Goal: Information Seeking & Learning: Learn about a topic

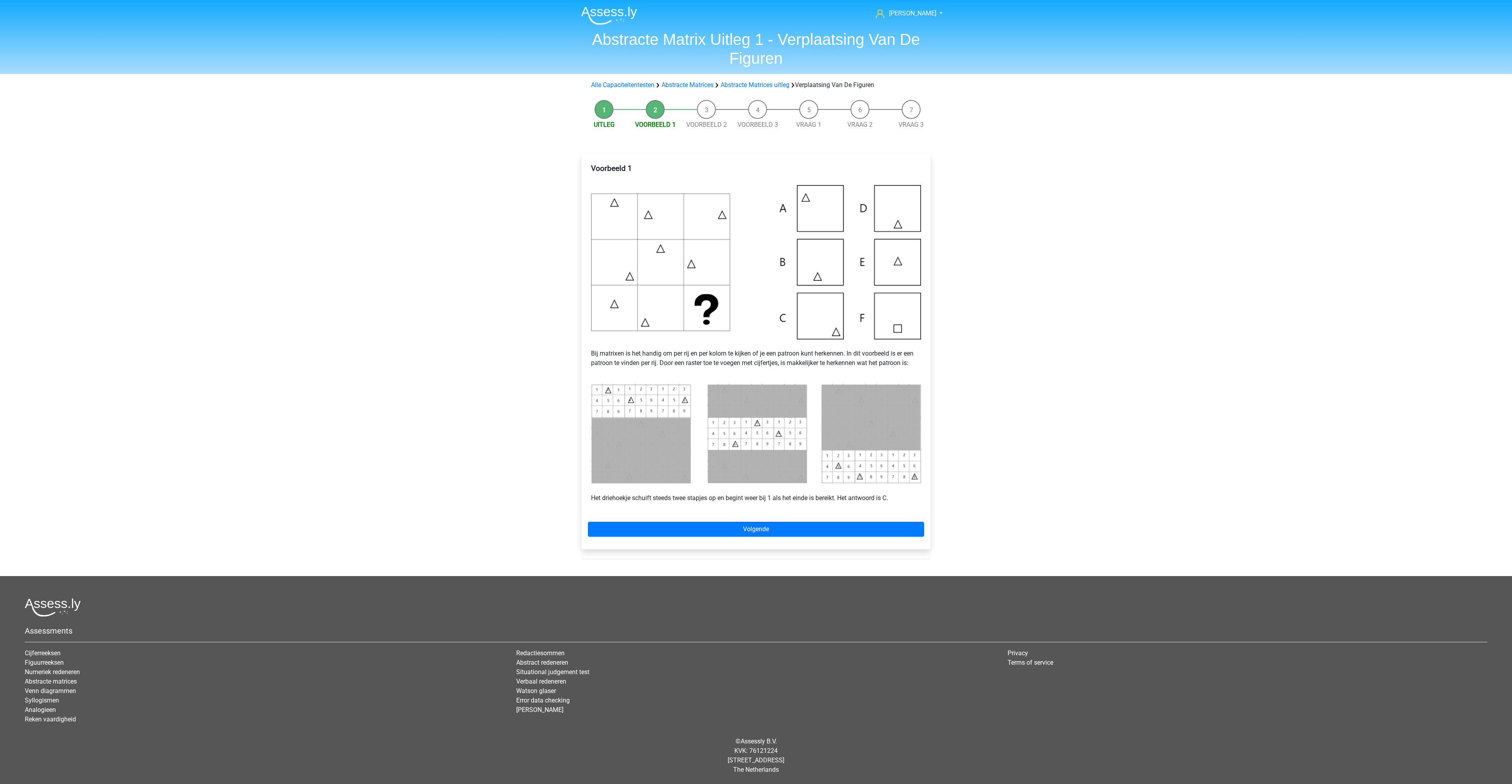
click at [608, 116] on li "Uitleg" at bounding box center [603, 114] width 51 height 29
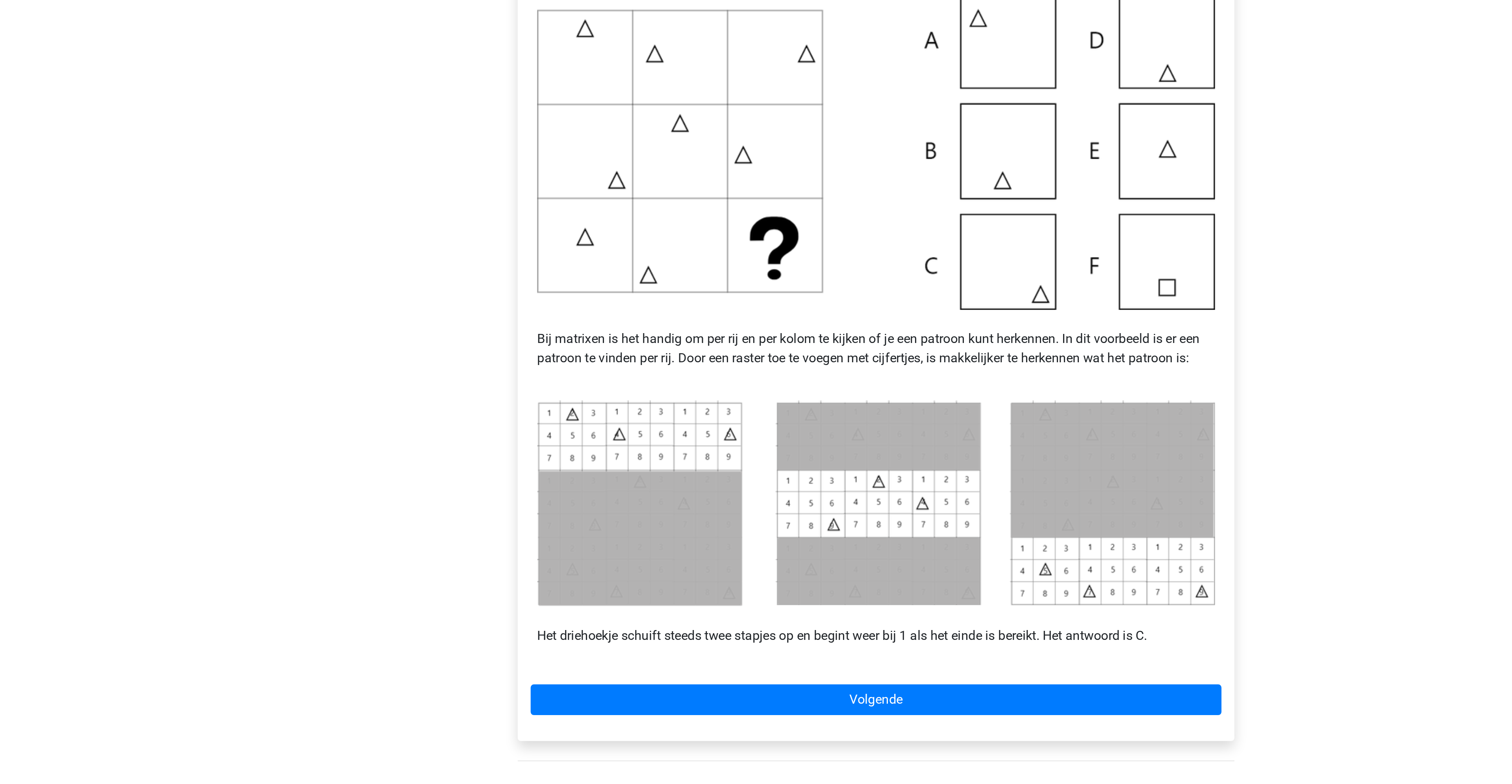
click at [779, 375] on p "Bij matrixen is het handig om per rij en per kolom te kijken of je een patroon …" at bounding box center [756, 358] width 330 height 38
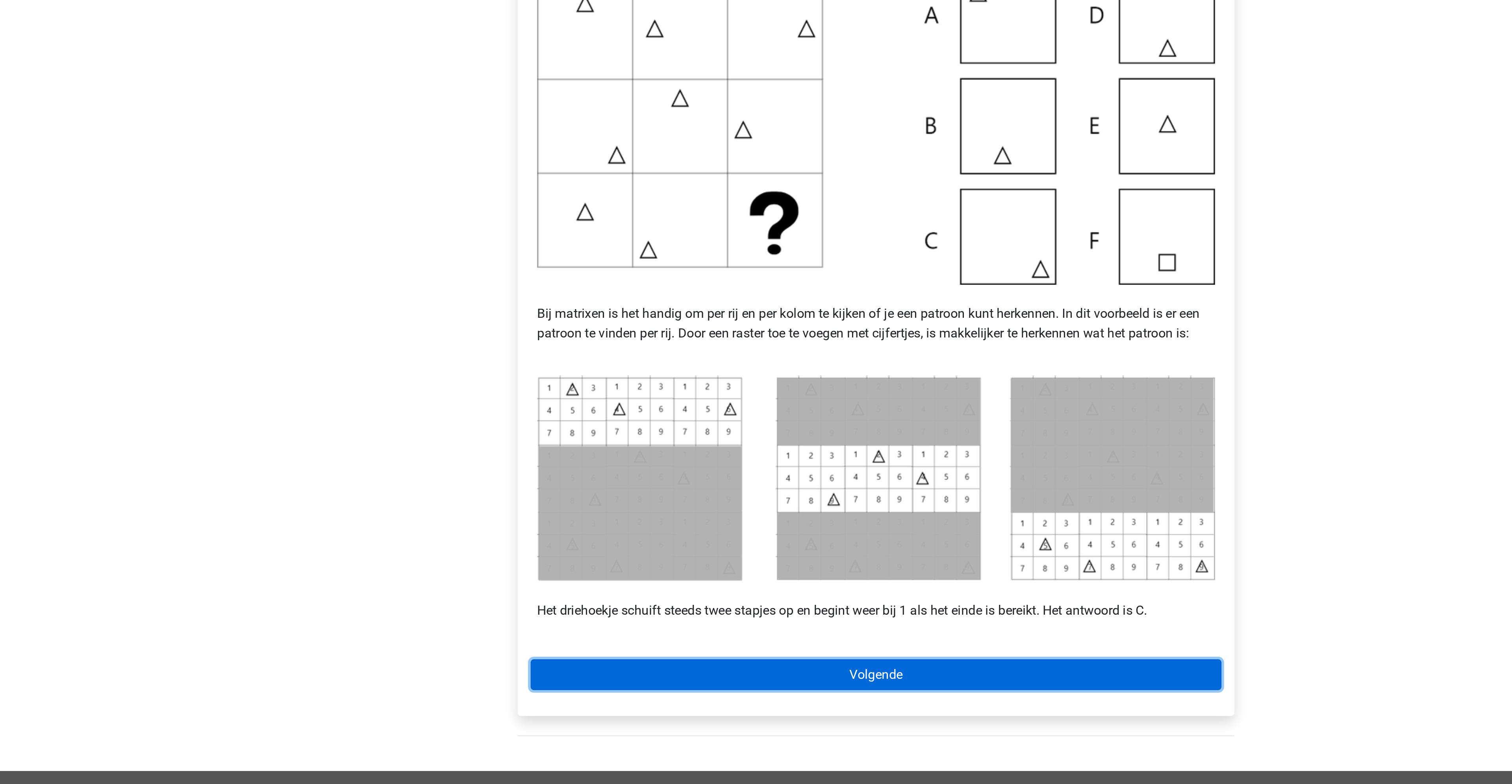
click at [788, 525] on link "Volgende" at bounding box center [756, 529] width 336 height 15
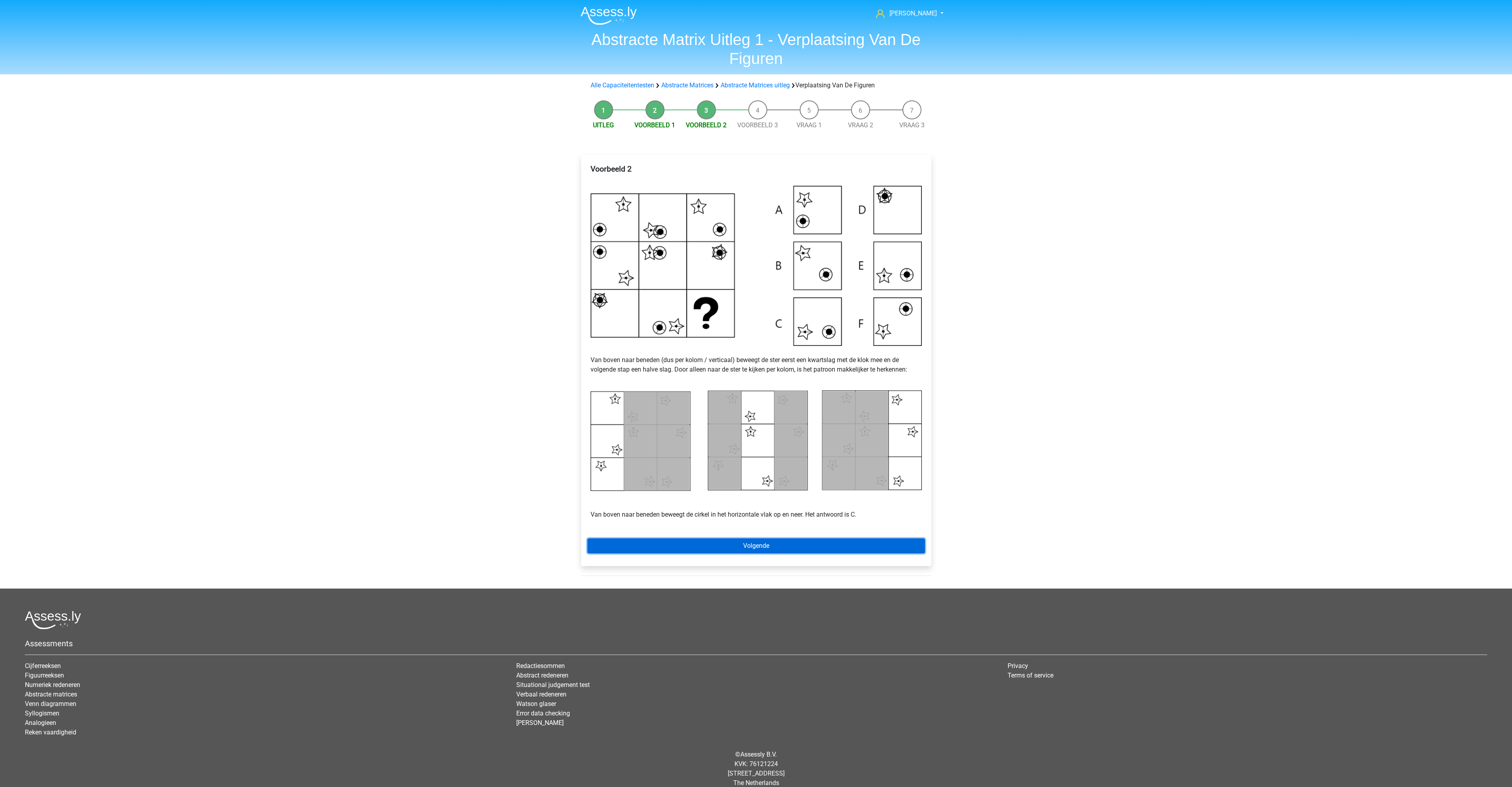
click at [786, 544] on link "Volgende" at bounding box center [756, 545] width 338 height 15
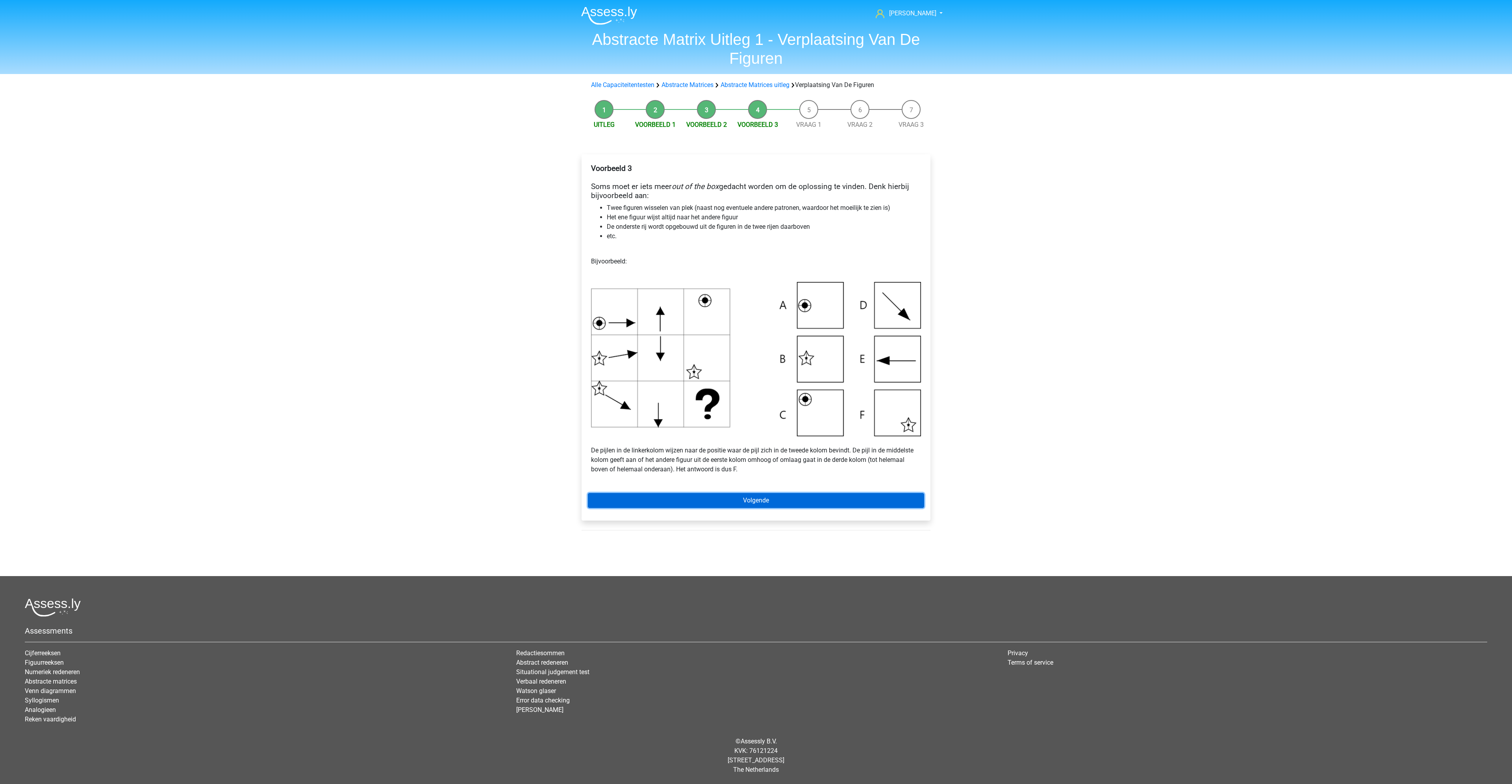
click at [806, 505] on link "Volgende" at bounding box center [756, 500] width 336 height 15
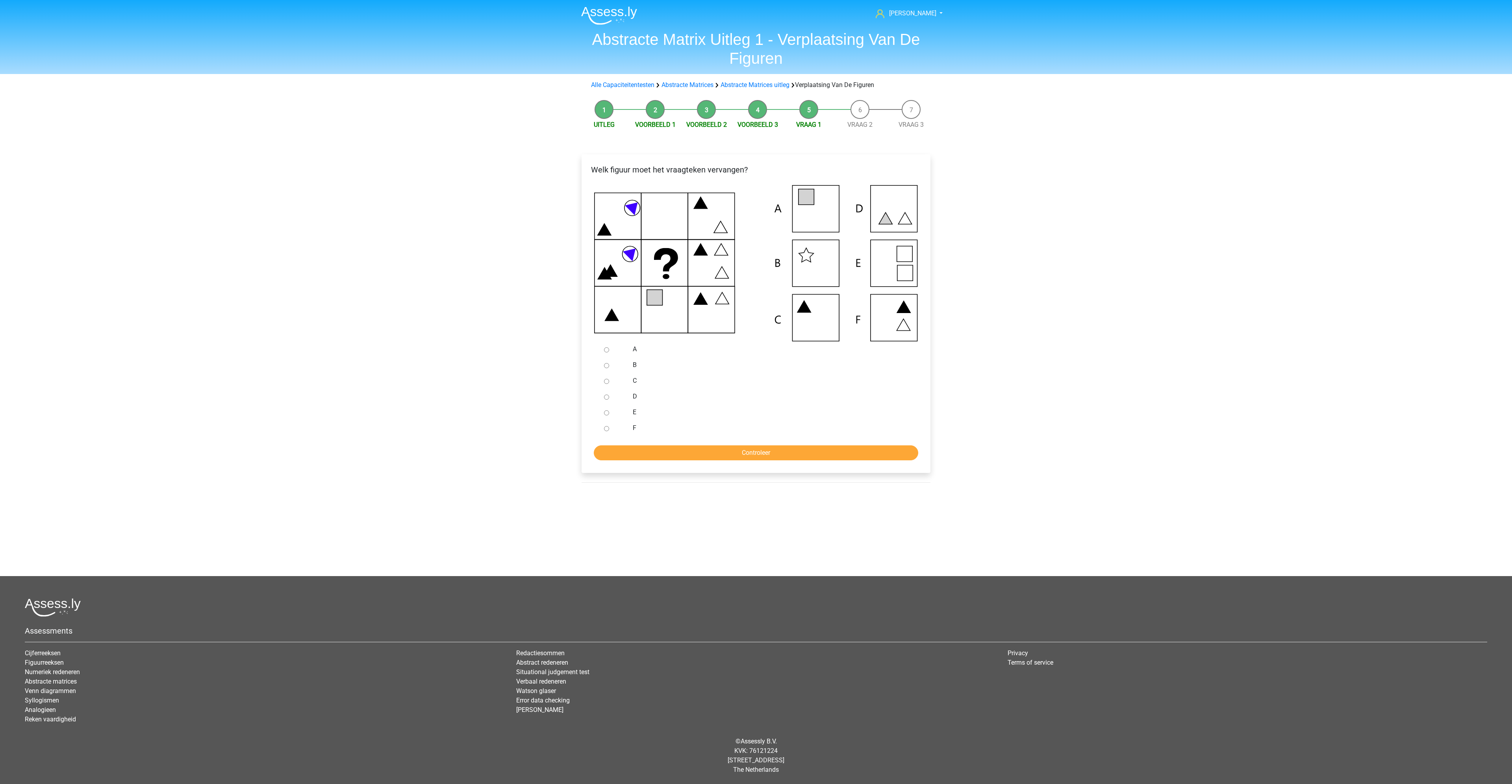
click at [612, 349] on div at bounding box center [614, 349] width 26 height 16
click at [606, 351] on input "A" at bounding box center [606, 350] width 5 height 5
radio input "true"
click at [729, 458] on input "Controleer" at bounding box center [756, 452] width 325 height 15
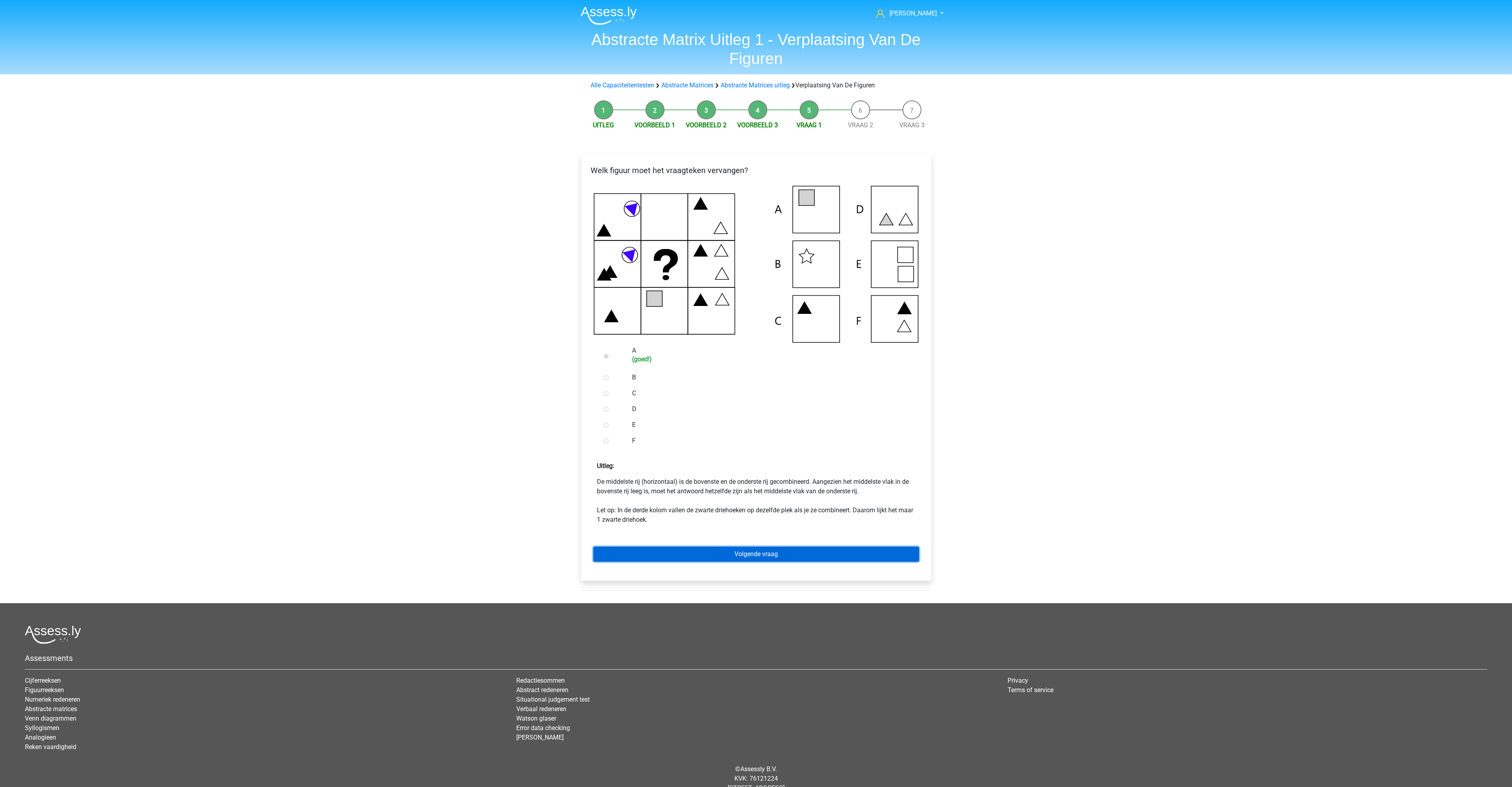
click at [837, 558] on link "Volgende vraag" at bounding box center [756, 554] width 326 height 15
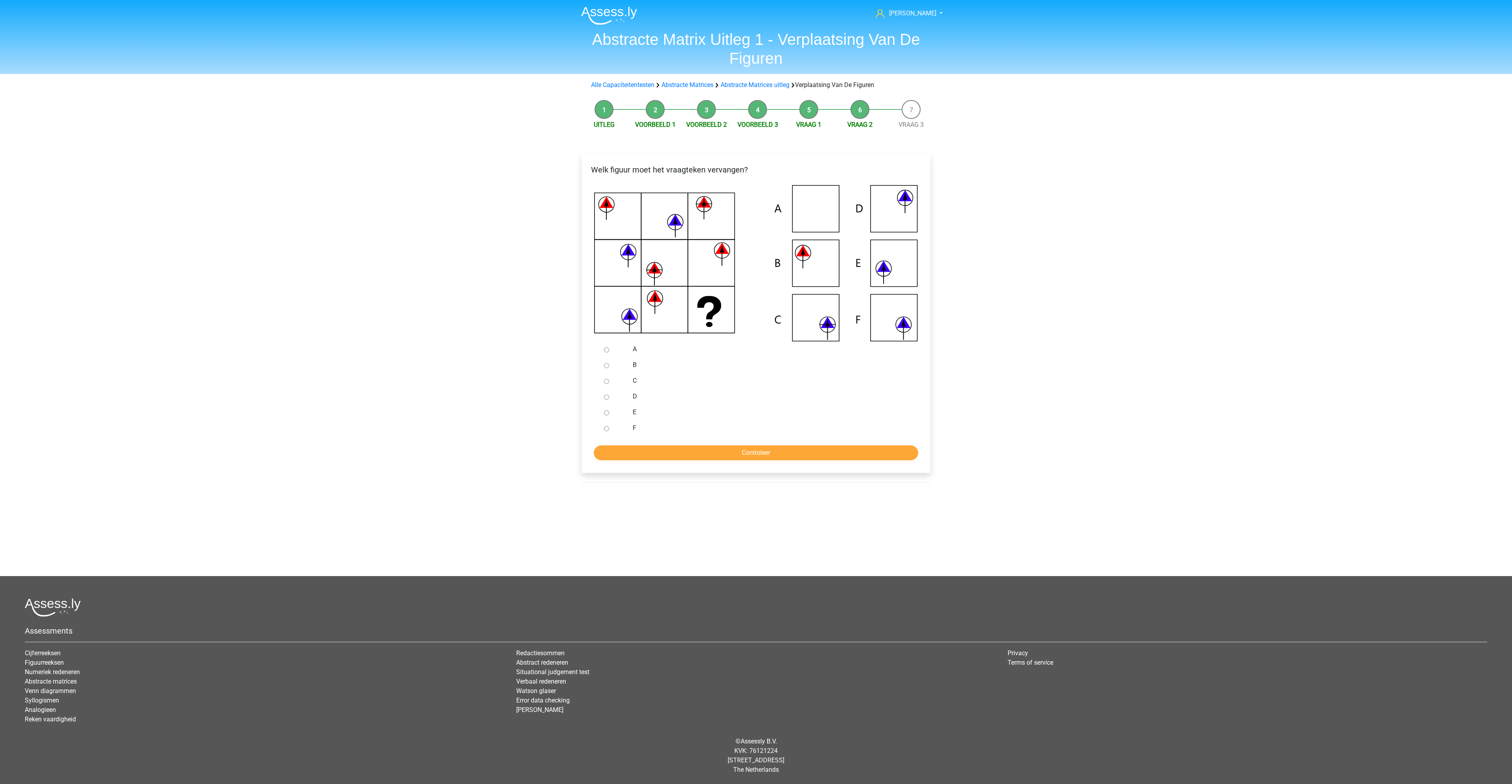
click at [733, 363] on label "B" at bounding box center [769, 365] width 272 height 9
click at [609, 363] on input "B" at bounding box center [606, 366] width 5 height 5
radio input "true"
click at [733, 363] on label "B" at bounding box center [769, 365] width 272 height 9
click at [609, 363] on input "B" at bounding box center [606, 366] width 5 height 5
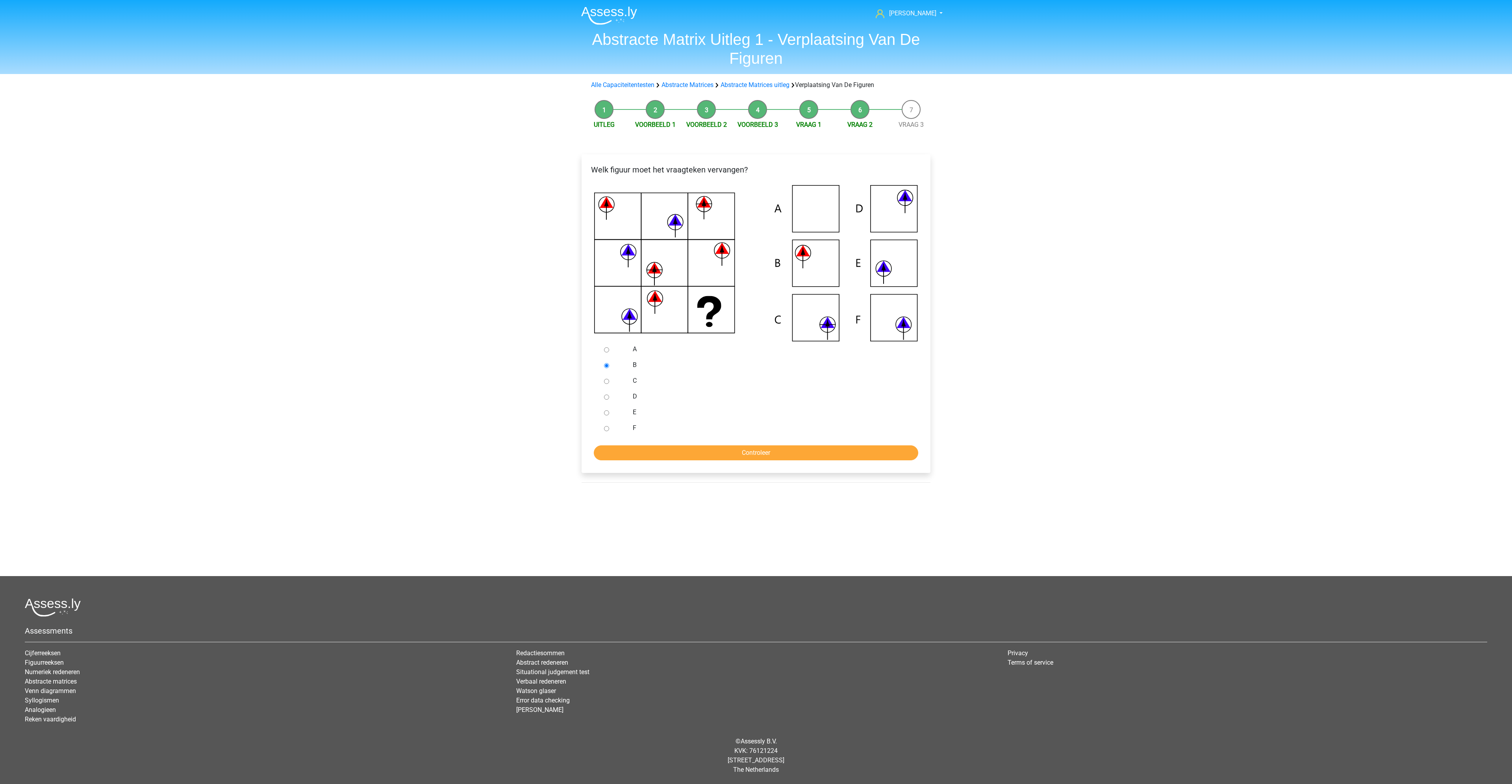
click at [733, 363] on label "B" at bounding box center [769, 365] width 272 height 9
click at [609, 363] on input "B" at bounding box center [606, 366] width 5 height 5
click at [733, 363] on label "B" at bounding box center [769, 365] width 272 height 9
click at [609, 363] on input "B" at bounding box center [606, 366] width 5 height 5
click at [887, 334] on icon at bounding box center [755, 263] width 323 height 156
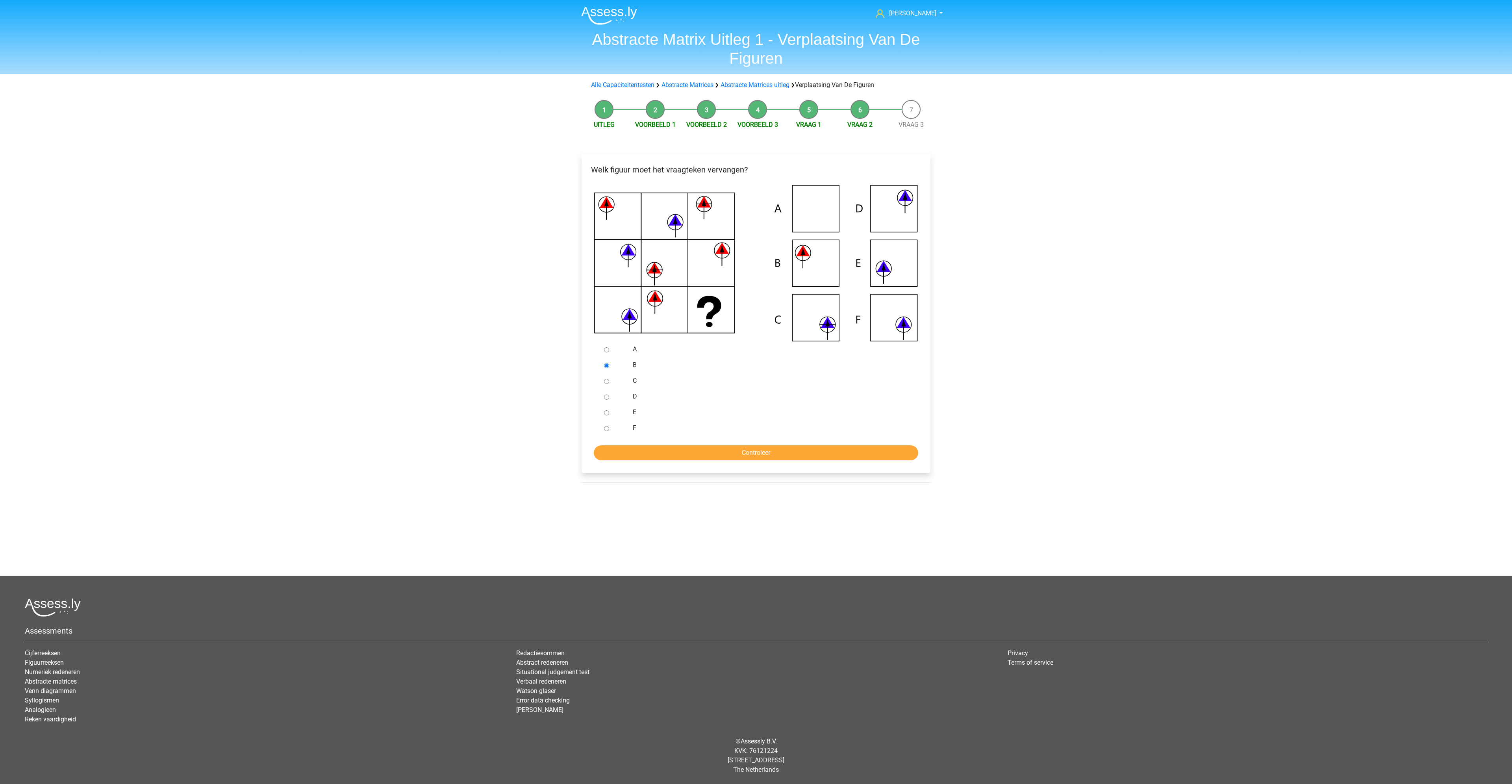
click at [607, 427] on input "F" at bounding box center [606, 428] width 5 height 5
radio input "true"
click at [668, 450] on input "Controleer" at bounding box center [756, 452] width 325 height 15
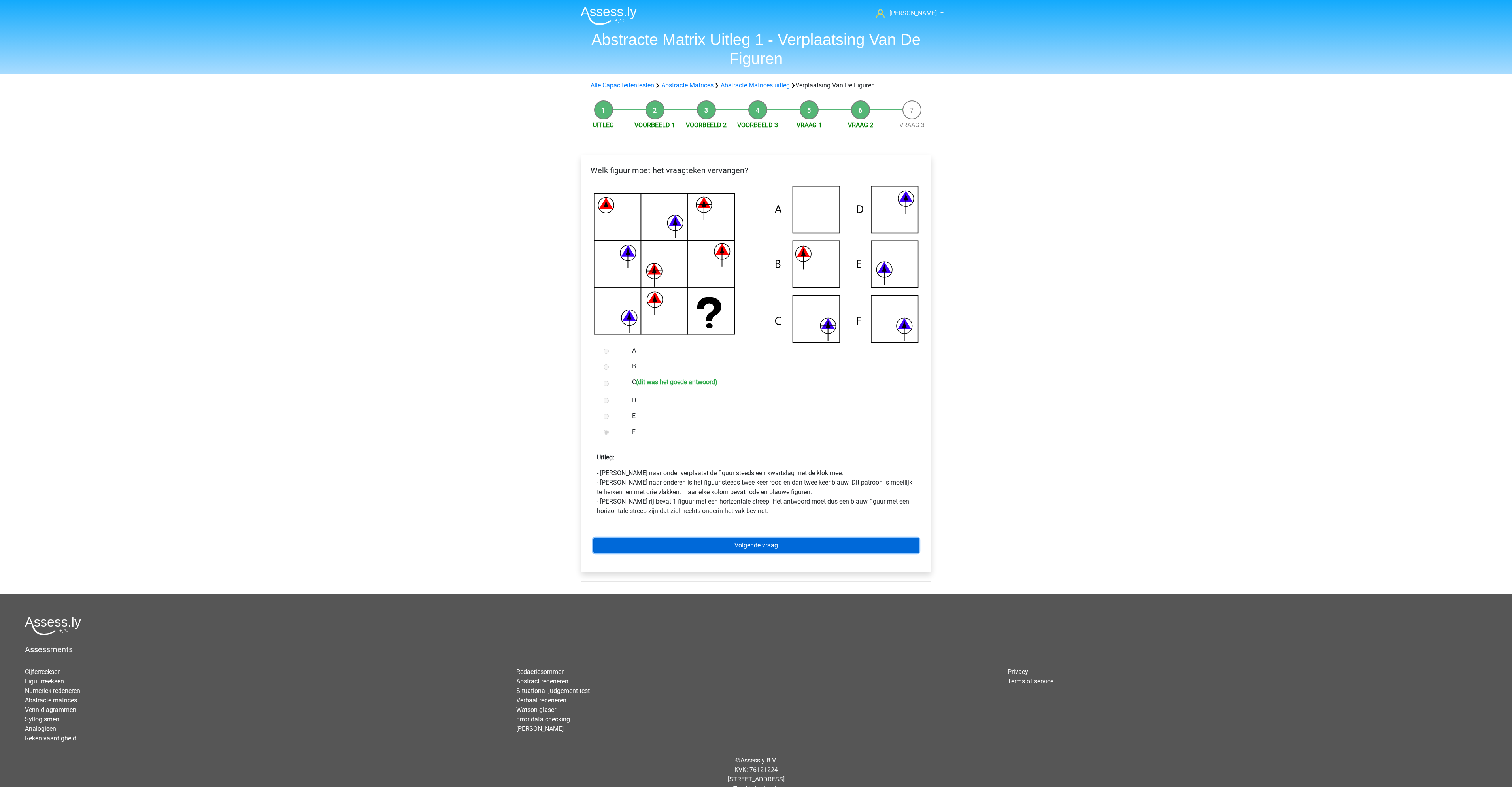
click at [812, 546] on link "Volgende vraag" at bounding box center [756, 545] width 326 height 15
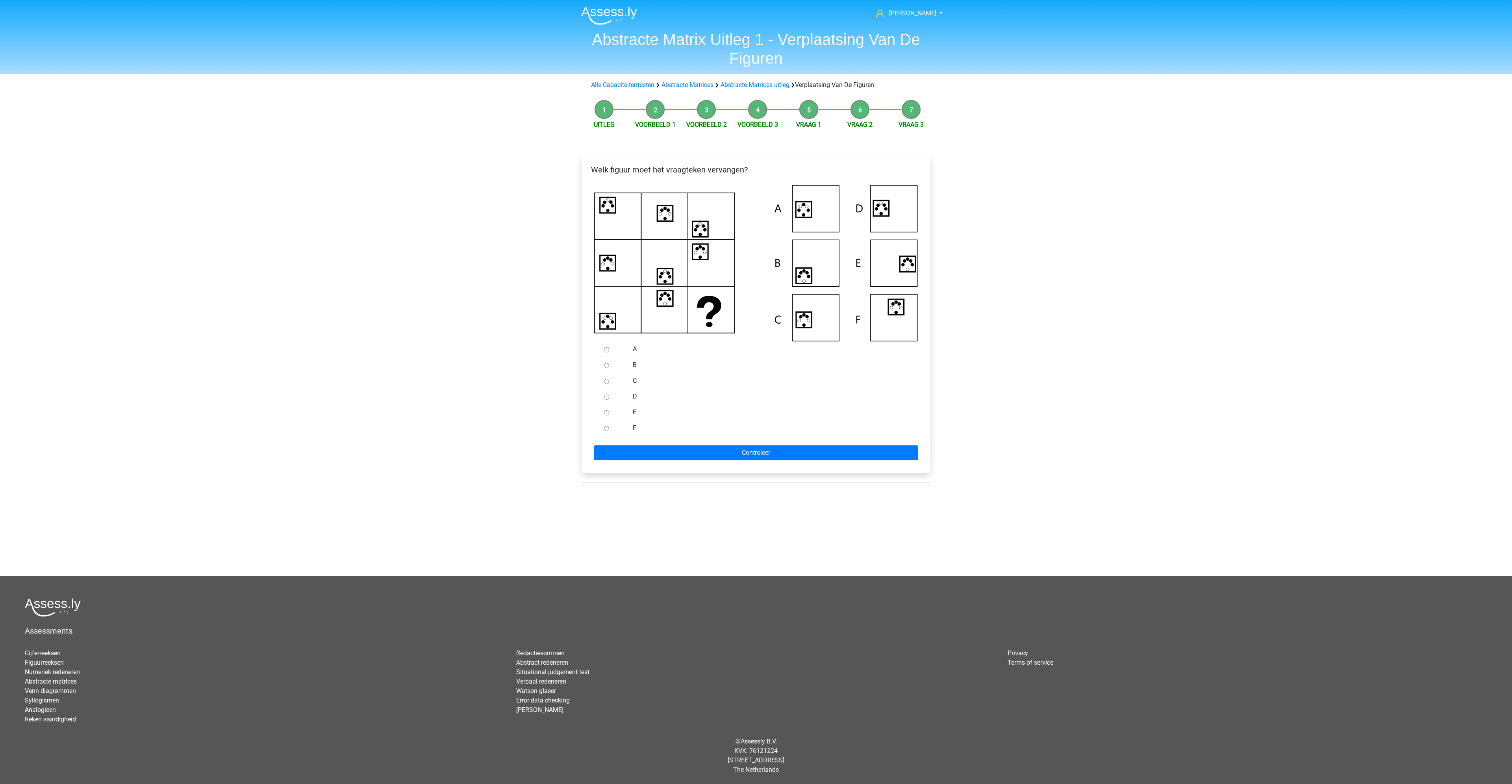
click at [608, 349] on input "A" at bounding box center [606, 350] width 5 height 5
radio input "true"
click at [746, 454] on input "Controleer" at bounding box center [756, 452] width 325 height 15
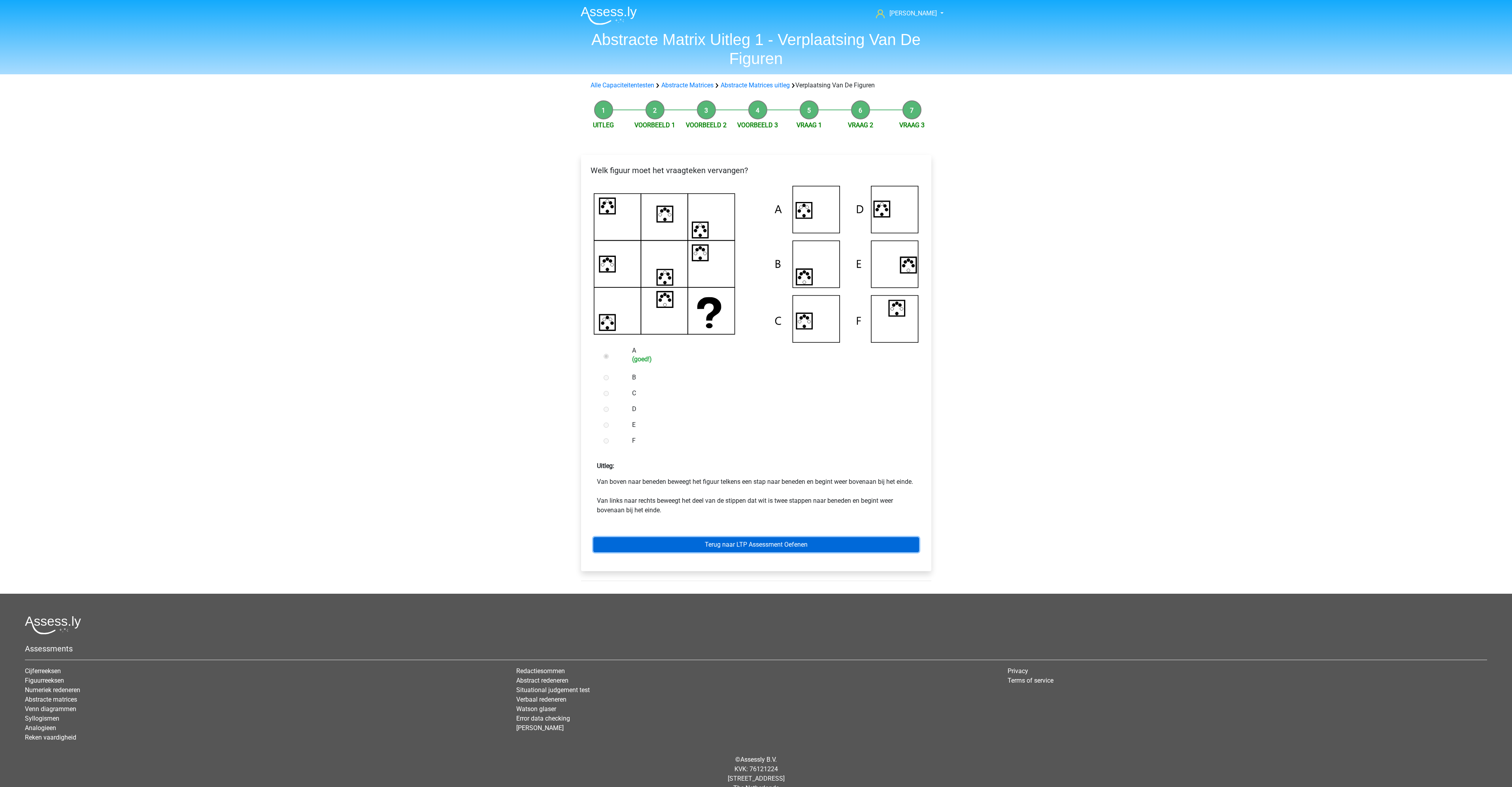
click at [804, 550] on link "Terug naar LTP Assessment Oefenen" at bounding box center [756, 544] width 326 height 15
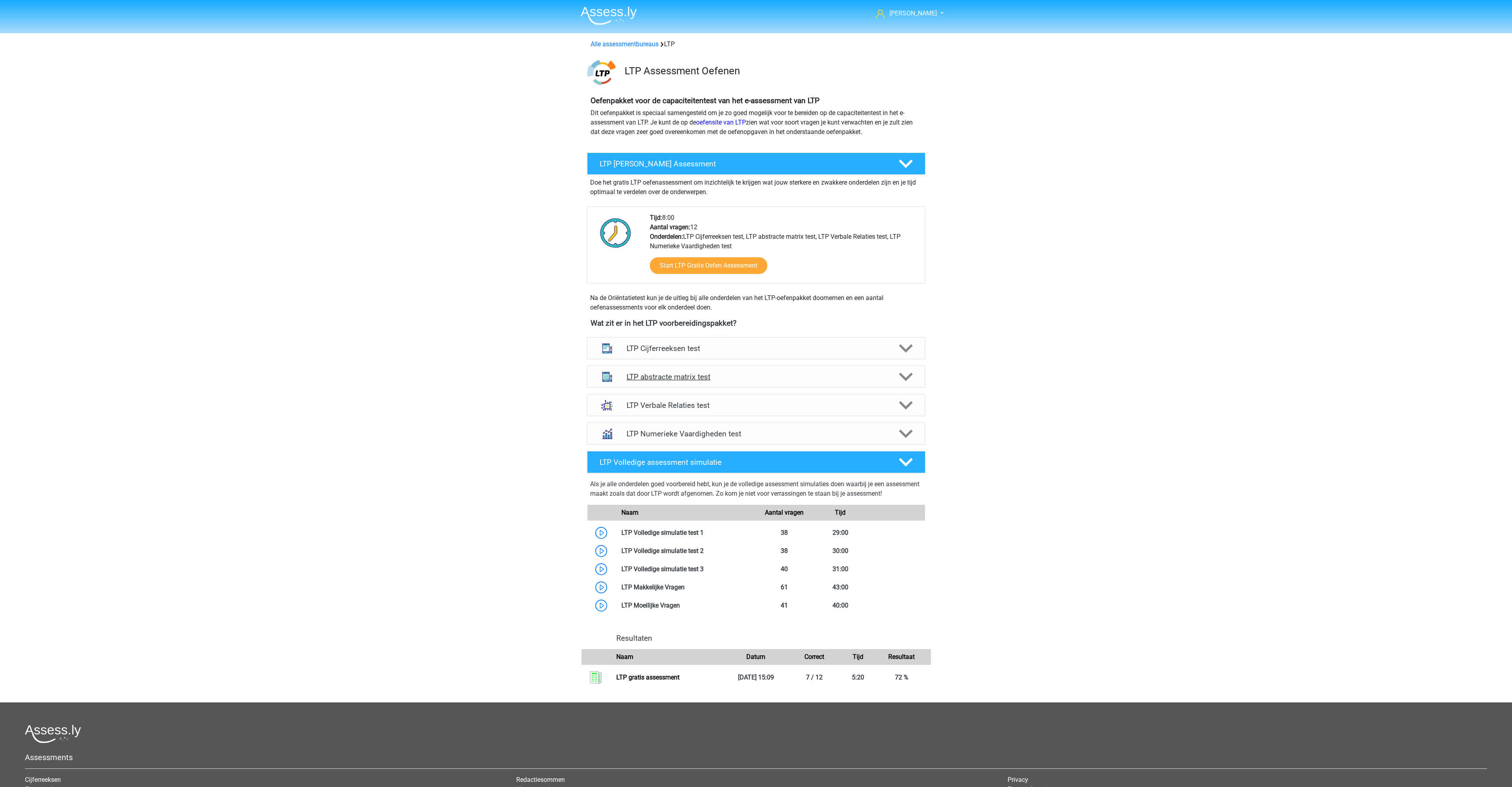
click at [892, 371] on div at bounding box center [905, 376] width 27 height 14
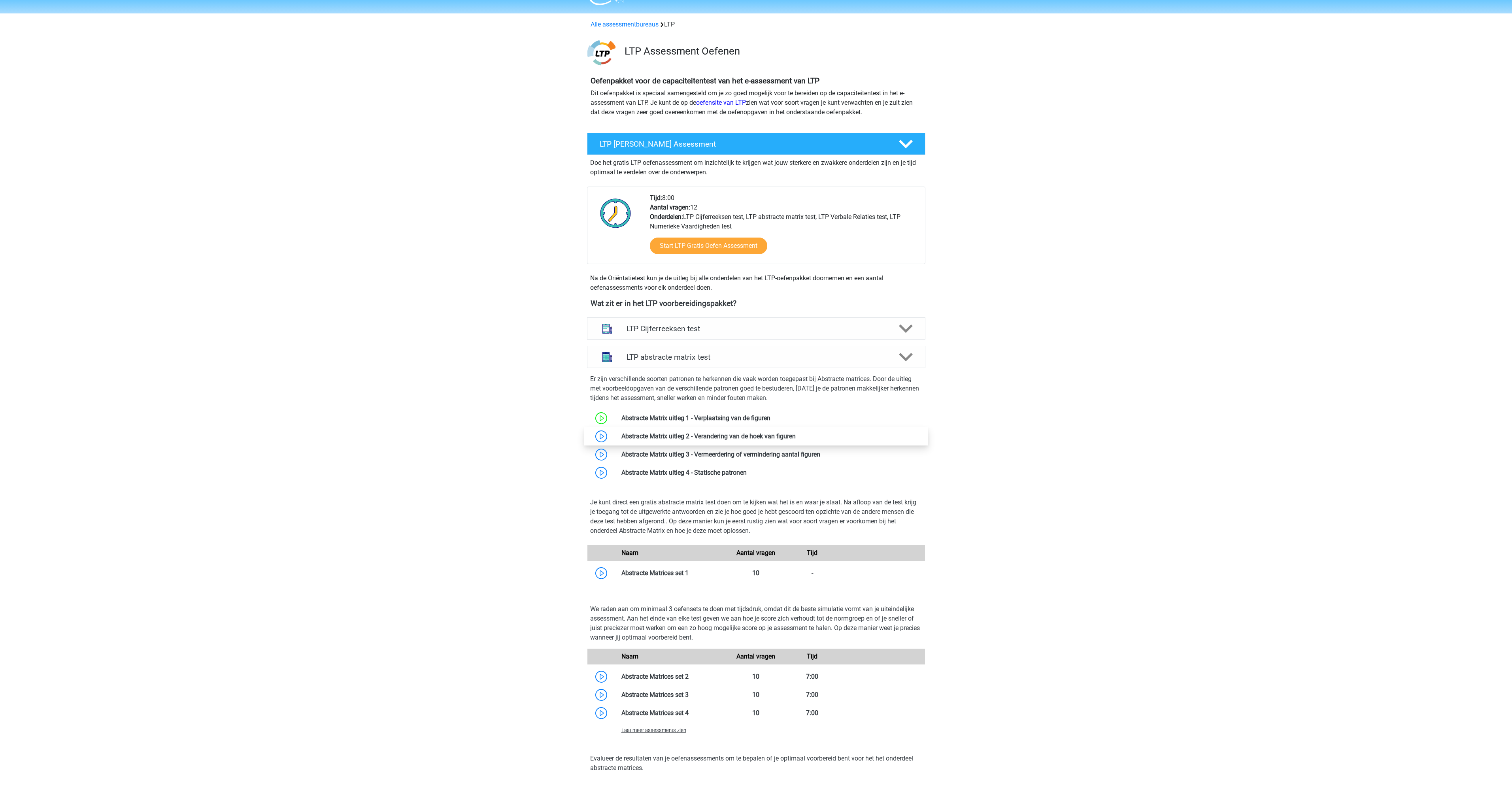
scroll to position [20, 0]
click at [795, 436] on link at bounding box center [795, 435] width 0 height 8
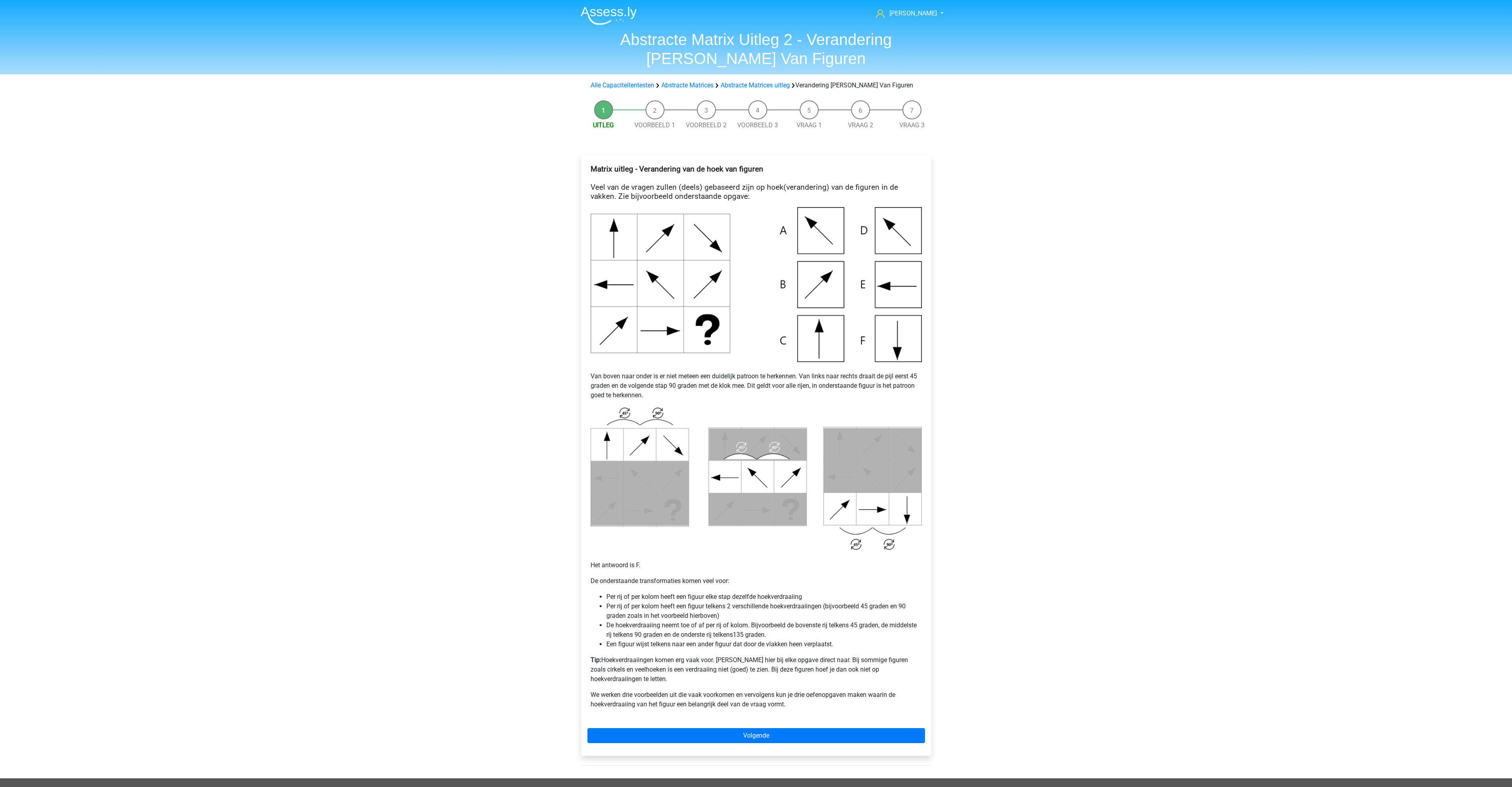
click at [897, 339] on img at bounding box center [756, 285] width 331 height 155
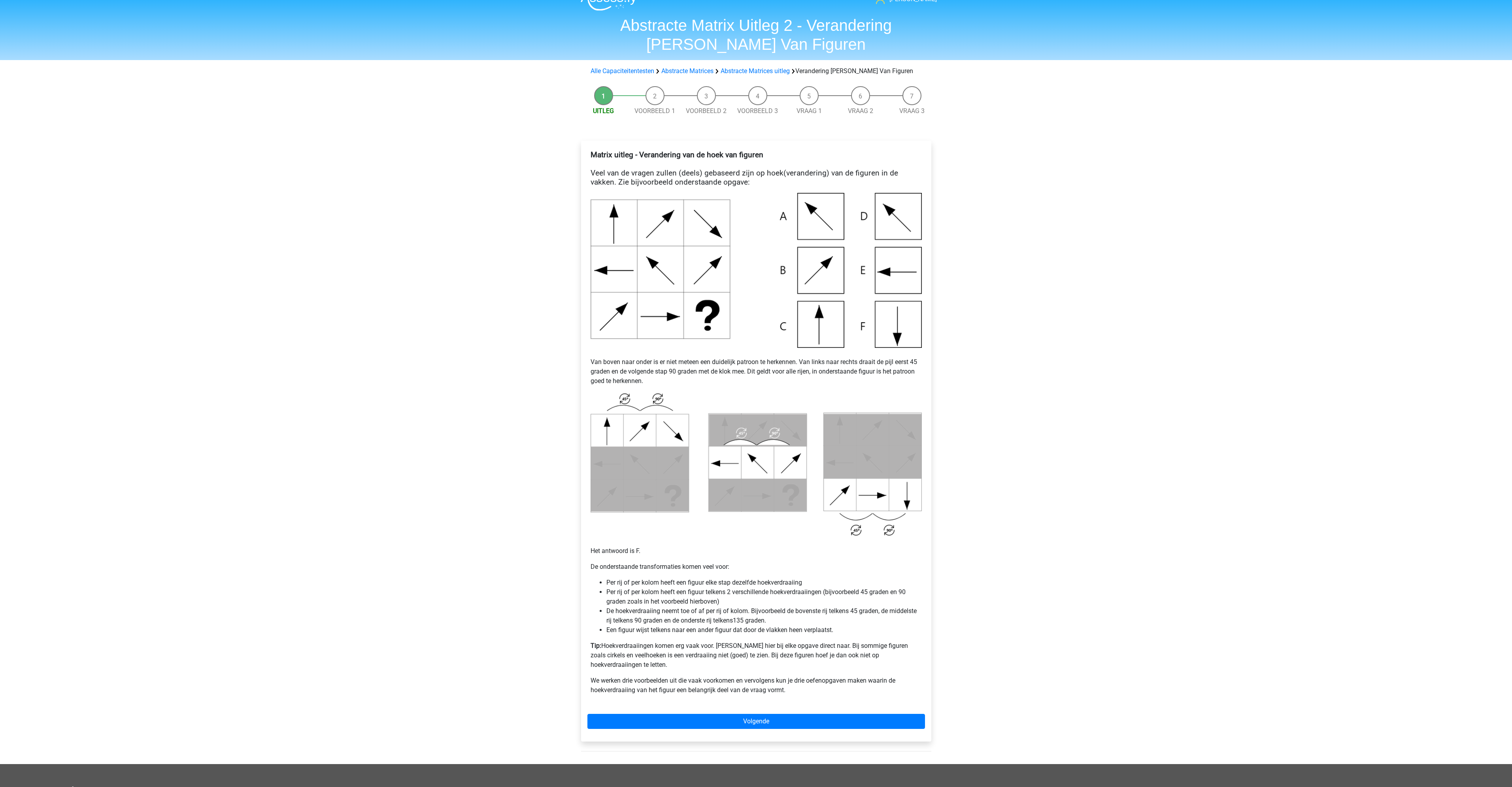
scroll to position [15, 0]
click at [708, 713] on link "Volgende" at bounding box center [756, 720] width 338 height 15
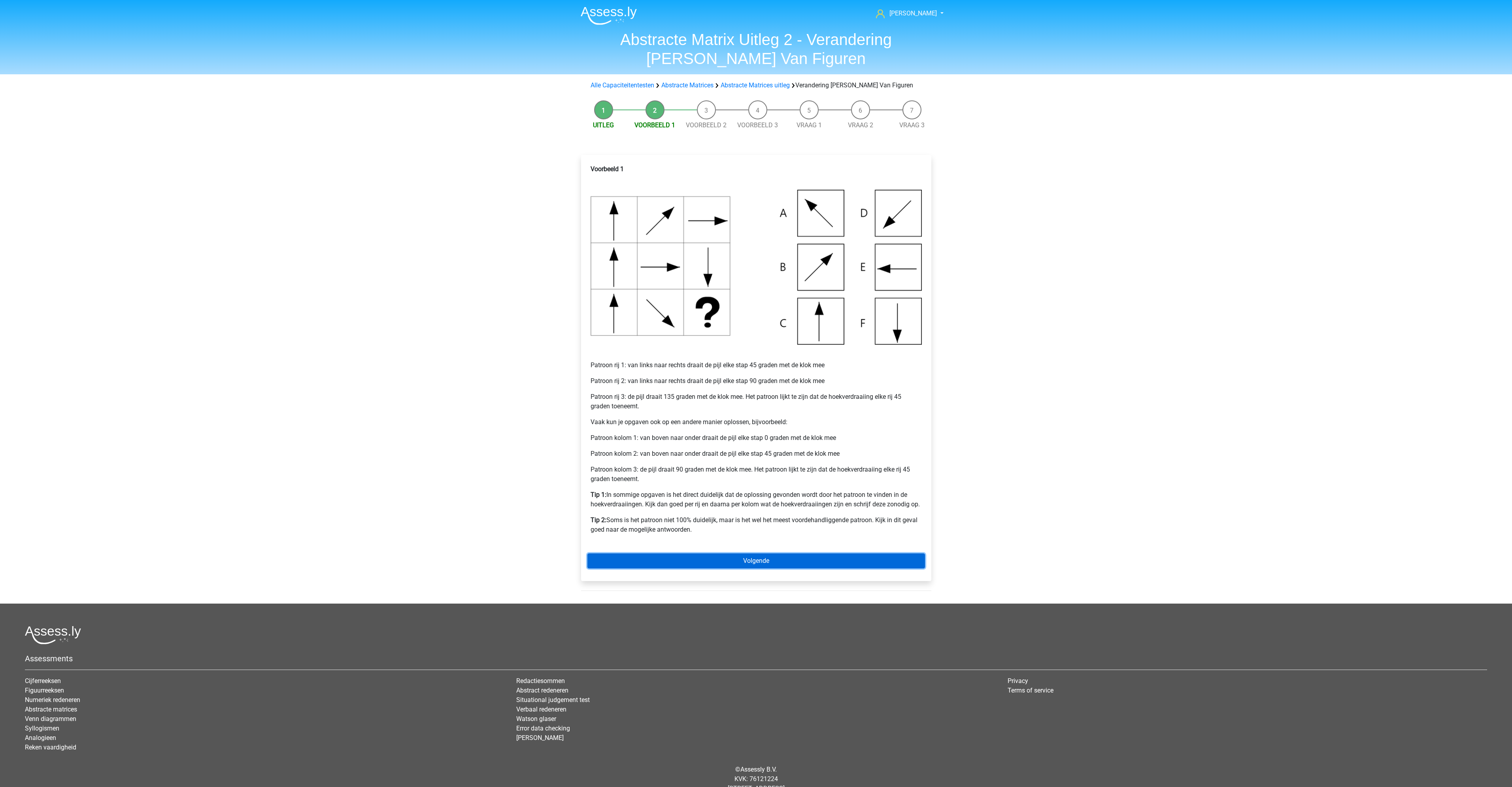
click at [831, 562] on link "Volgende" at bounding box center [756, 560] width 338 height 15
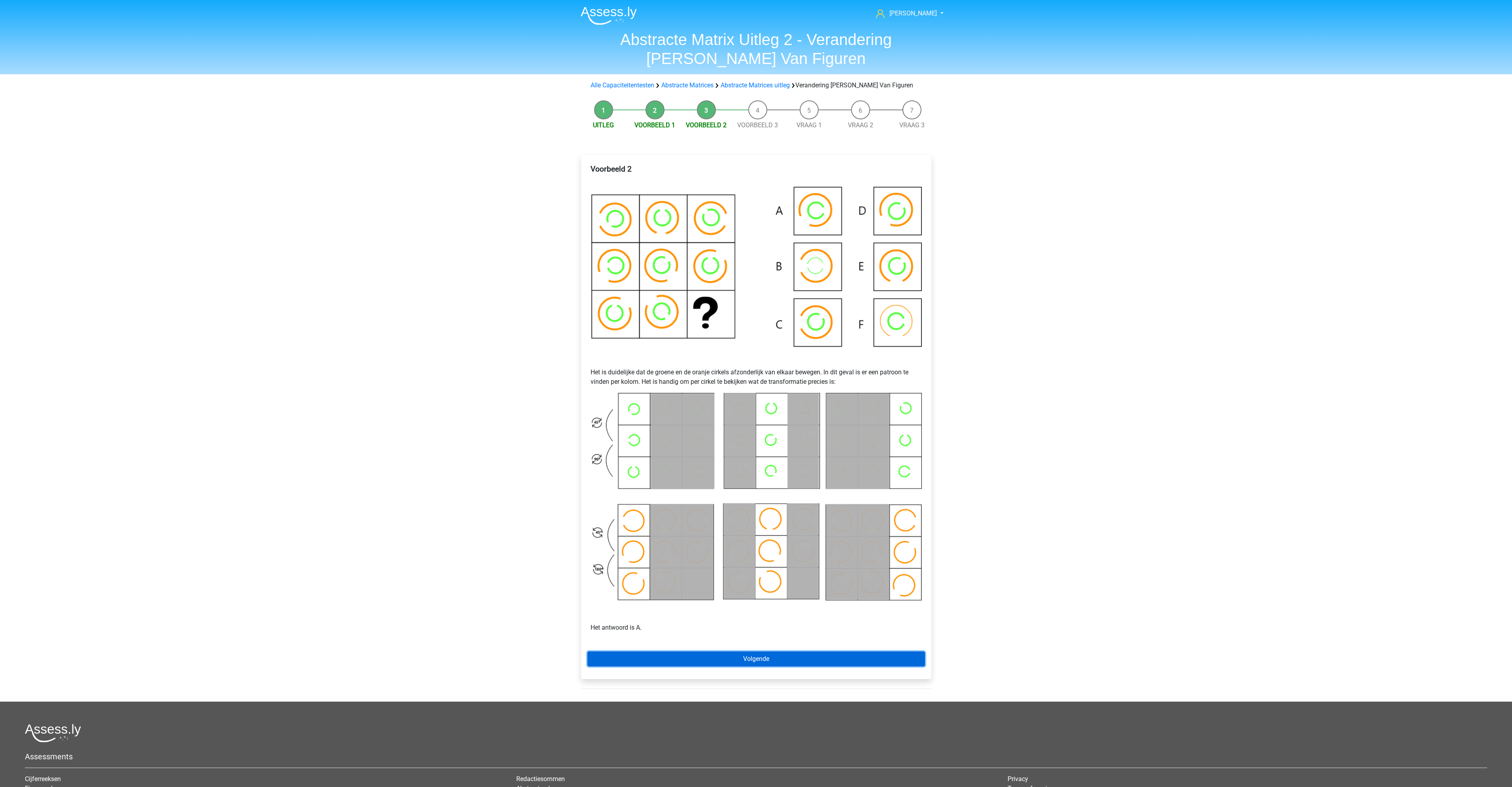
click at [835, 656] on link "Volgende" at bounding box center [756, 659] width 338 height 15
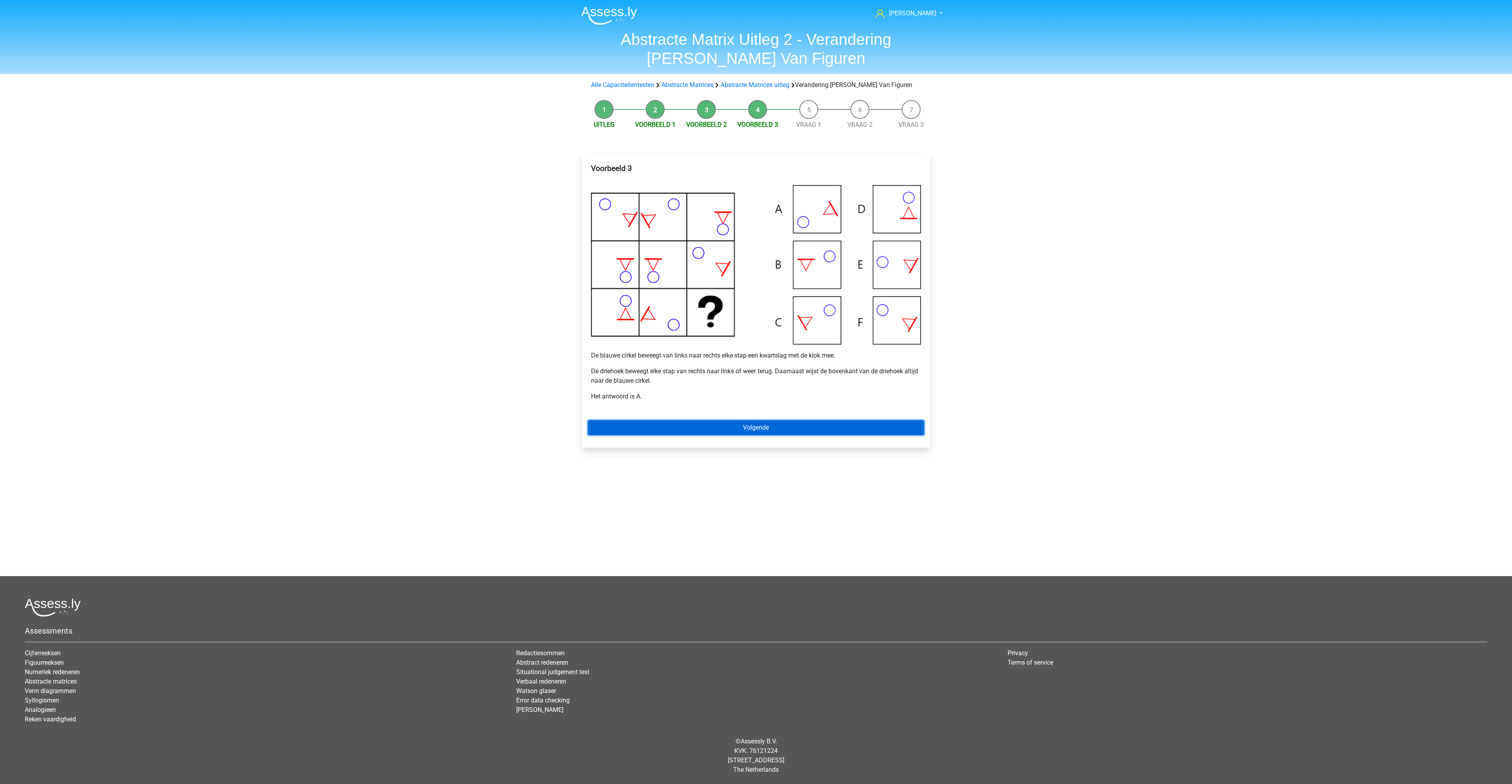
click at [727, 429] on link "Volgende" at bounding box center [756, 427] width 336 height 15
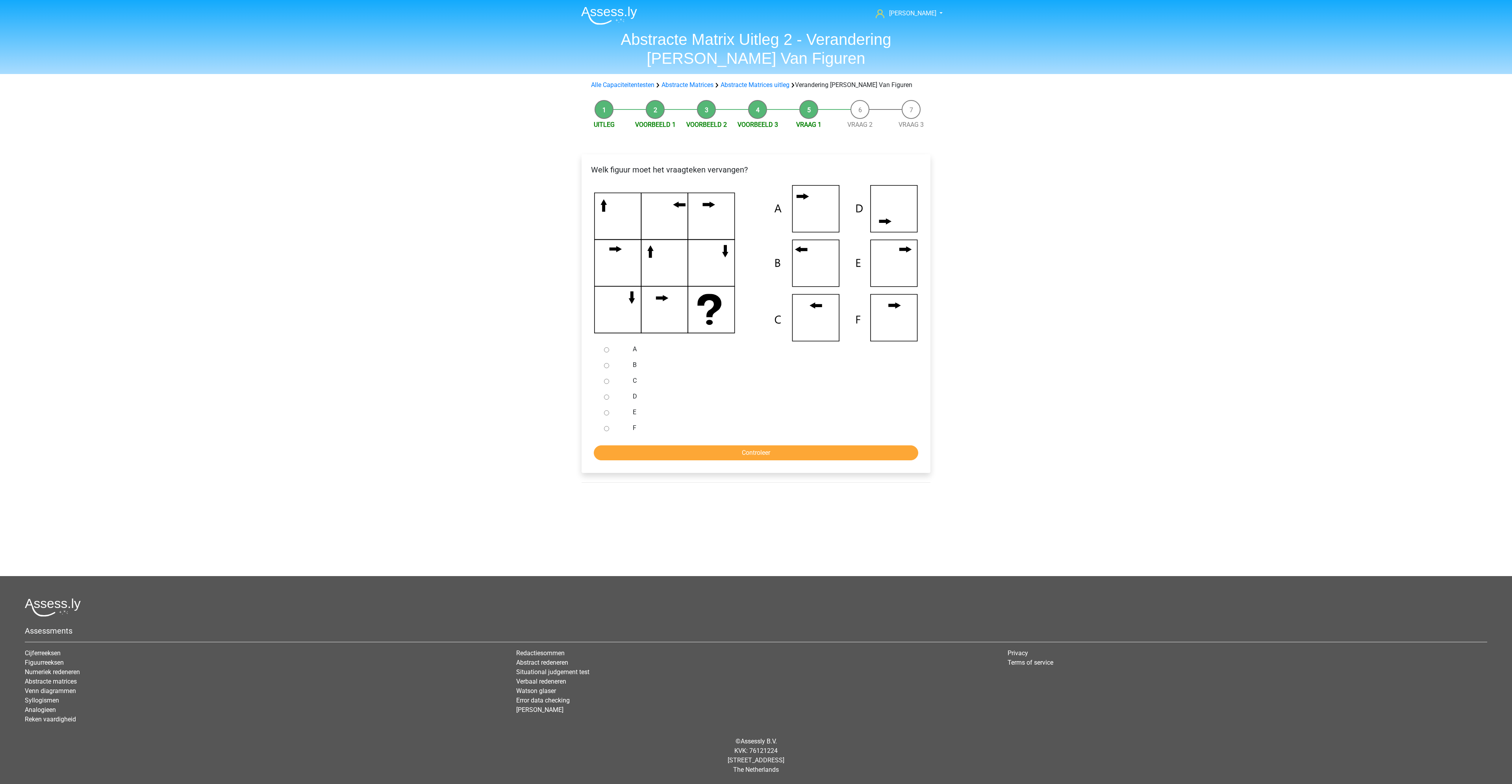
click at [607, 384] on div at bounding box center [614, 380] width 26 height 16
click at [607, 382] on input "C" at bounding box center [606, 381] width 5 height 5
radio input "true"
click at [707, 454] on input "Controleer" at bounding box center [756, 452] width 325 height 15
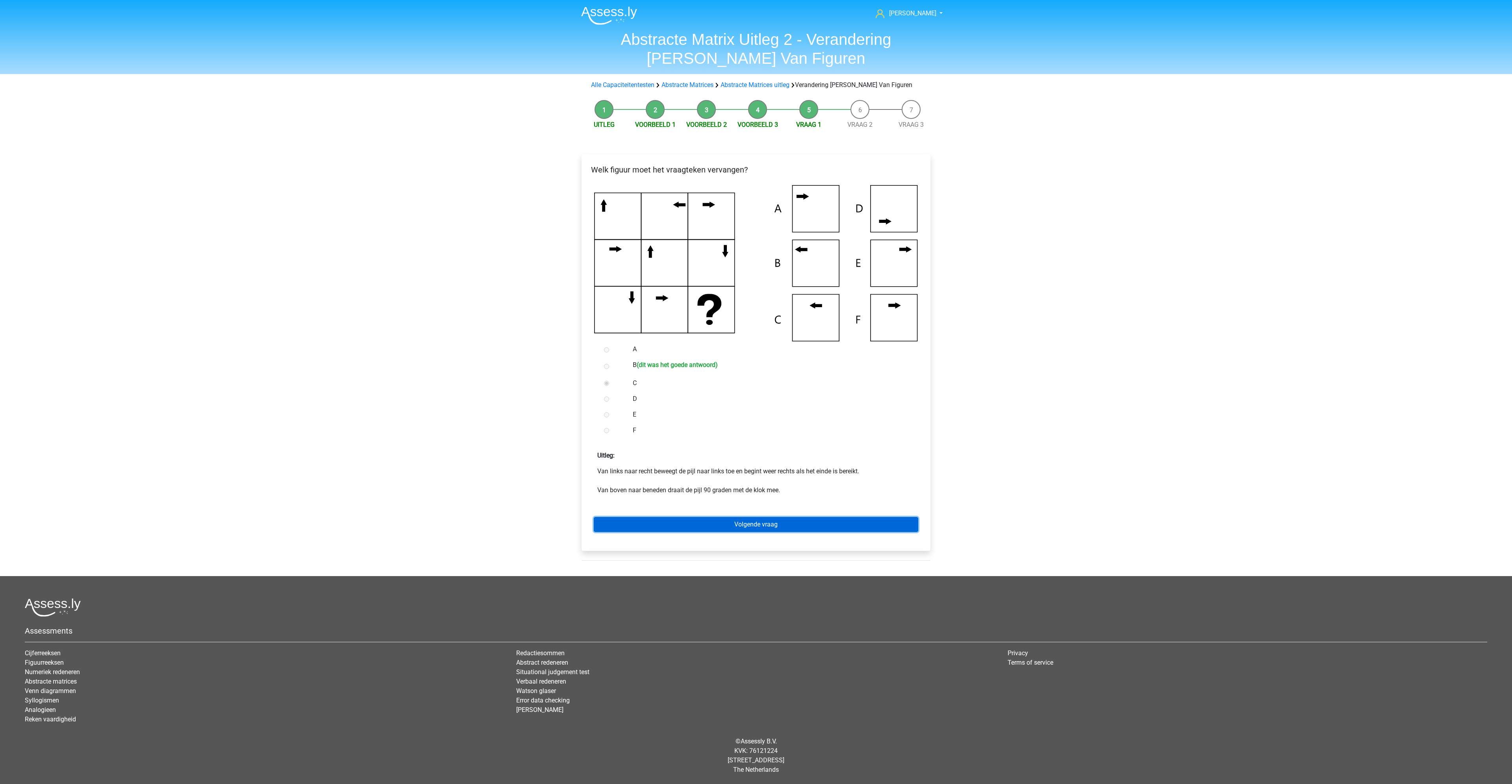
click at [762, 521] on link "Volgende vraag" at bounding box center [756, 524] width 325 height 15
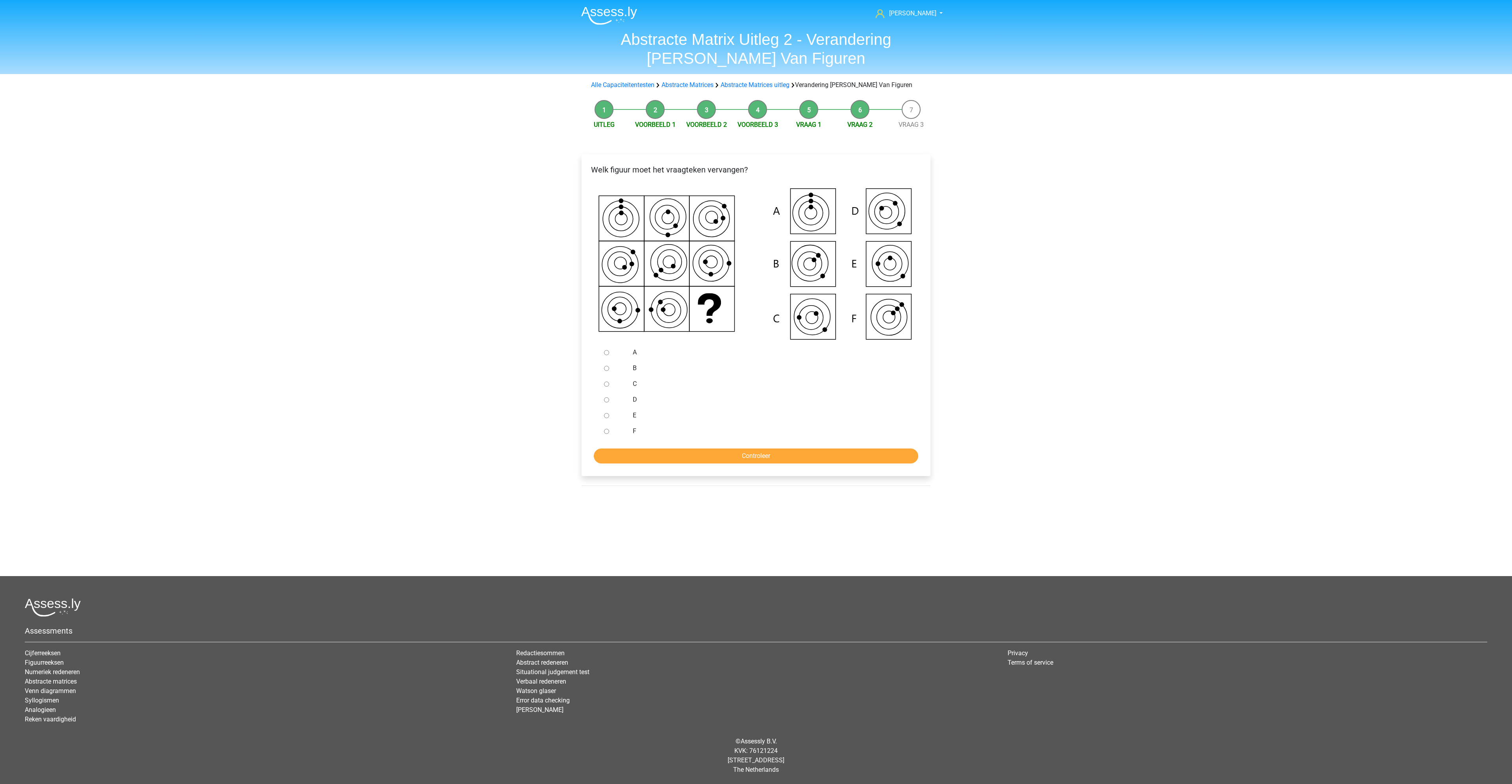
click at [608, 384] on input "C" at bounding box center [606, 384] width 5 height 5
radio input "true"
click at [757, 458] on input "Controleer" at bounding box center [756, 455] width 325 height 15
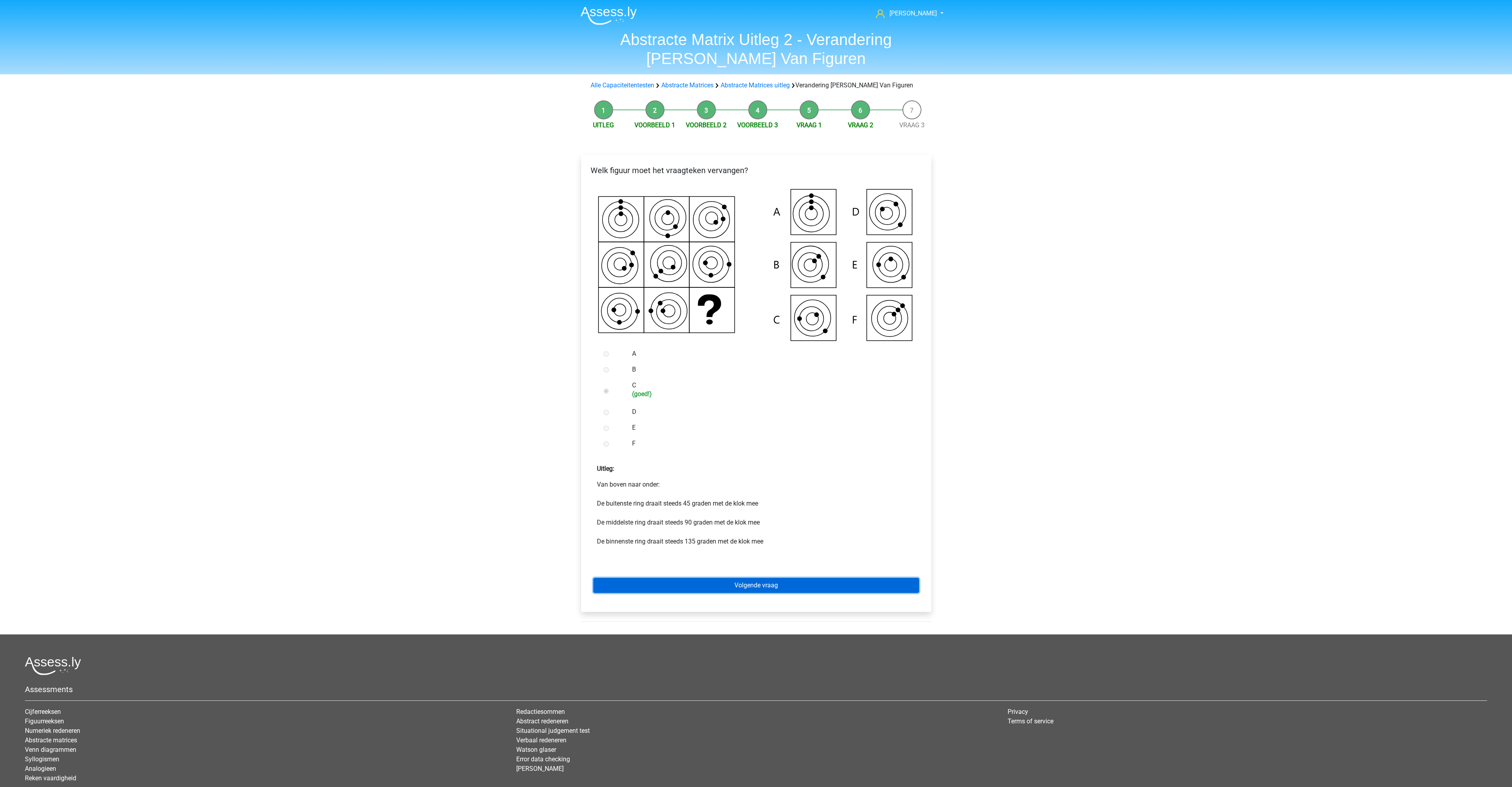
click at [797, 585] on link "Volgende vraag" at bounding box center [756, 585] width 326 height 15
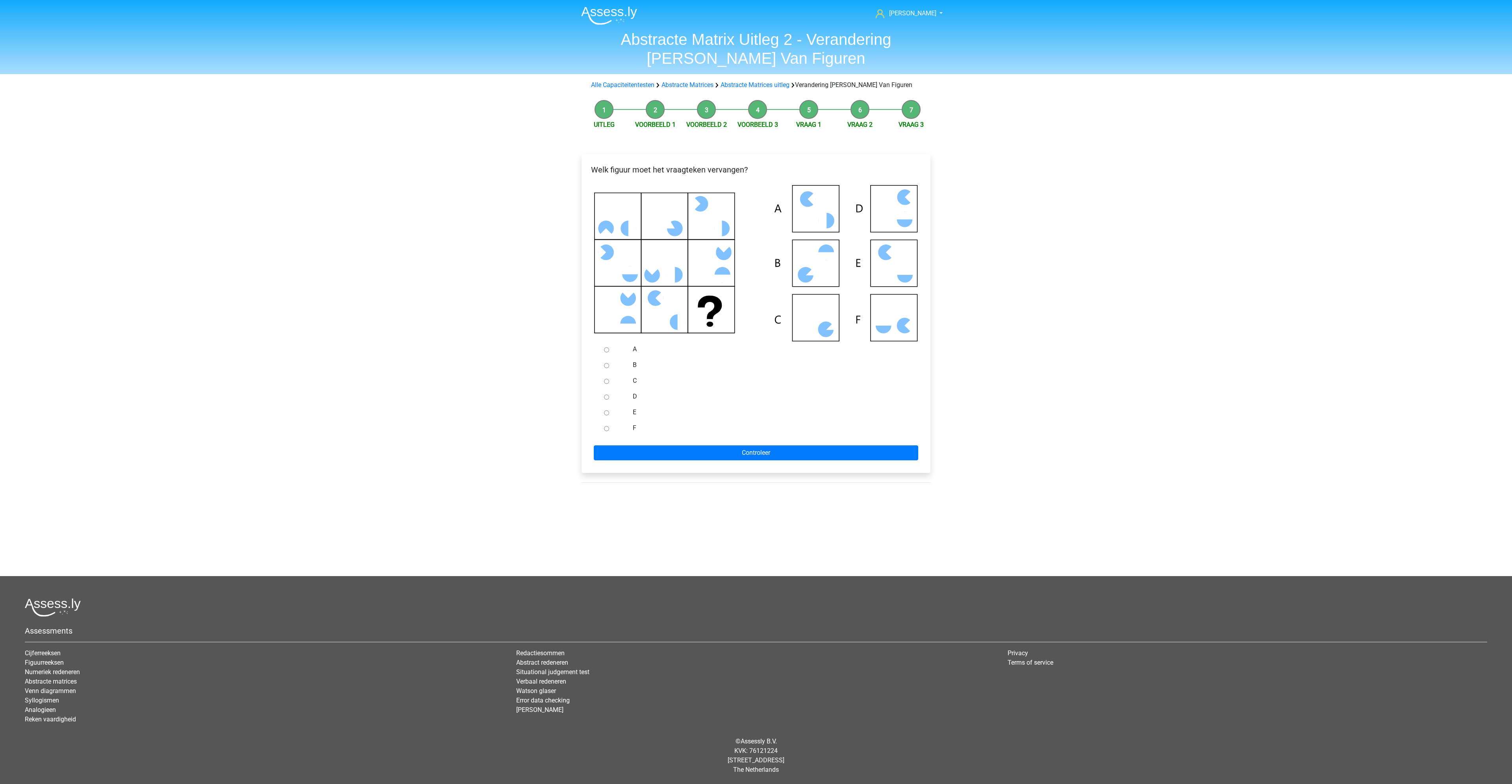
click at [608, 396] on input "D" at bounding box center [606, 397] width 5 height 5
radio input "true"
click at [644, 450] on input "Controleer" at bounding box center [756, 452] width 325 height 15
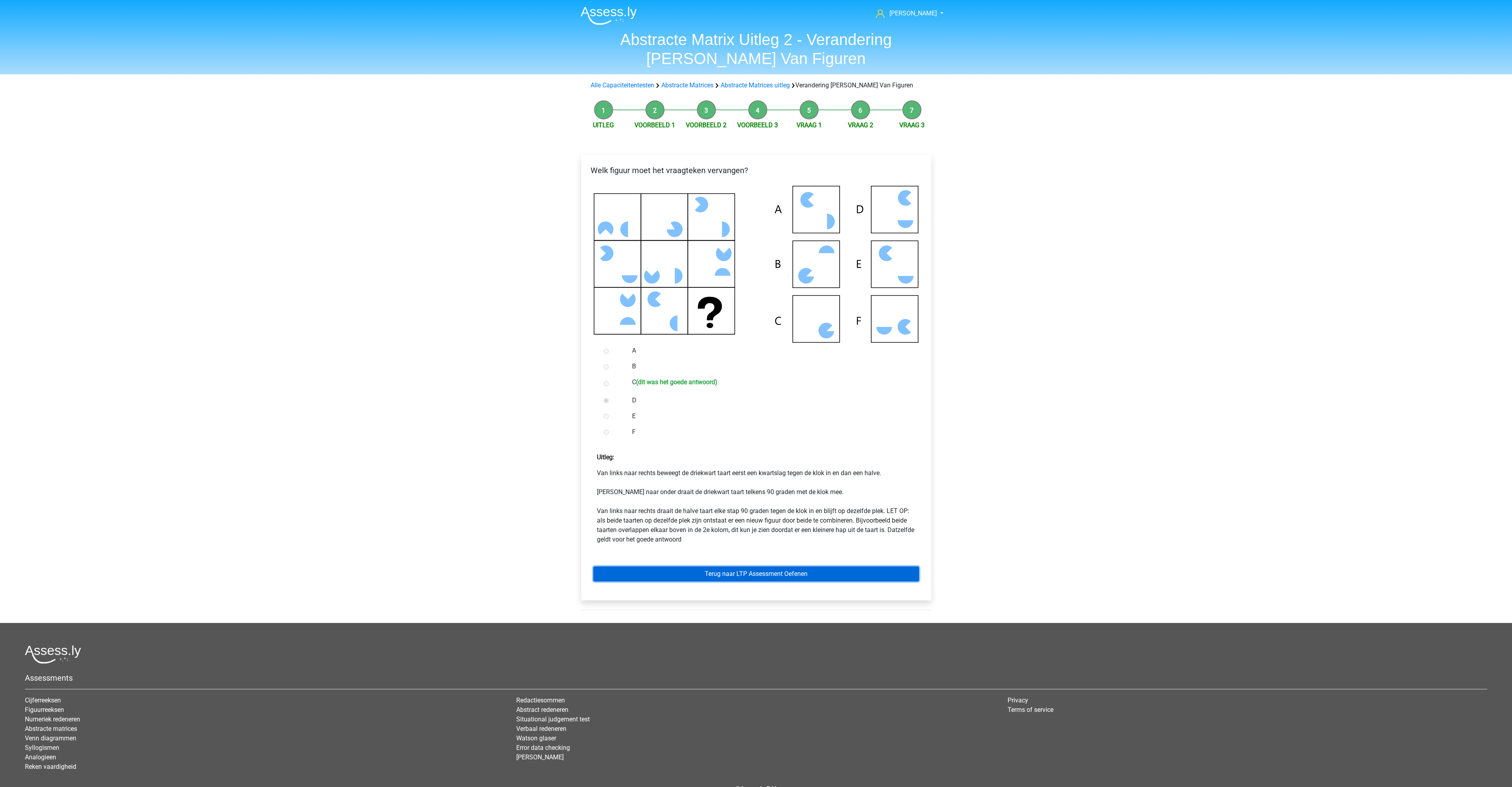
click at [754, 571] on link "Terug naar LTP Assessment Oefenen" at bounding box center [756, 573] width 326 height 15
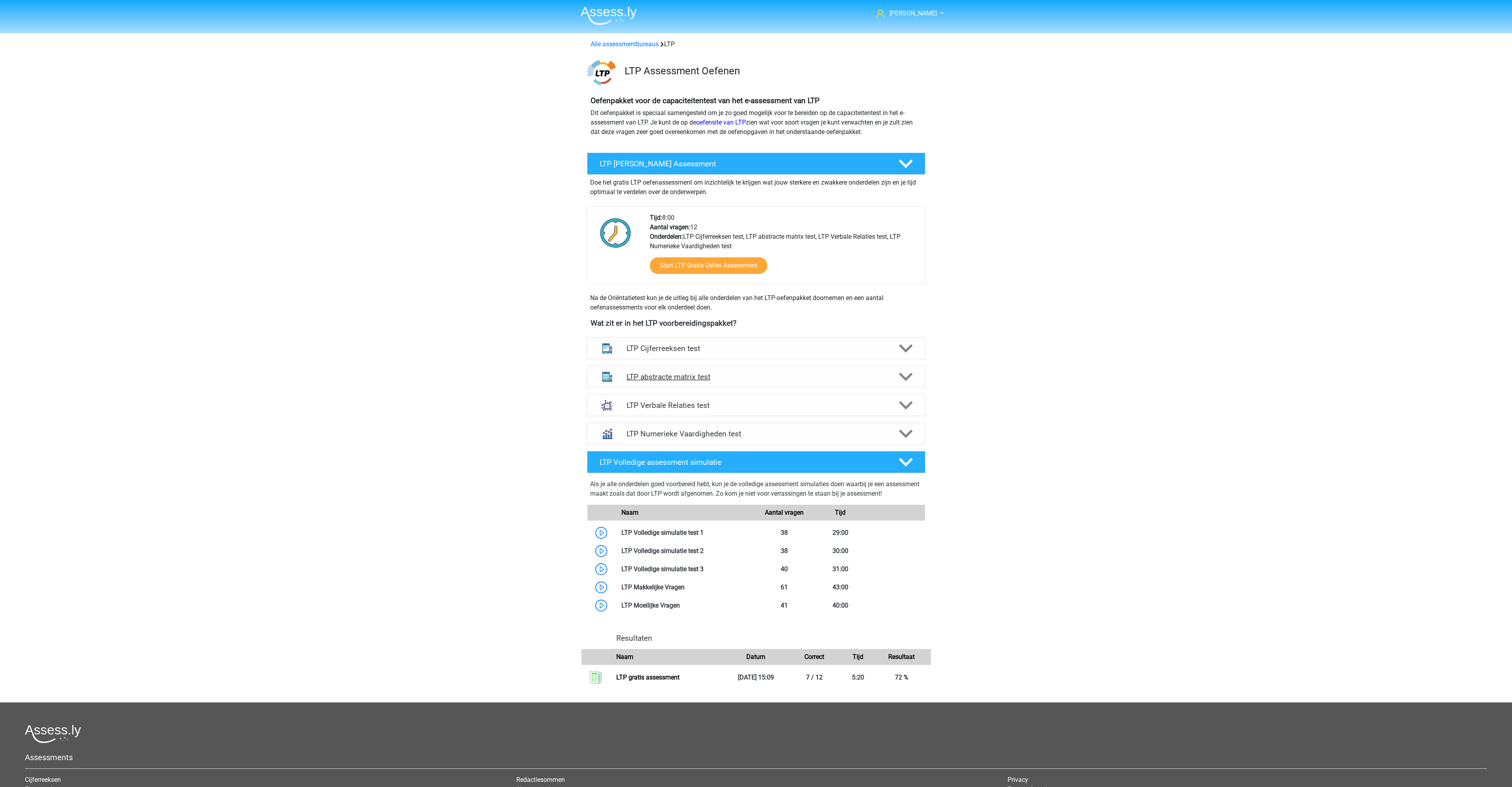
click at [785, 378] on h4 "LTP abstracte matrix test" at bounding box center [755, 376] width 259 height 9
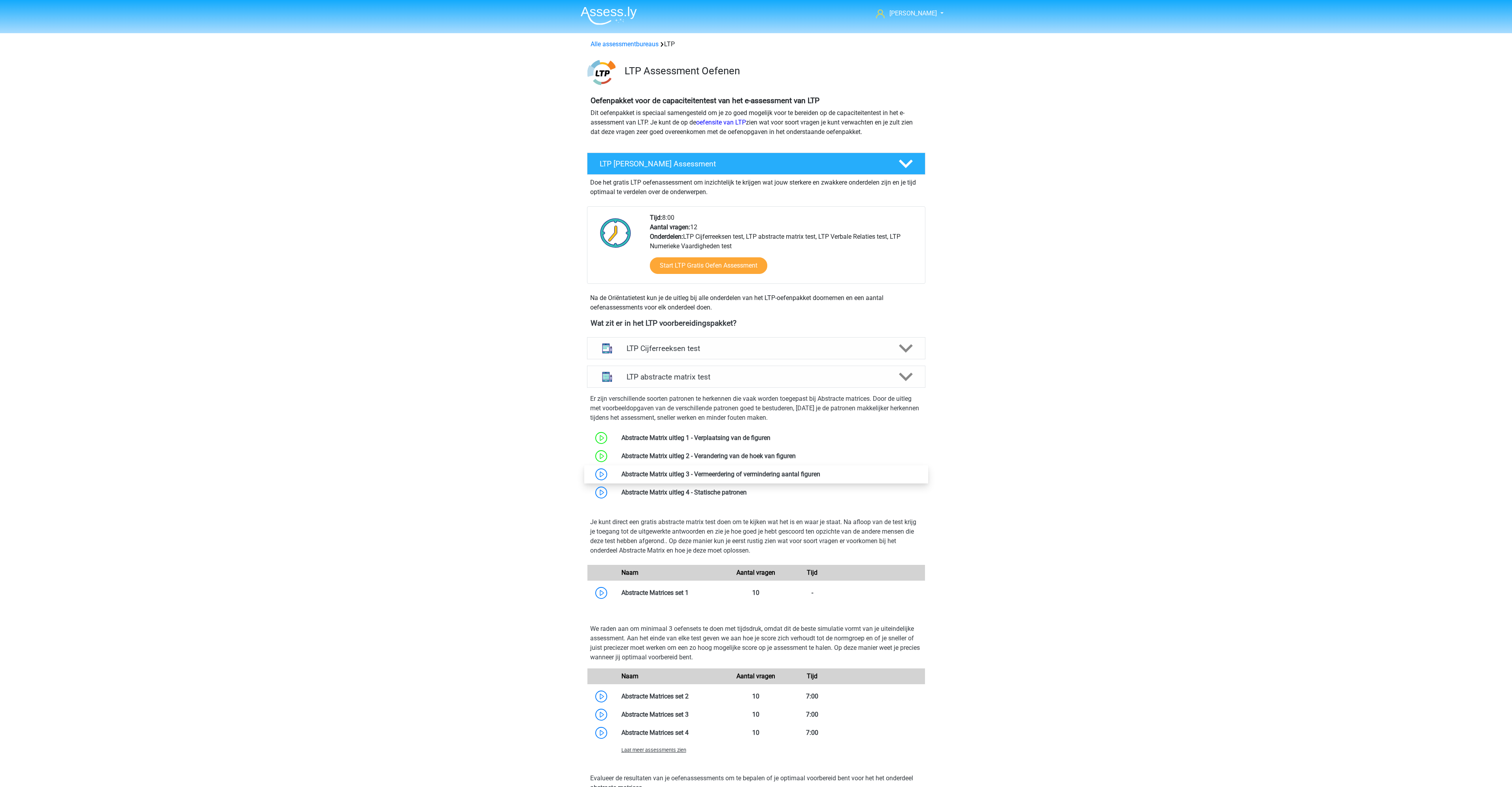
click at [820, 474] on link at bounding box center [820, 474] width 0 height 8
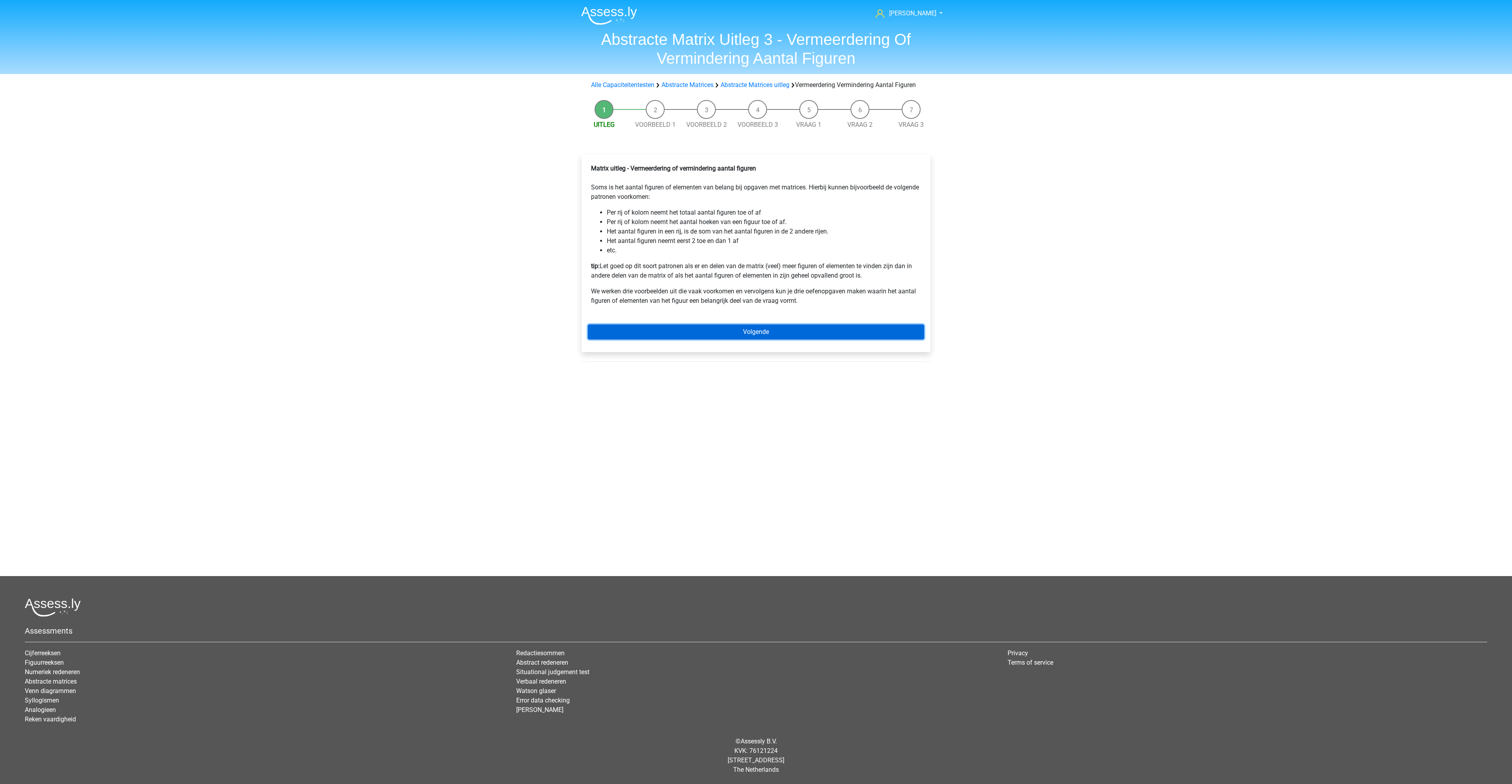
click at [733, 339] on link "Volgende" at bounding box center [756, 332] width 336 height 15
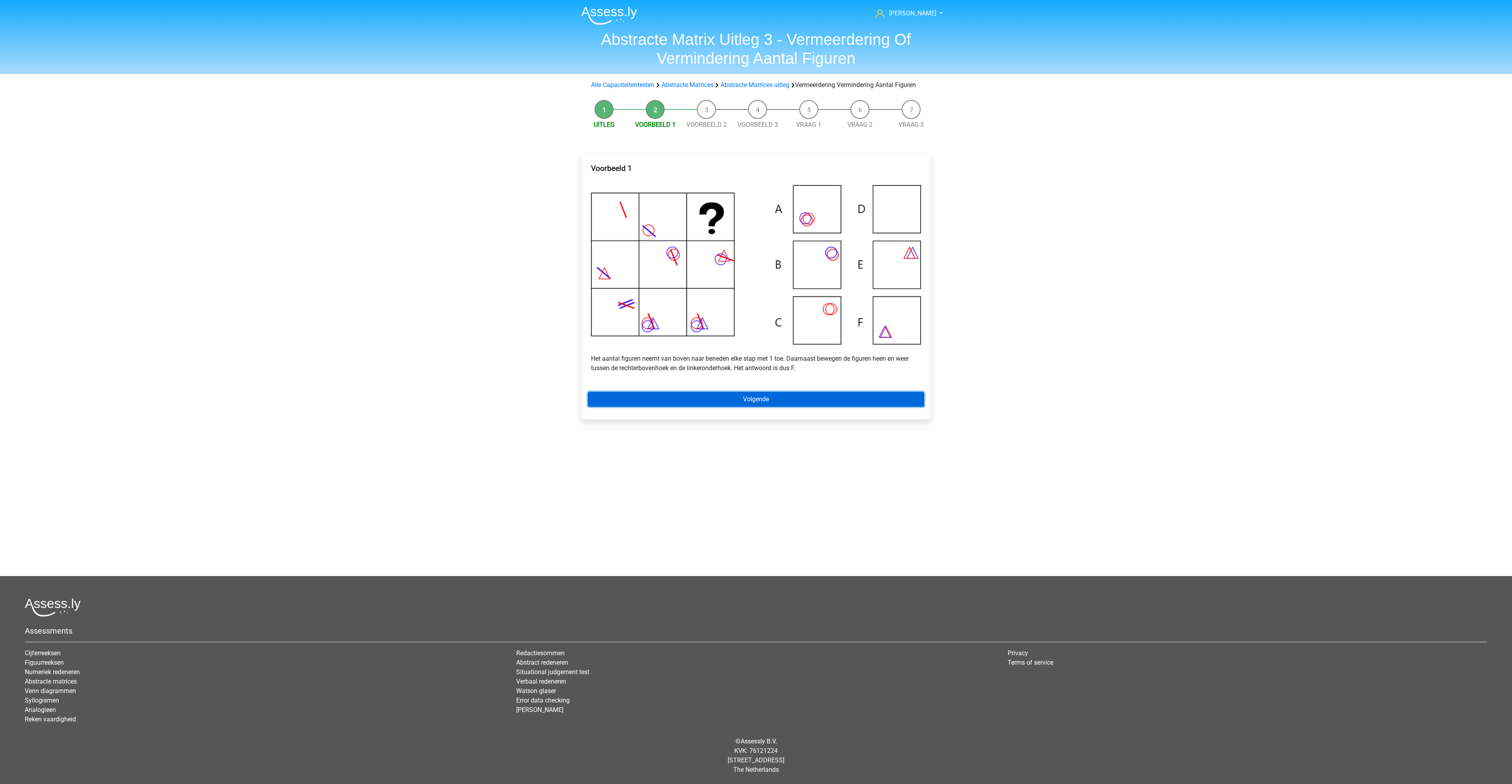
click at [716, 407] on link "Volgende" at bounding box center [756, 398] width 336 height 15
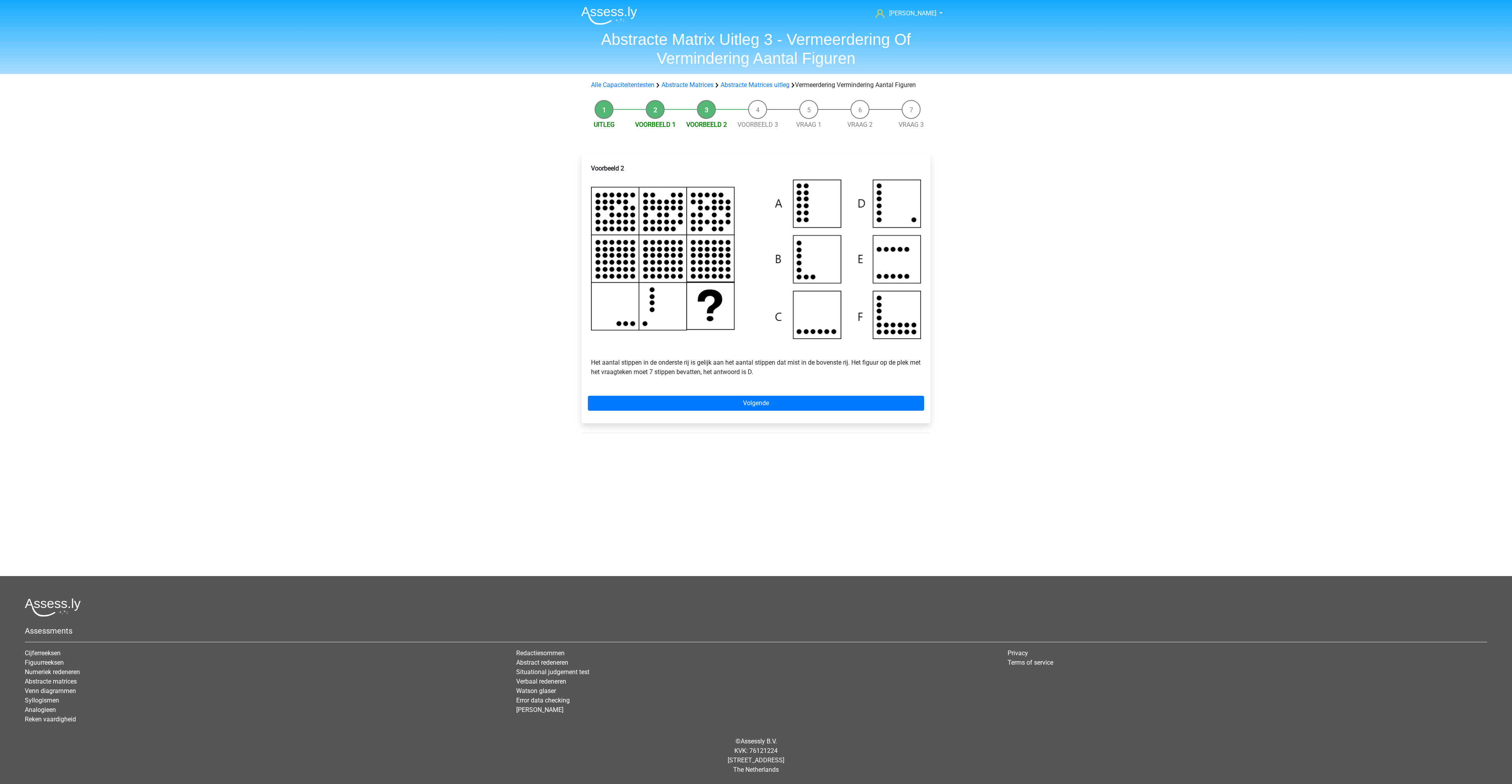
click at [821, 339] on img at bounding box center [756, 259] width 330 height 159
click at [794, 411] on link "Volgende" at bounding box center [756, 403] width 336 height 15
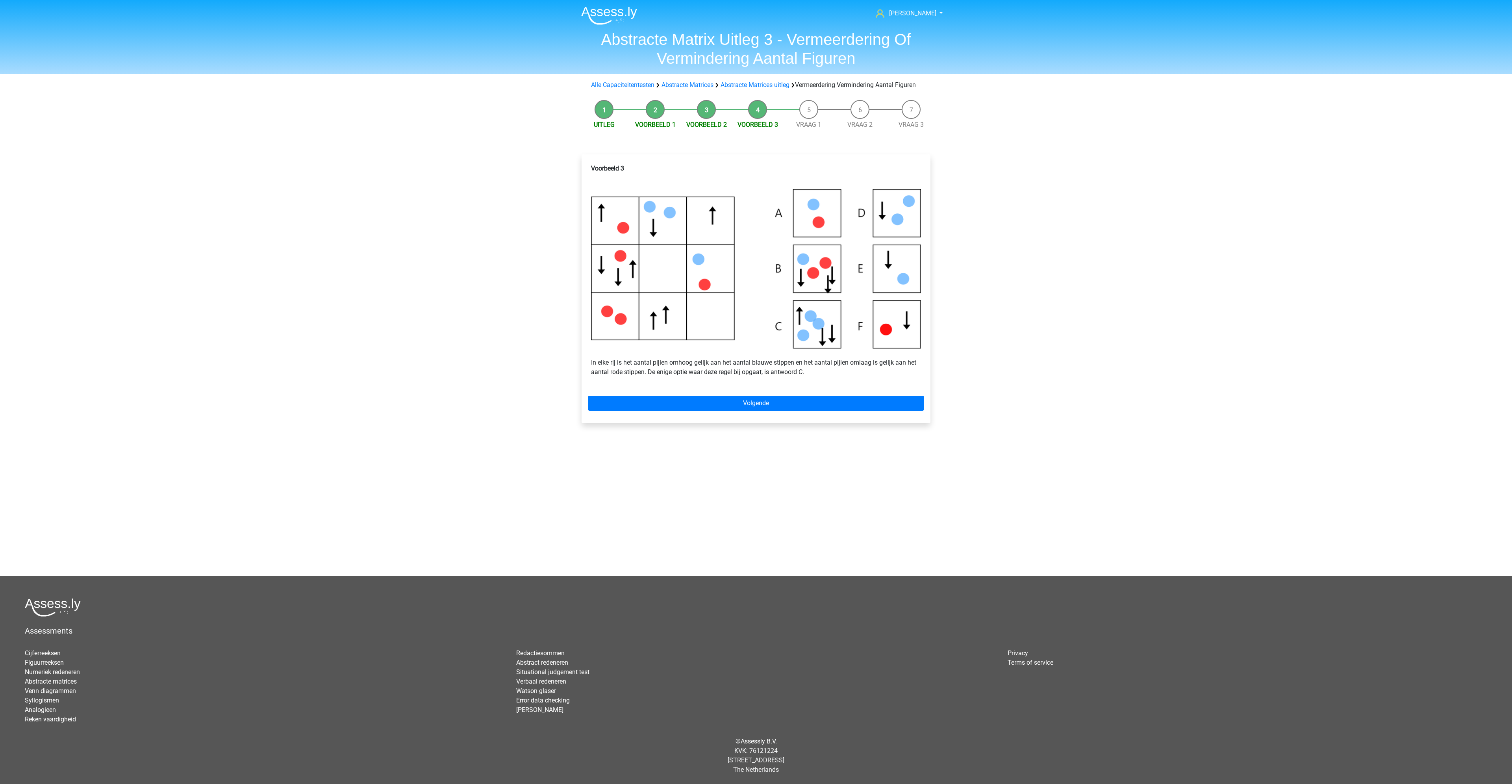
click at [731, 377] on p "In elke rij is het aantal pijlen omhoog gelijk aan het aantal blauwe stippen en…" at bounding box center [756, 363] width 330 height 28
click at [771, 411] on link "Volgende" at bounding box center [756, 403] width 336 height 15
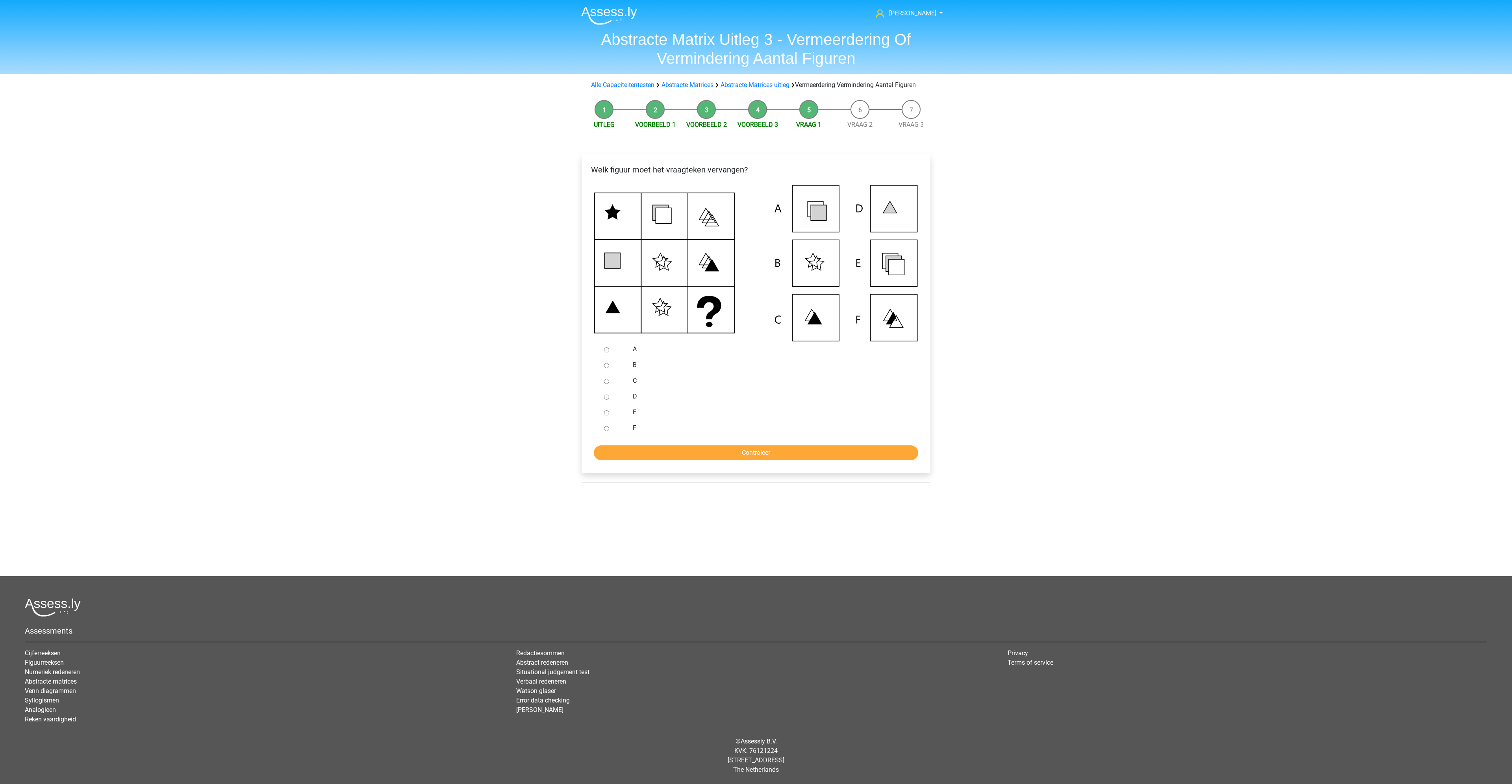
click at [605, 415] on input "E" at bounding box center [606, 413] width 5 height 5
radio input "true"
click at [681, 460] on input "Controleer" at bounding box center [756, 452] width 325 height 15
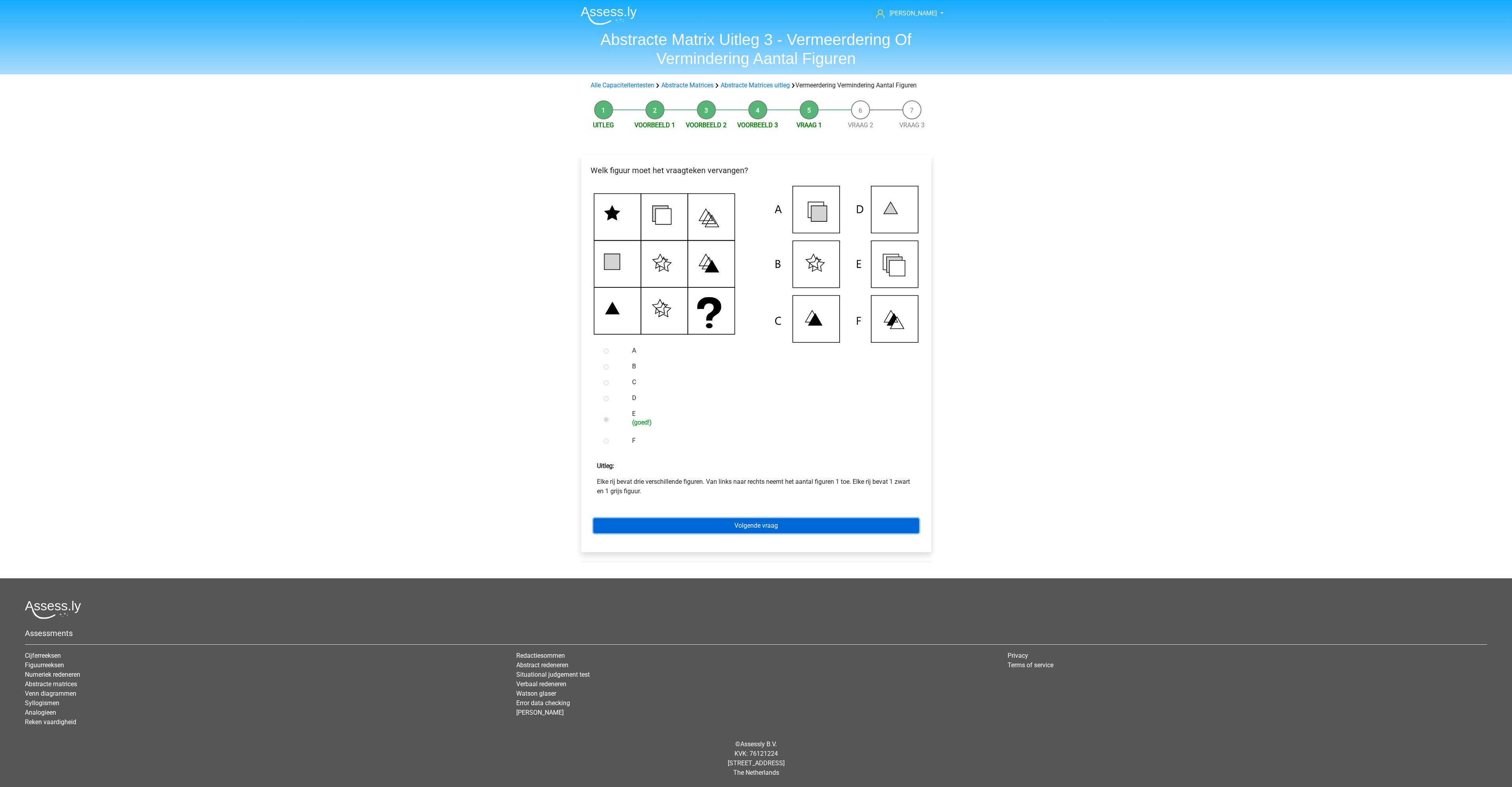
click at [752, 528] on link "Volgende vraag" at bounding box center [756, 525] width 326 height 15
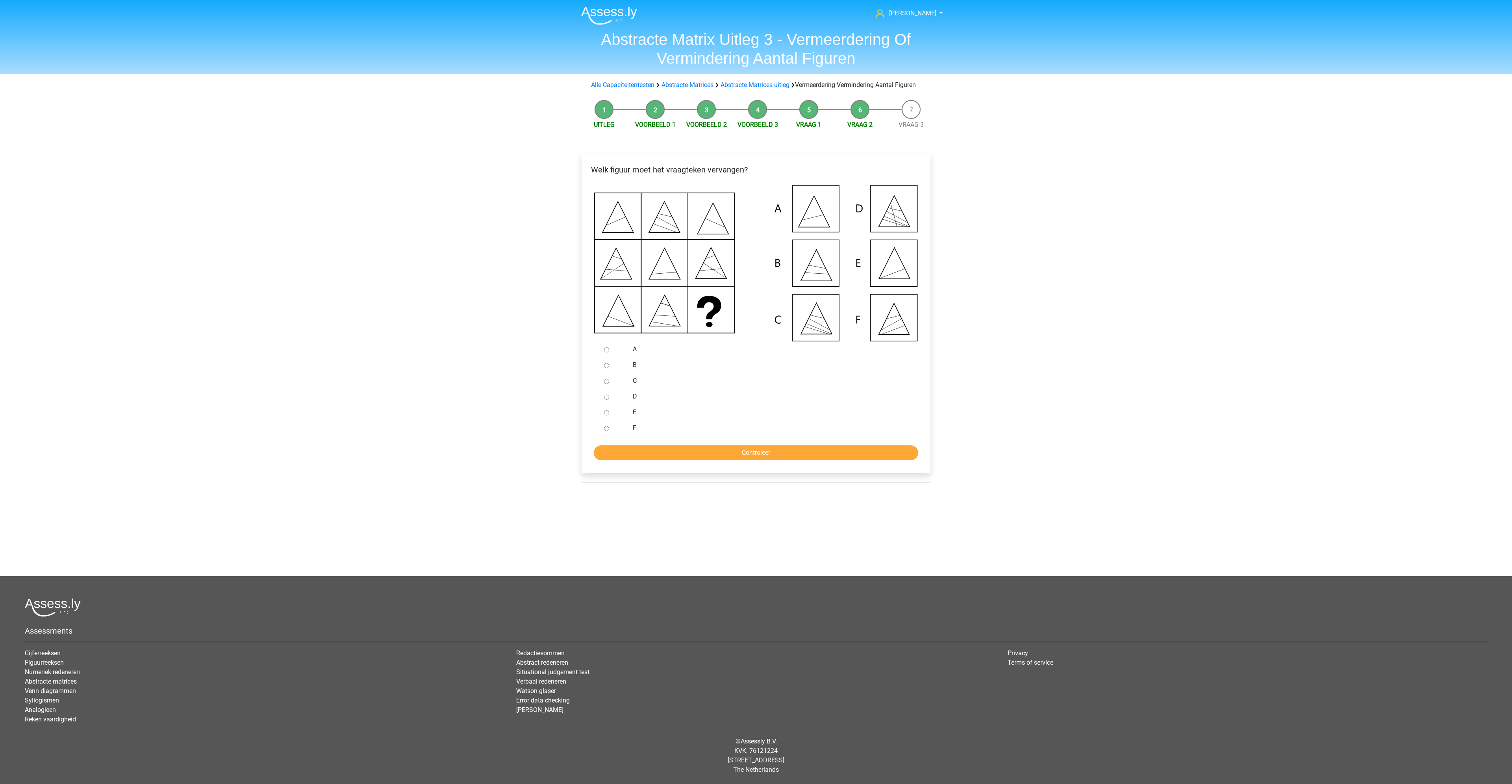
click at [606, 415] on input "E" at bounding box center [606, 413] width 5 height 5
radio input "true"
click at [651, 460] on input "Controleer" at bounding box center [756, 452] width 325 height 15
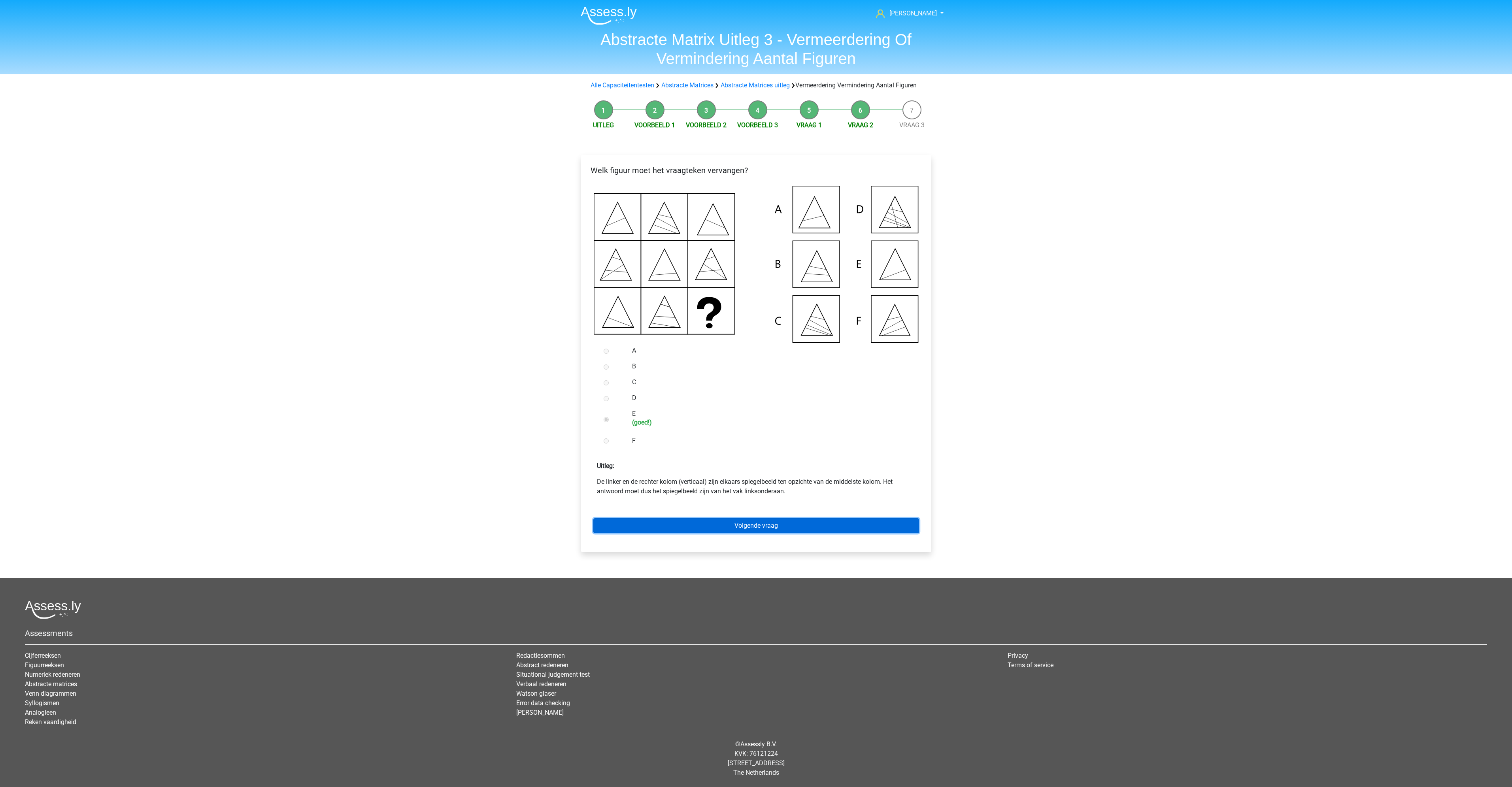
click at [734, 533] on link "Volgende vraag" at bounding box center [756, 525] width 326 height 15
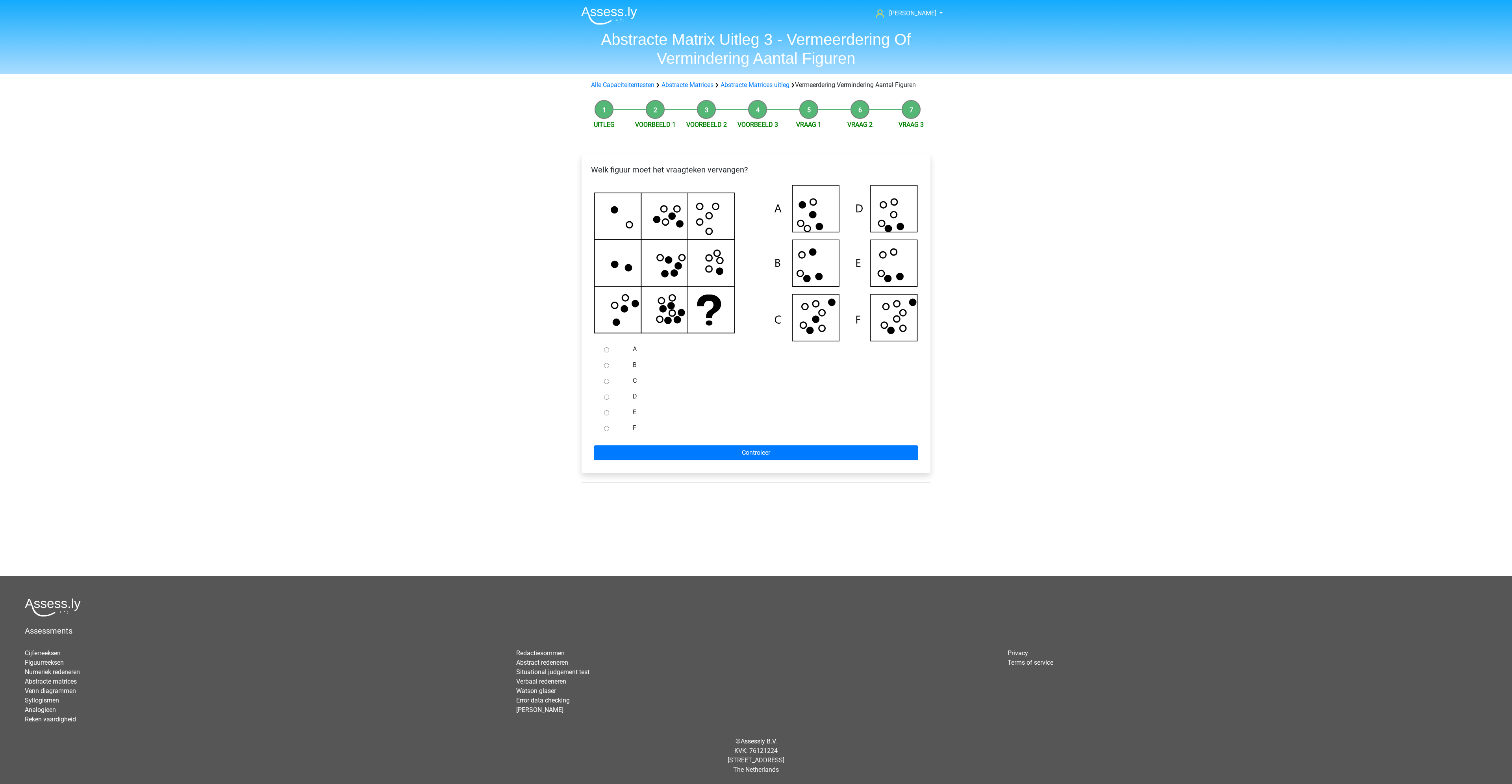
click at [606, 415] on input "E" at bounding box center [606, 413] width 5 height 5
radio input "true"
click at [633, 451] on form "A B C D E F Controleer" at bounding box center [756, 401] width 336 height 119
click at [635, 458] on input "Controleer" at bounding box center [756, 452] width 325 height 15
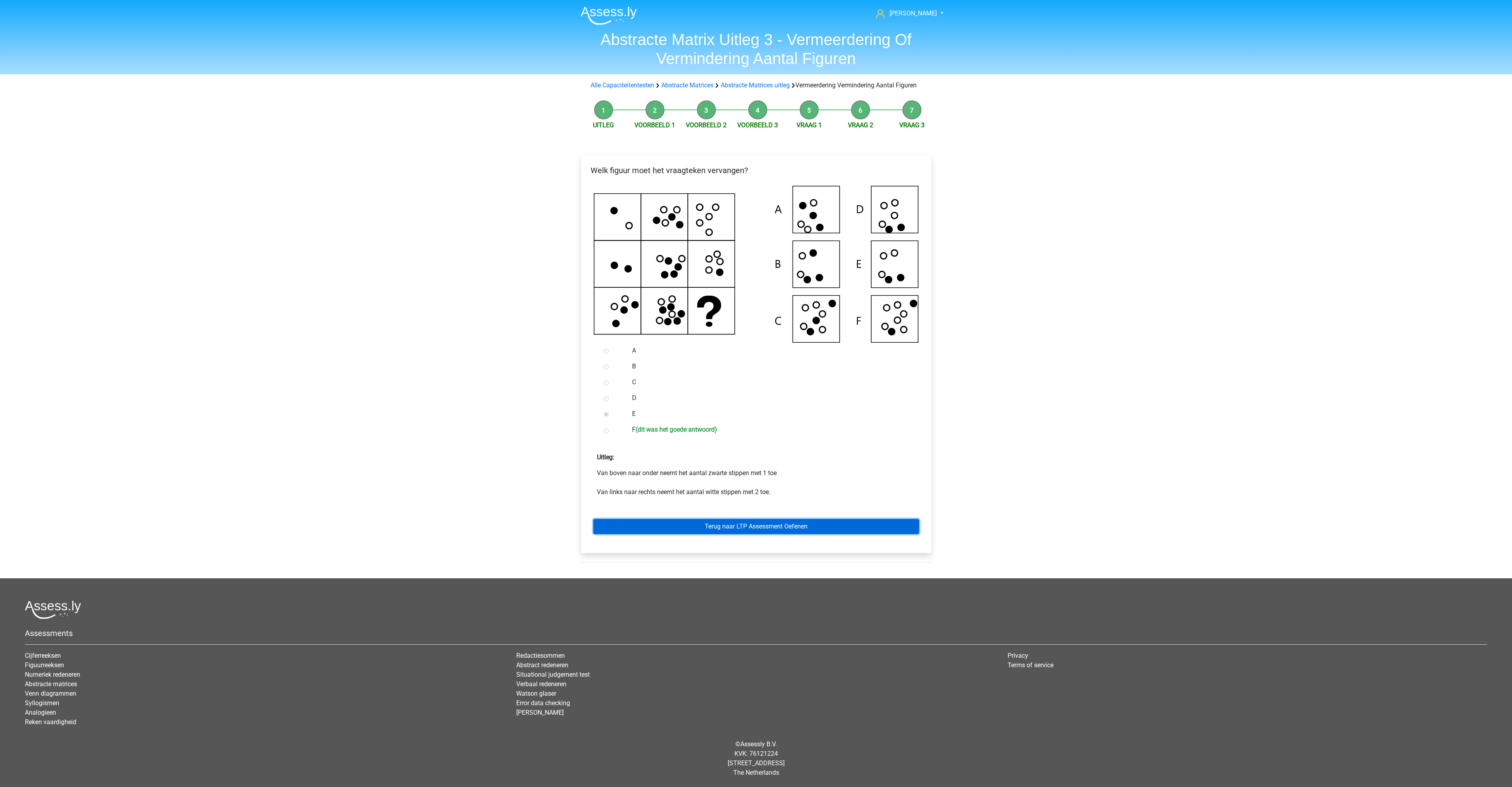
click at [797, 534] on link "Terug naar LTP Assessment Oefenen" at bounding box center [756, 526] width 326 height 15
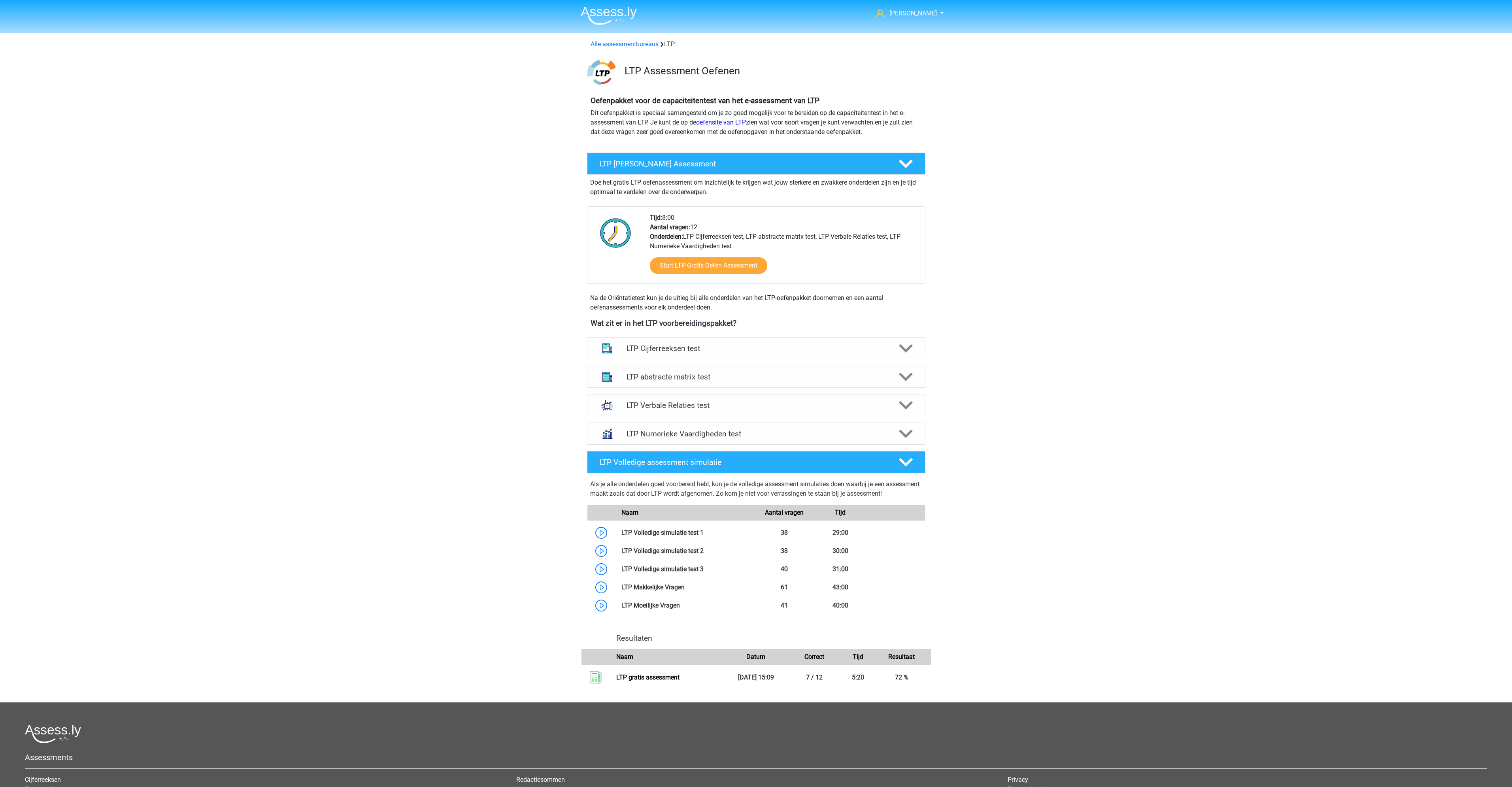
scroll to position [3, 0]
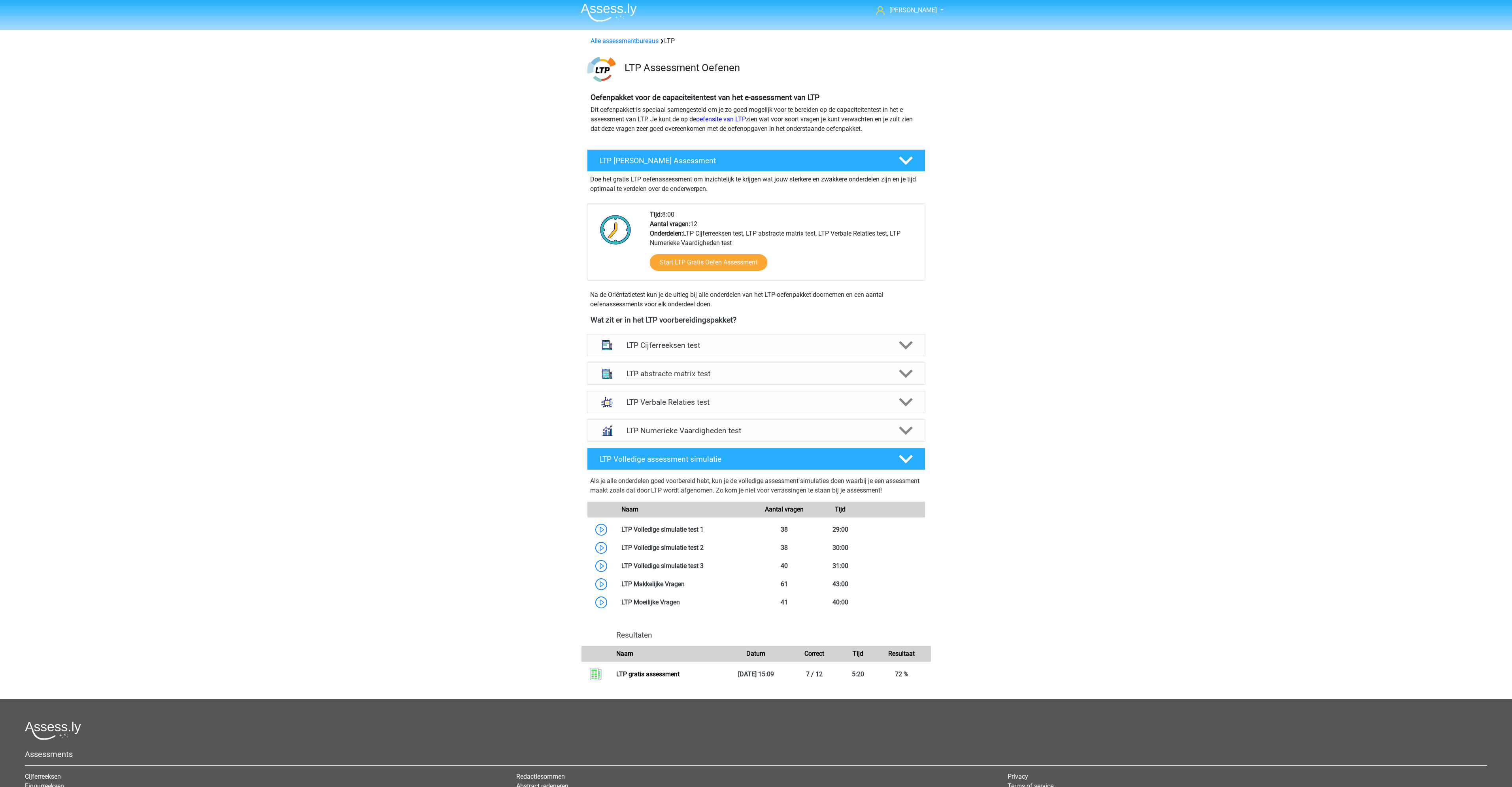
click at [903, 371] on icon at bounding box center [905, 373] width 14 height 14
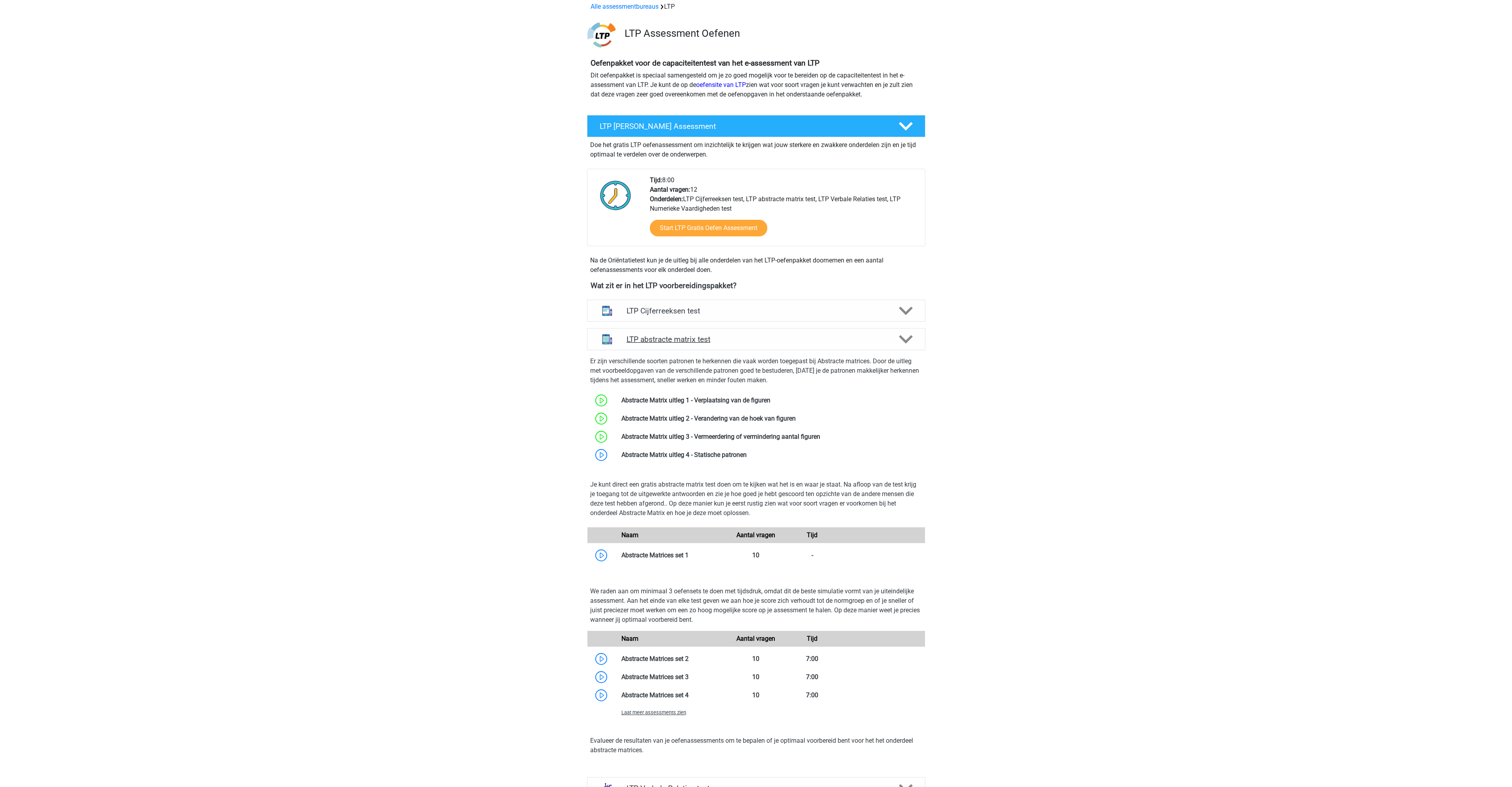
scroll to position [38, 0]
click at [747, 451] on link at bounding box center [747, 454] width 0 height 8
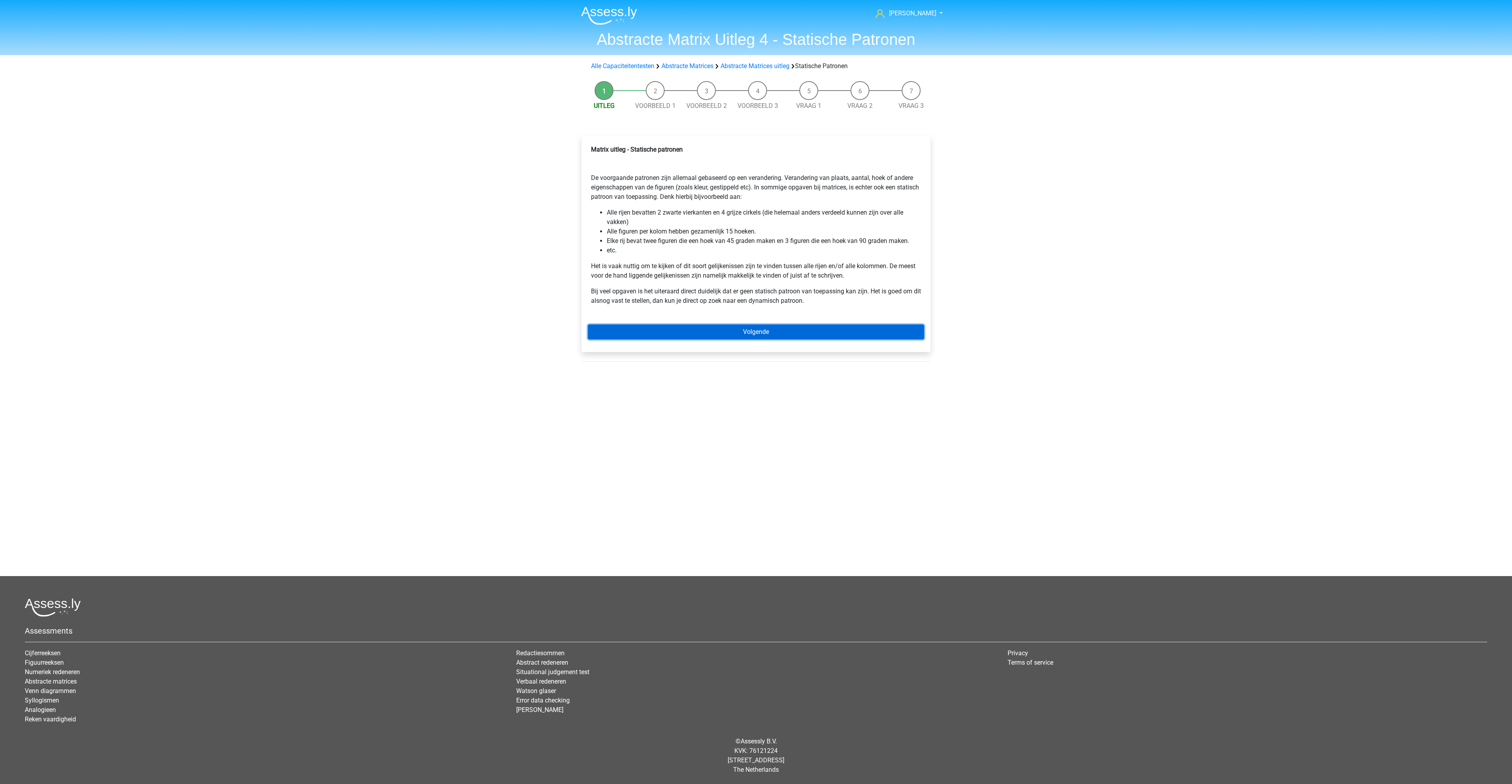
click at [792, 327] on link "Volgende" at bounding box center [756, 332] width 336 height 15
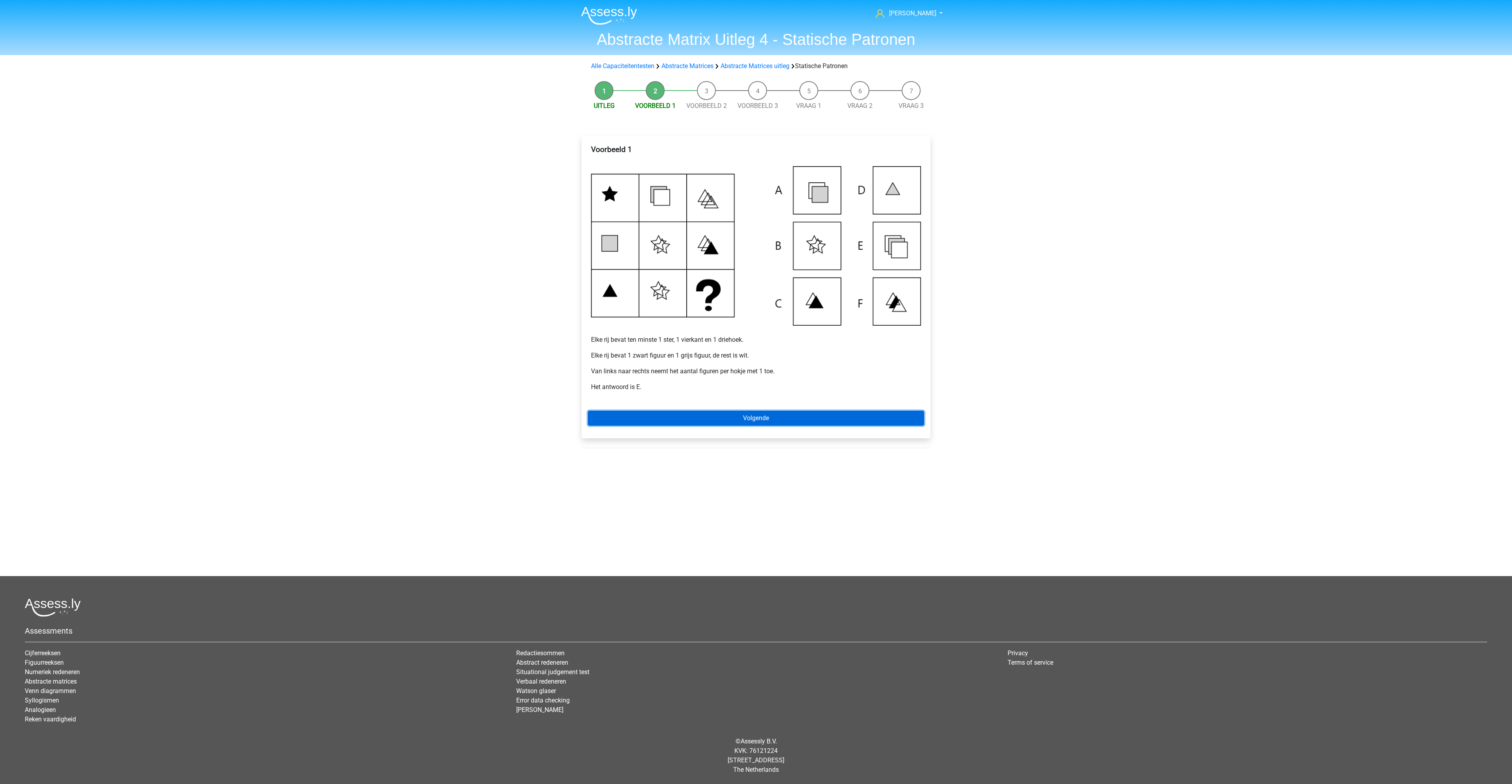
click at [728, 415] on link "Volgende" at bounding box center [756, 418] width 336 height 15
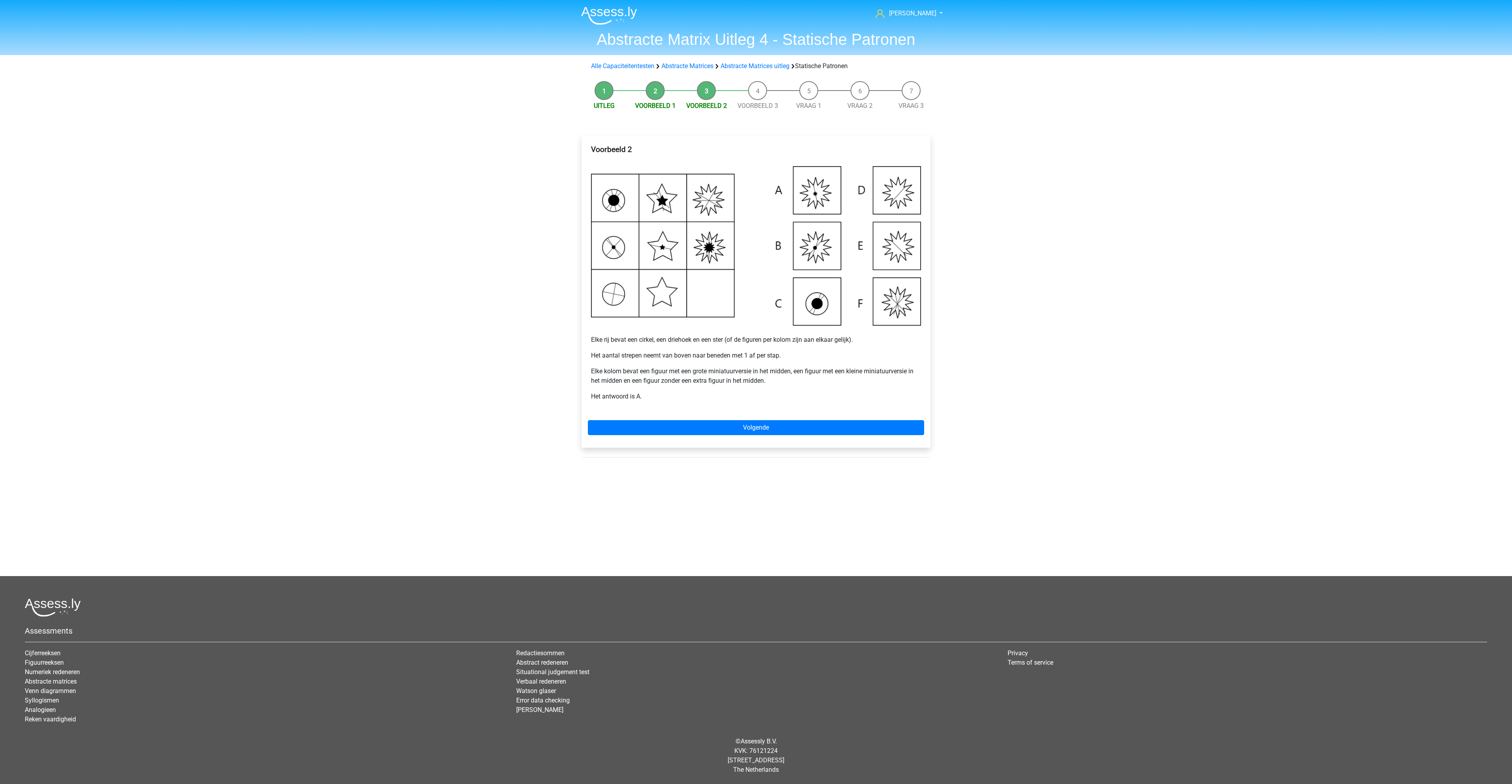
click at [753, 370] on p "Elke kolom bevat een figuur met een grote miniatuurversie in het midden, een fi…" at bounding box center [756, 376] width 330 height 19
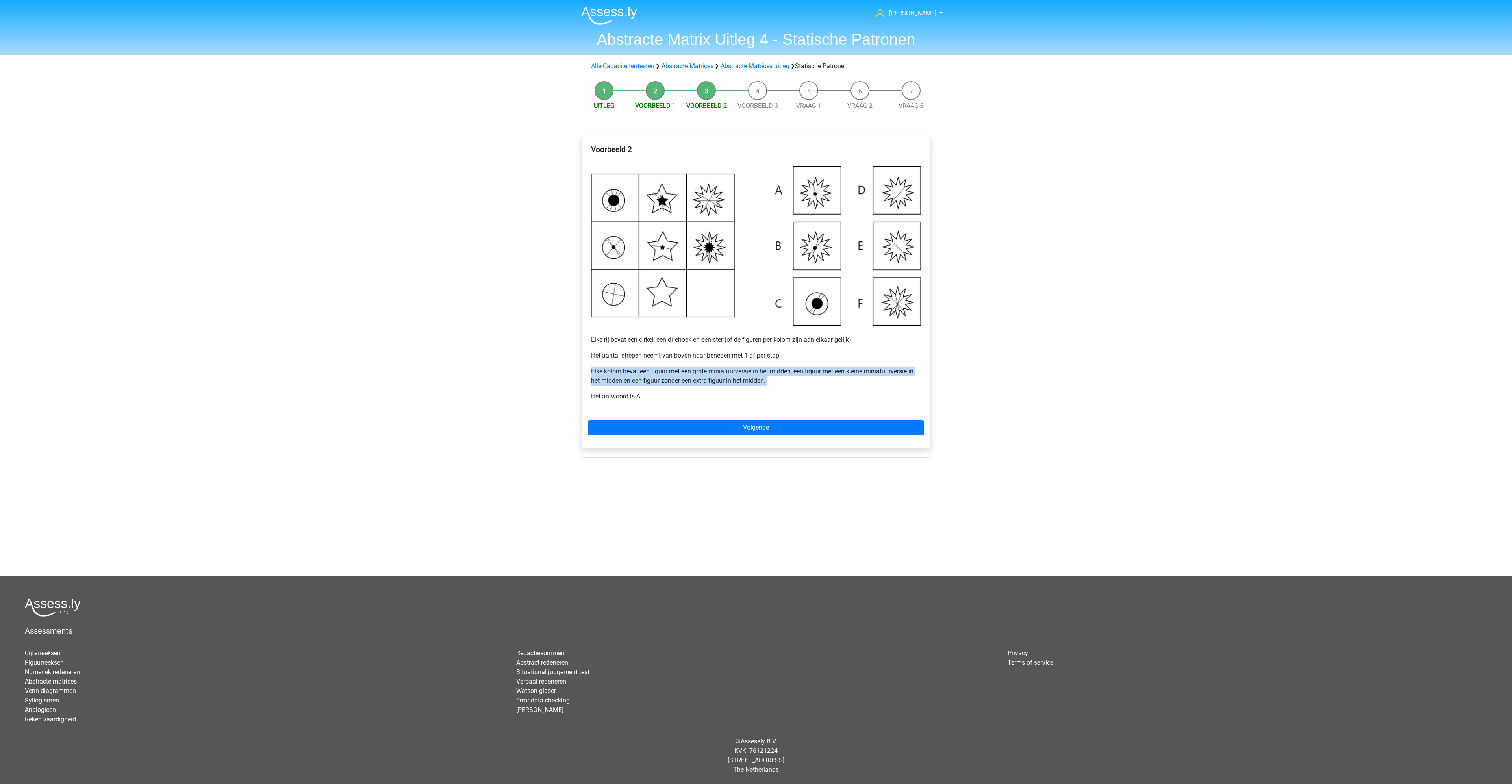
click at [753, 370] on p "Elke kolom bevat een figuur met een grote miniatuurversie in het midden, een fi…" at bounding box center [756, 376] width 330 height 19
drag, startPoint x: 753, startPoint y: 370, endPoint x: 706, endPoint y: 357, distance: 48.8
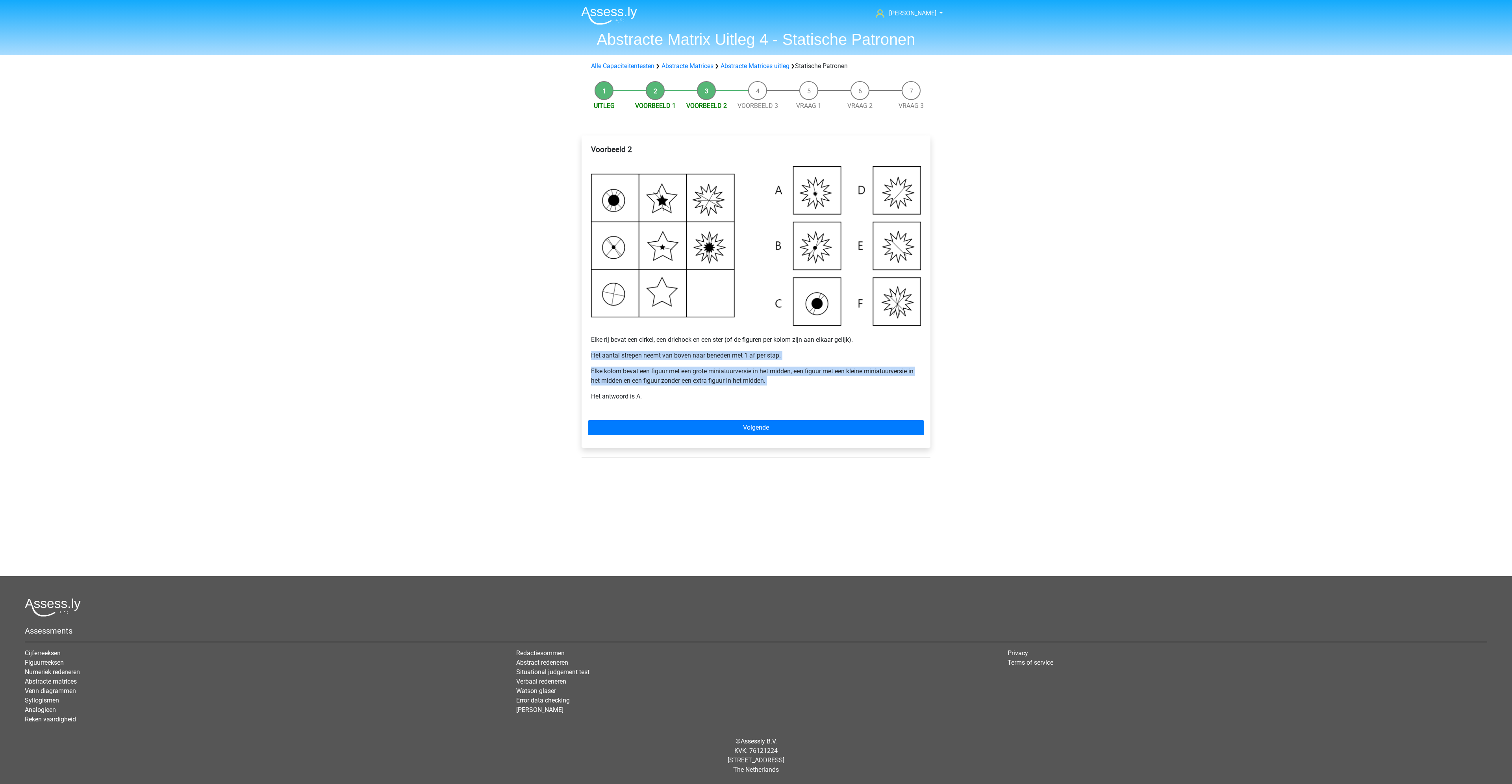
click at [706, 357] on div "Voorbeeld 2 Elke rij bevat een cirkel, een driehoek en een ster (of de figuren …" at bounding box center [756, 276] width 336 height 269
click at [525, 360] on div "steven steven.boekhoudt@gmail.com Nederlands English" at bounding box center [756, 339] width 1512 height 678
click at [733, 418] on div "Voorbeeld 2 Elke rij bevat een cirkel, een driehoek en een ster (of de figuren …" at bounding box center [756, 291] width 349 height 312
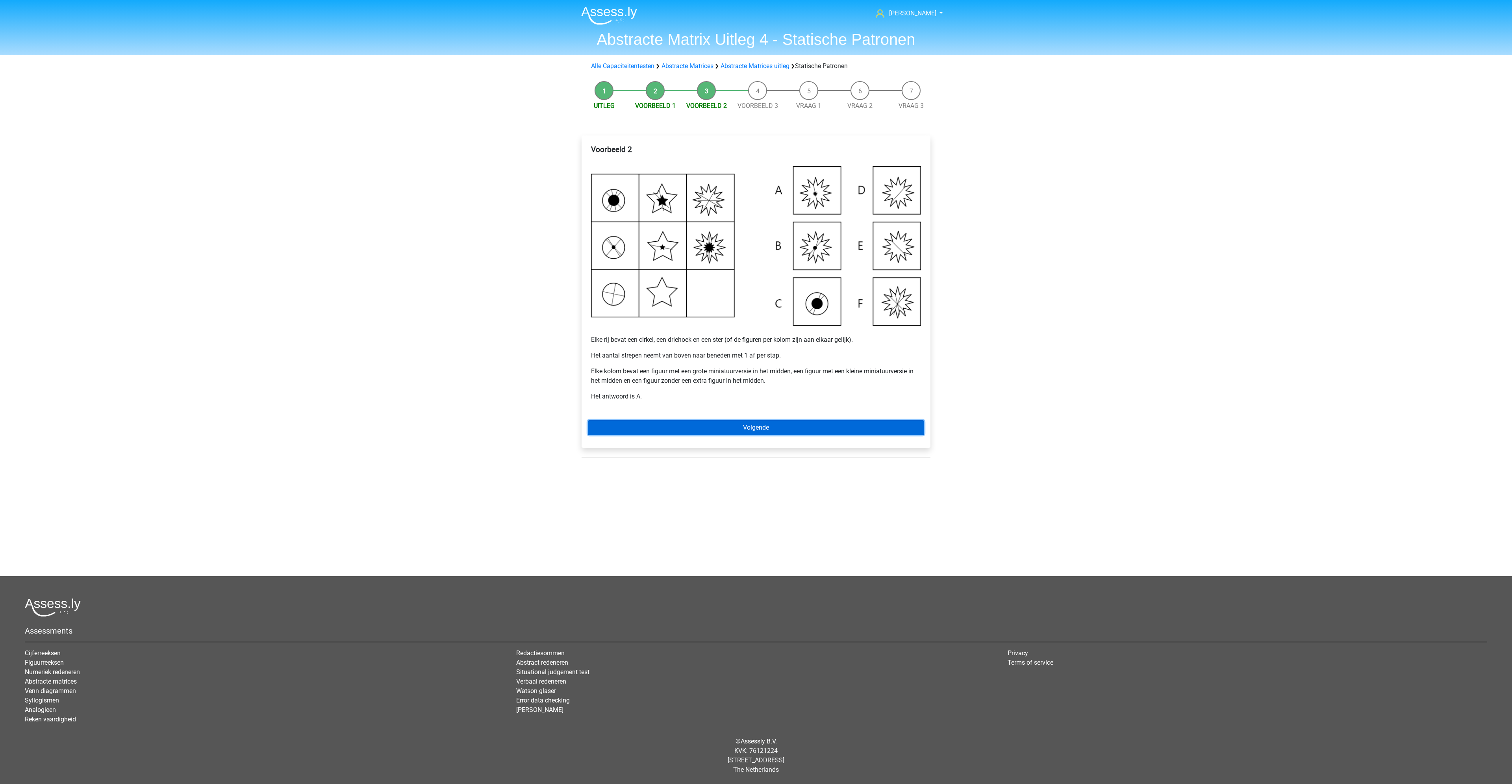
click at [729, 430] on link "Volgende" at bounding box center [756, 427] width 336 height 15
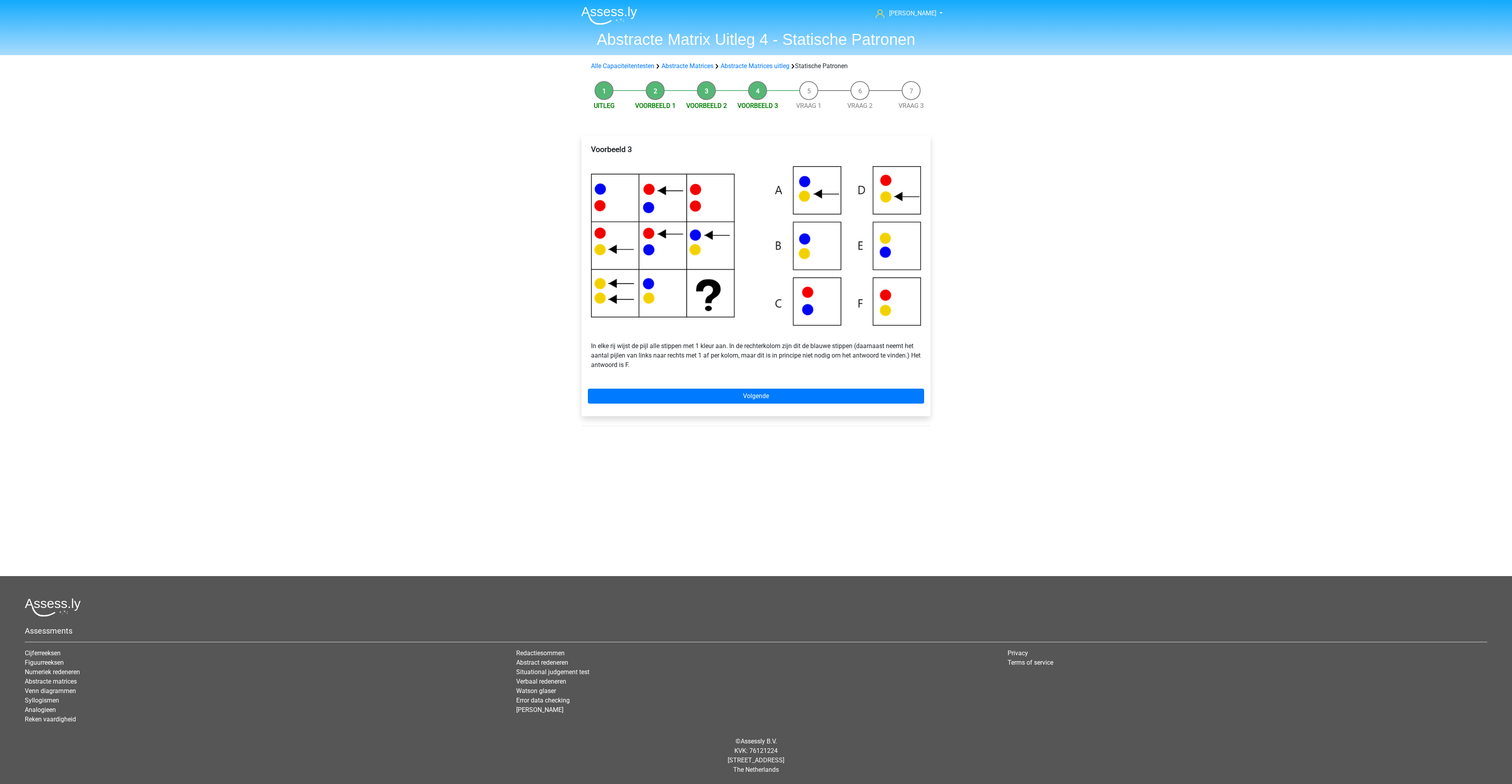
click at [797, 386] on div "Voorbeeld 3 In elke rij wijst de pijl alle stippen met 1 kleur aan. In de recht…" at bounding box center [756, 276] width 349 height 281
click at [798, 401] on link "Volgende" at bounding box center [756, 396] width 336 height 15
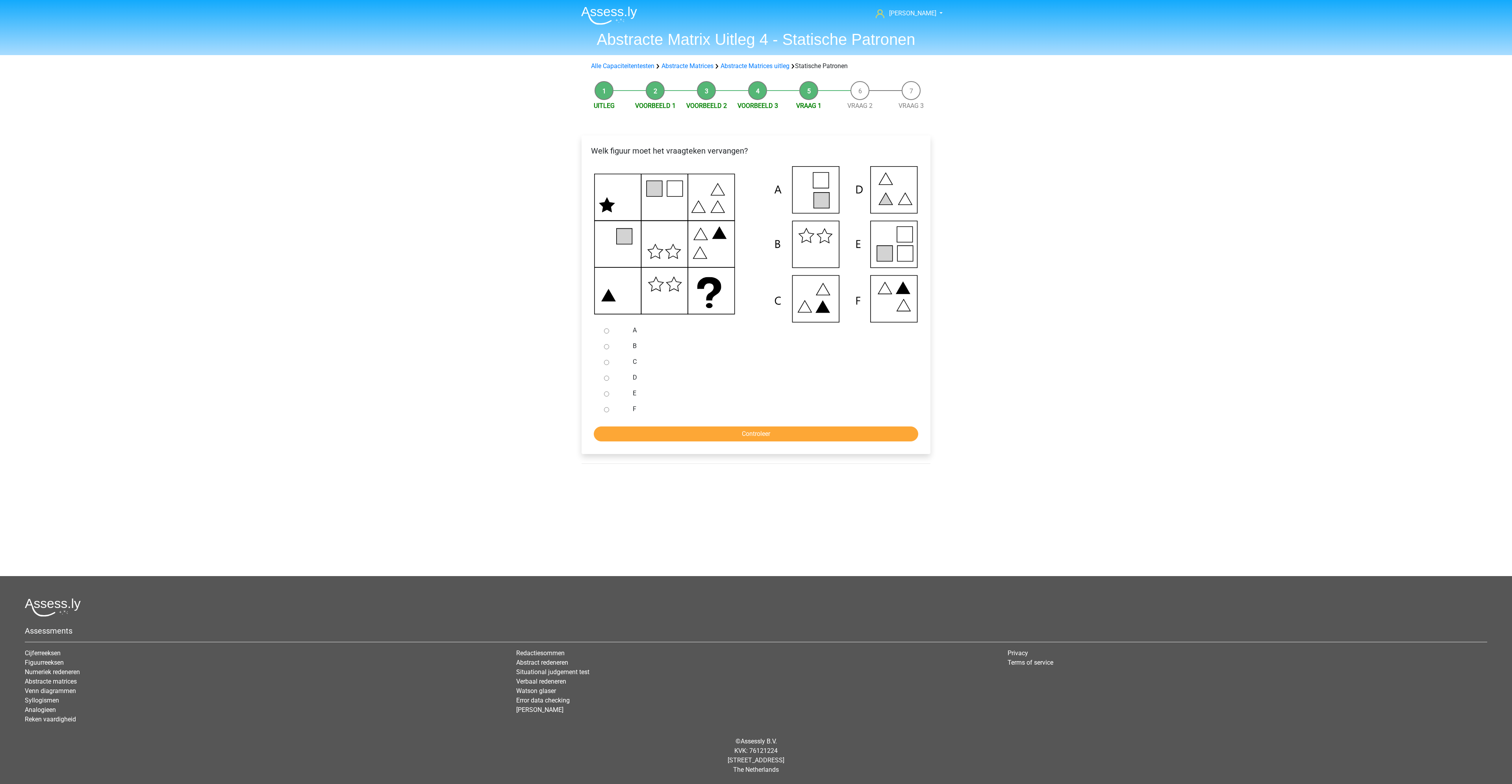
drag, startPoint x: 0, startPoint y: 0, endPoint x: 689, endPoint y: 331, distance: 764.4
click at [689, 331] on div "A B C D E F" at bounding box center [756, 369] width 310 height 94
click at [608, 394] on input "E" at bounding box center [606, 394] width 5 height 5
radio input "true"
click at [657, 427] on input "Controleer" at bounding box center [756, 434] width 325 height 15
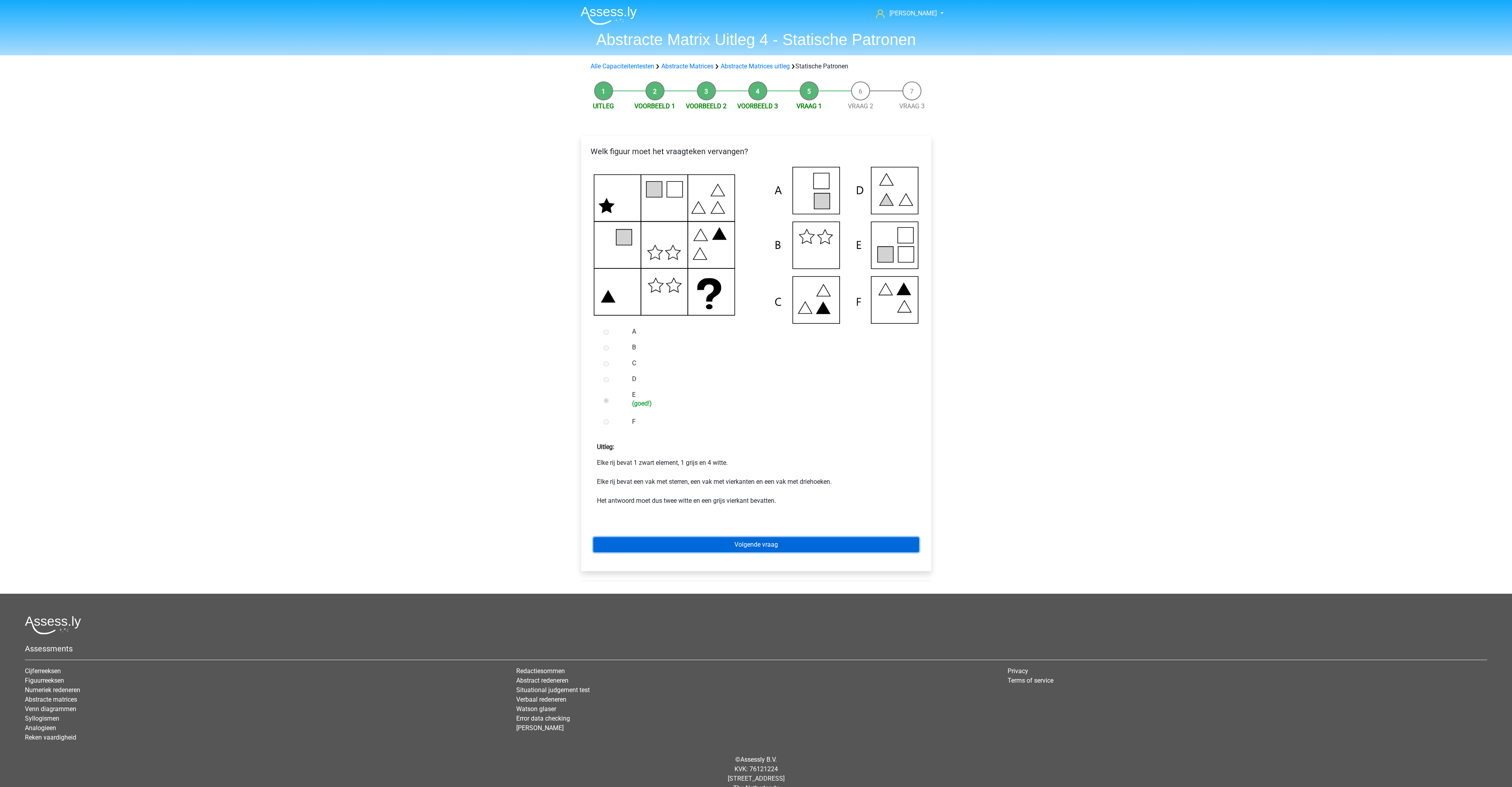
click at [765, 548] on link "Volgende vraag" at bounding box center [756, 544] width 326 height 15
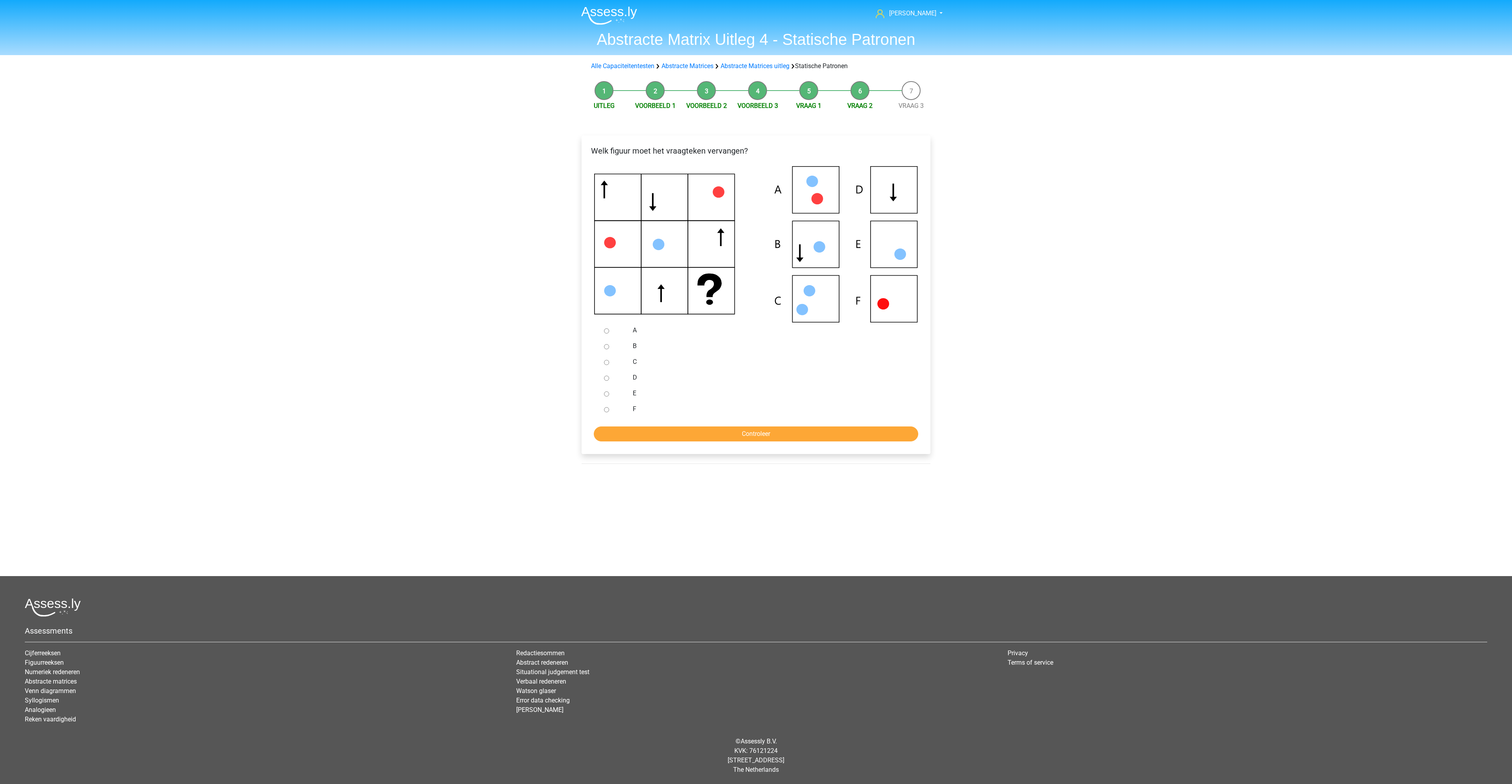
click at [606, 410] on input "F" at bounding box center [606, 410] width 5 height 5
radio input "true"
click at [630, 436] on input "Controleer" at bounding box center [756, 434] width 325 height 15
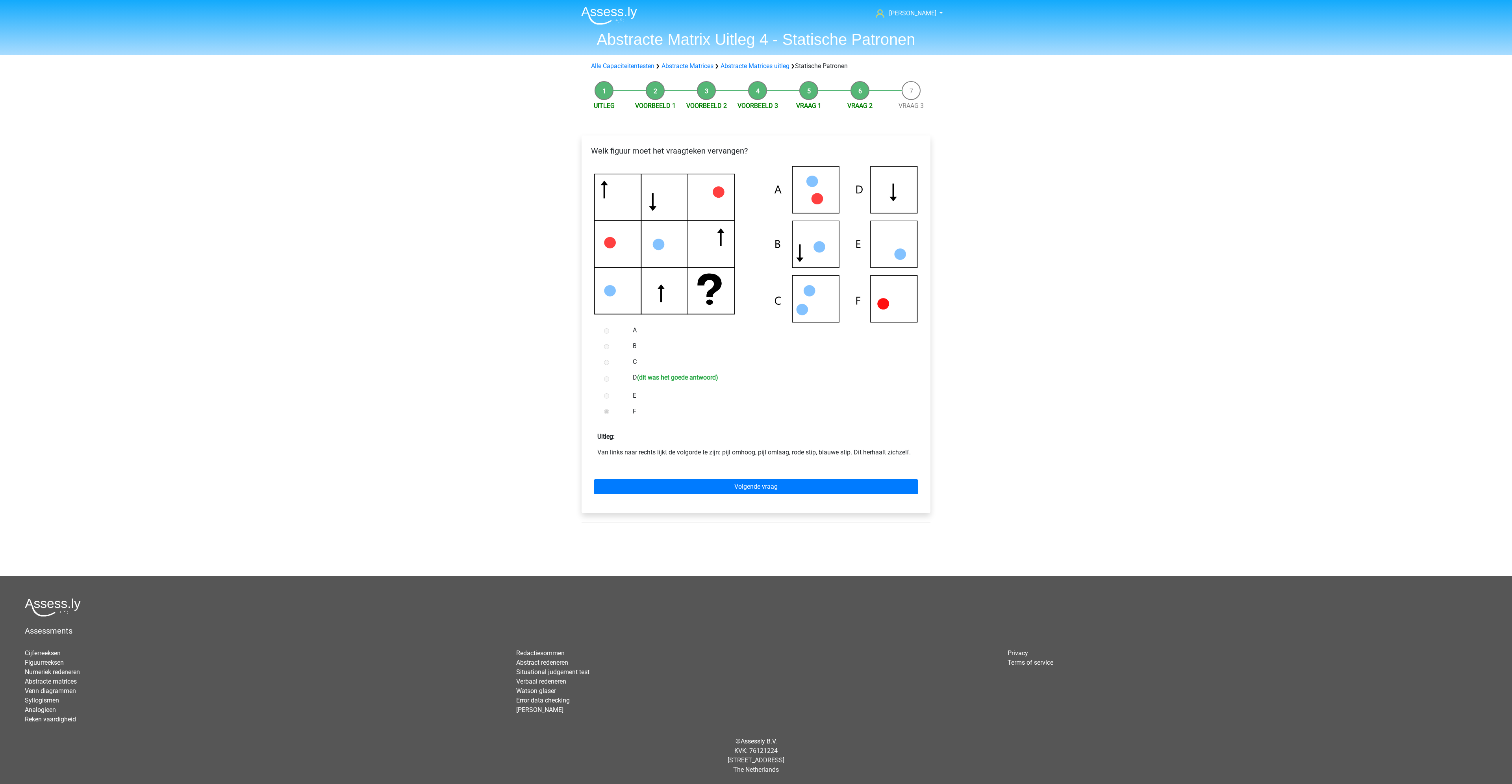
click at [731, 451] on p "Van links naar rechts lijkt de volgorde te zijn: pijl omhoog, pijl omlaag, rode…" at bounding box center [756, 452] width 318 height 9
click at [831, 454] on p "Van links naar rechts lijkt de volgorde te zijn: pijl omhoog, pijl omlaag, rode…" at bounding box center [756, 452] width 318 height 9
click at [890, 197] on icon at bounding box center [893, 192] width 7 height 18
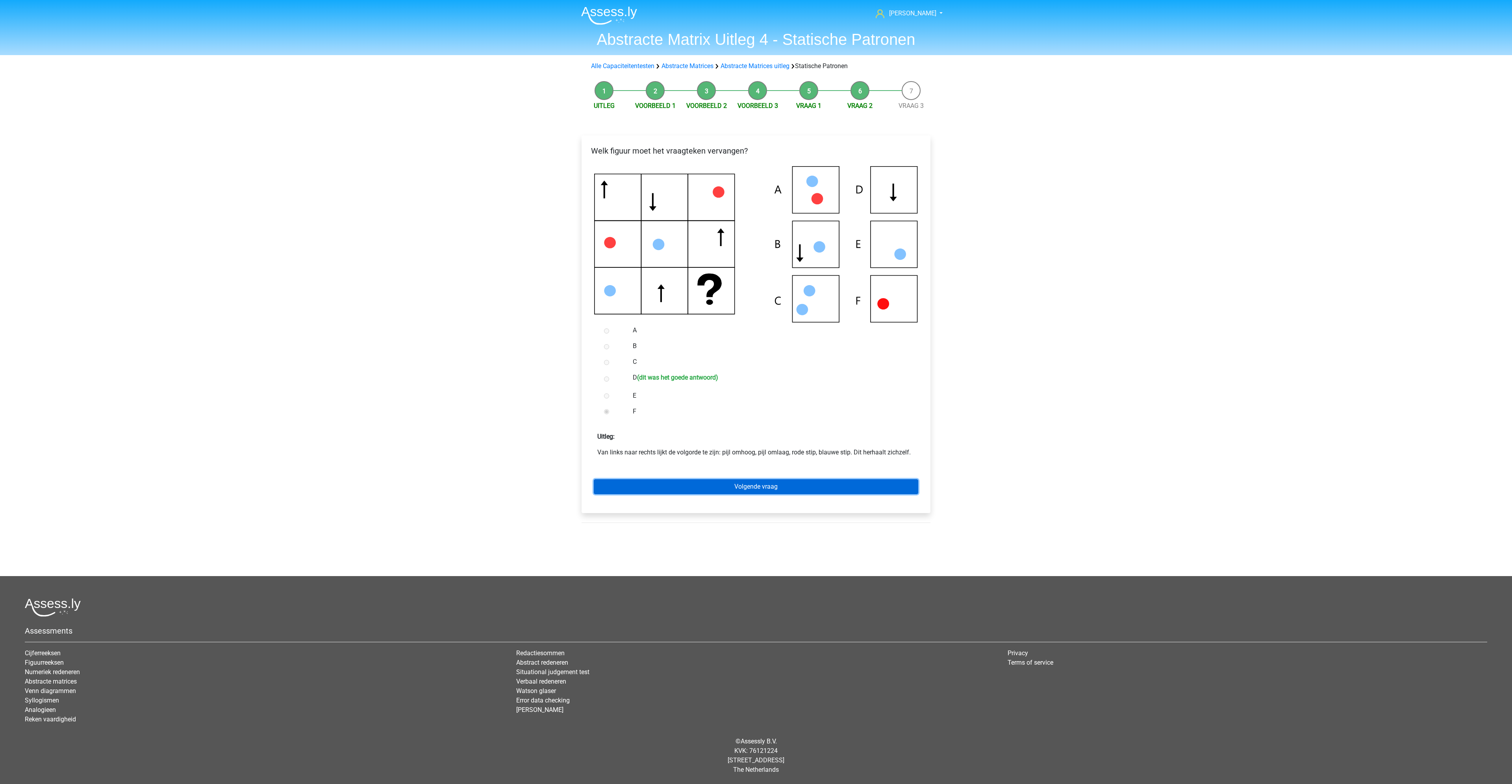
click at [656, 485] on link "Volgende vraag" at bounding box center [756, 486] width 325 height 15
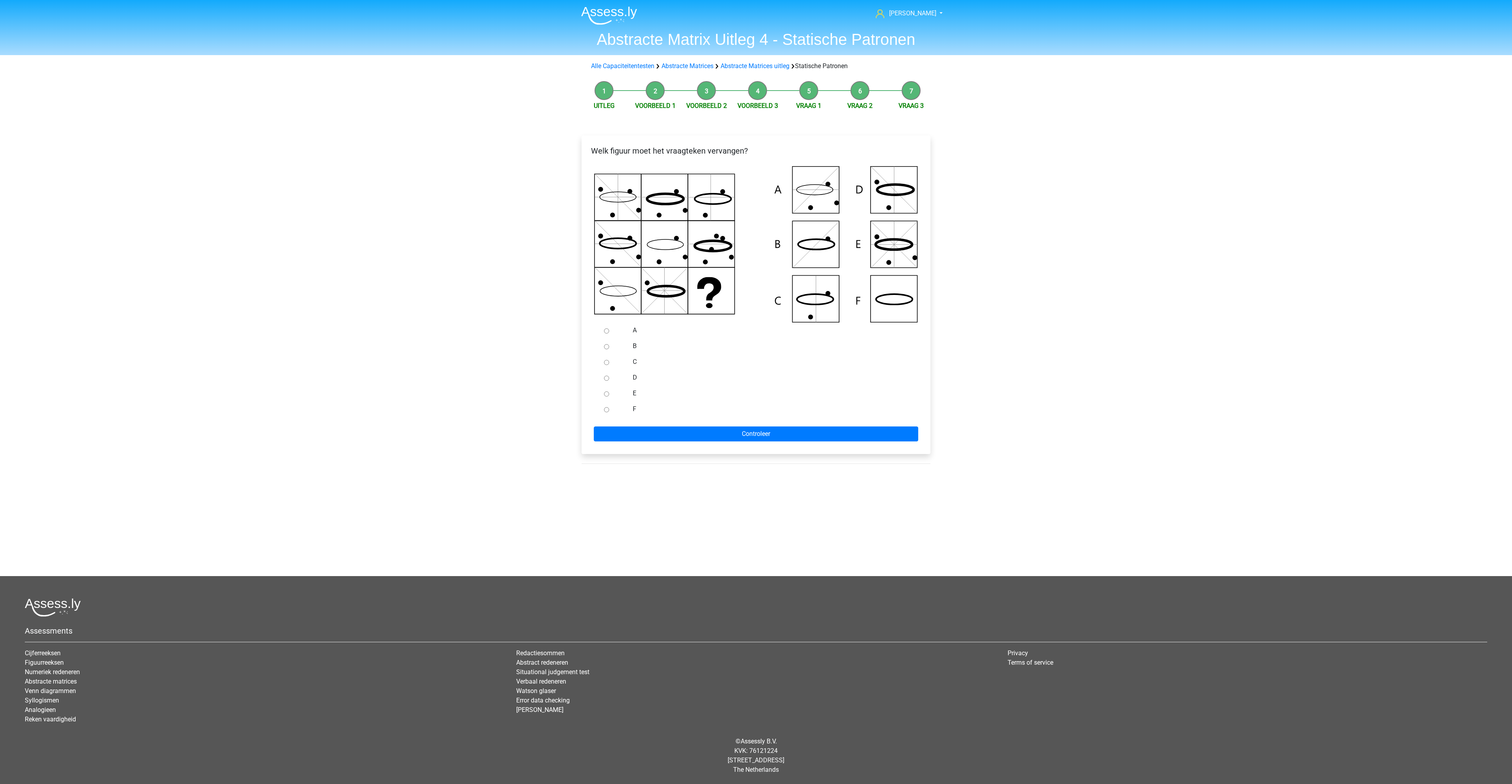
click at [608, 410] on input "F" at bounding box center [606, 410] width 5 height 5
radio input "true"
click at [716, 438] on input "Controleer" at bounding box center [756, 434] width 325 height 15
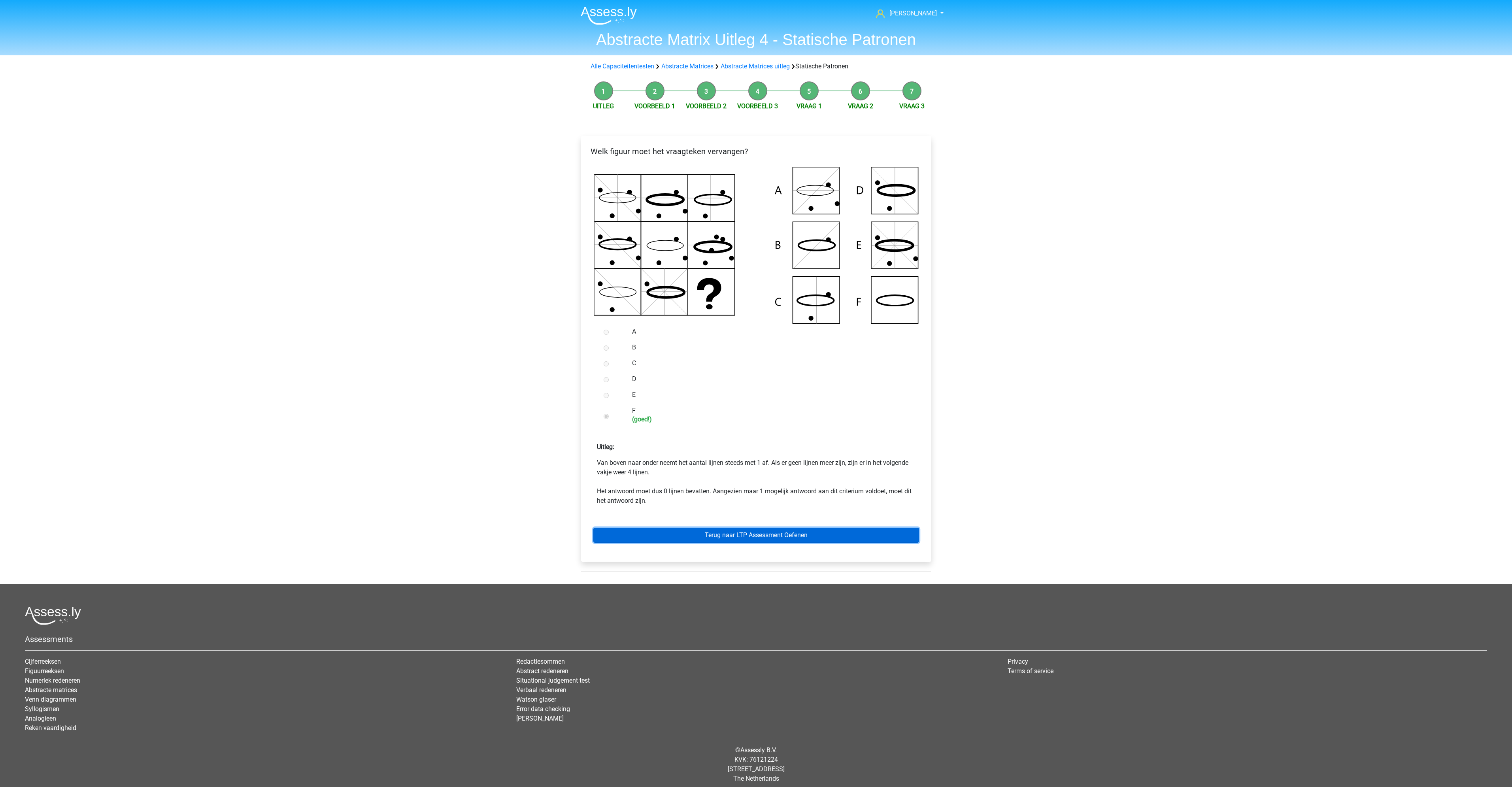
click at [883, 530] on link "Terug naar LTP Assessment Oefenen" at bounding box center [756, 535] width 326 height 15
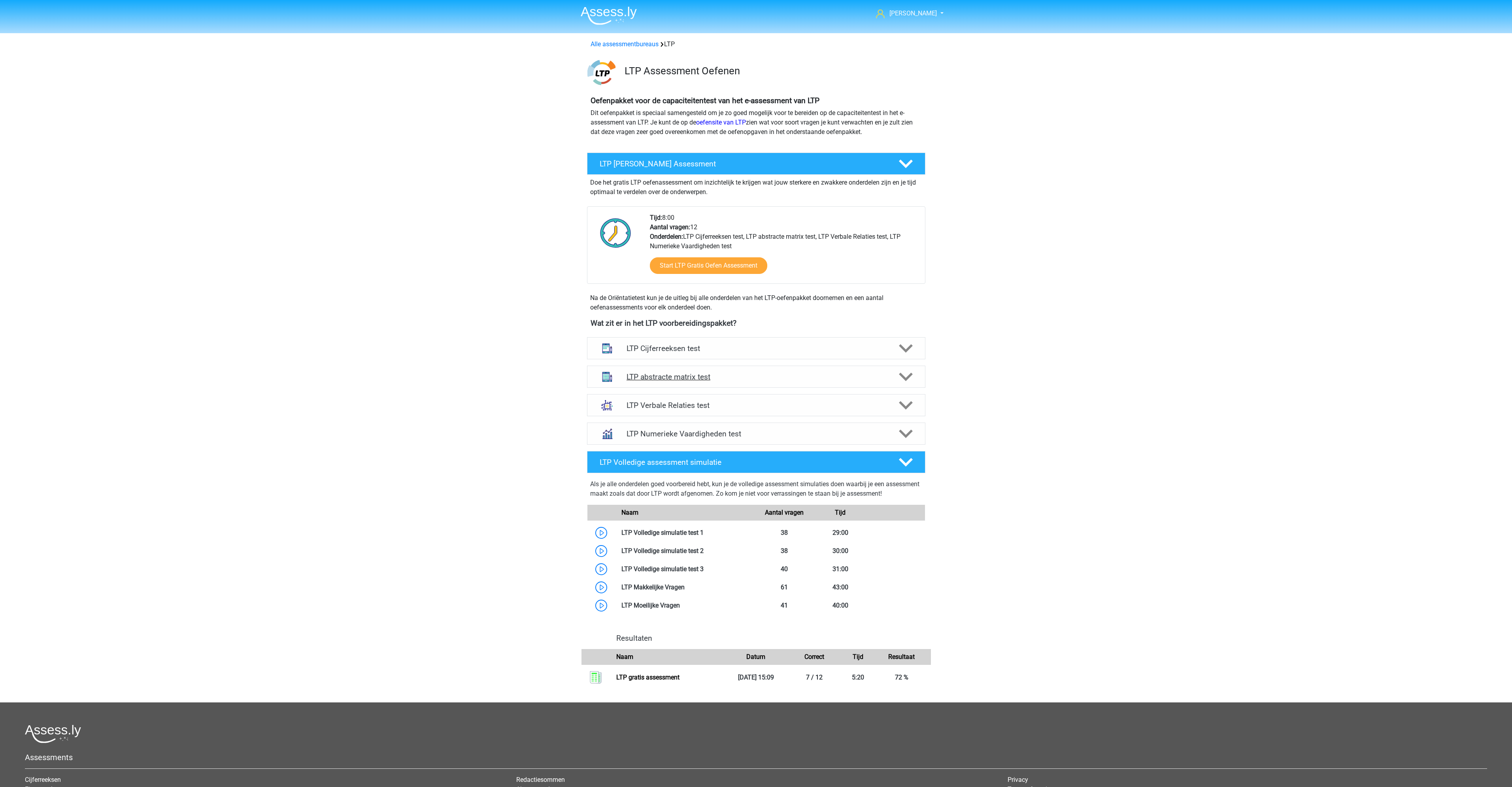
click at [880, 382] on div "LTP abstracte matrix test" at bounding box center [756, 377] width 338 height 22
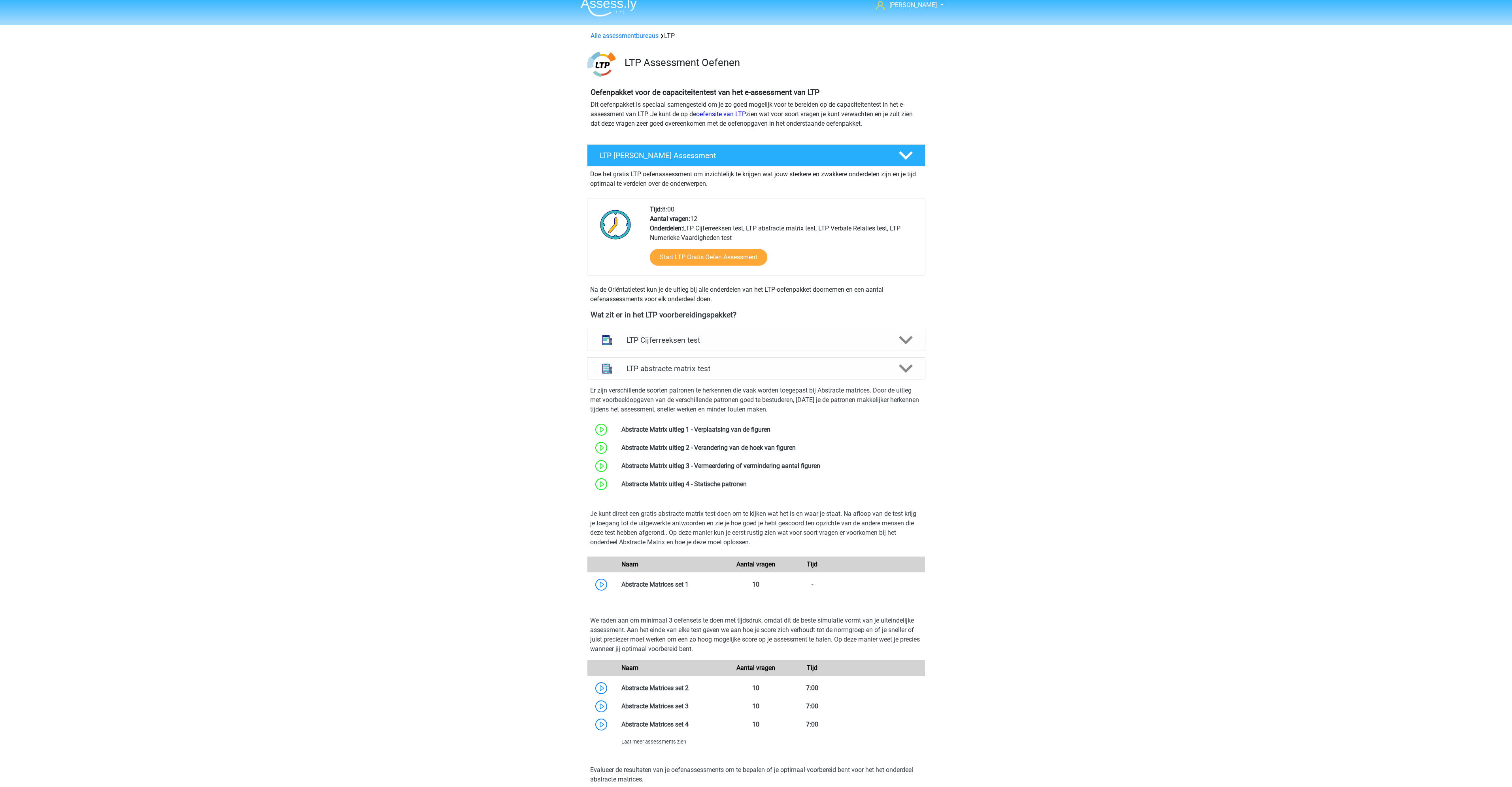
scroll to position [8, 0]
click at [884, 333] on div "LTP Cijferreeksen test" at bounding box center [756, 340] width 338 height 22
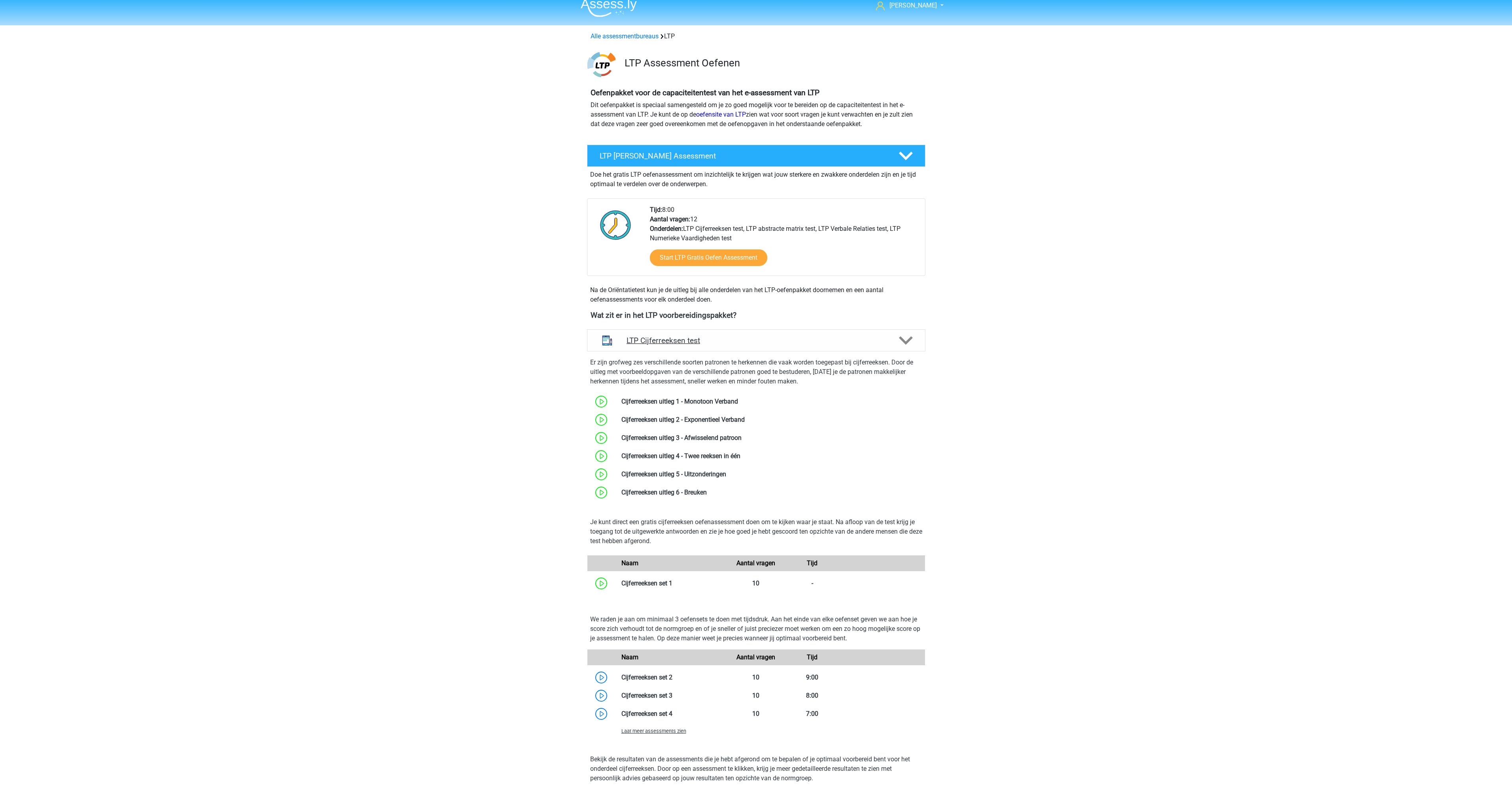
click at [883, 334] on div "LTP Cijferreeksen test" at bounding box center [756, 340] width 338 height 22
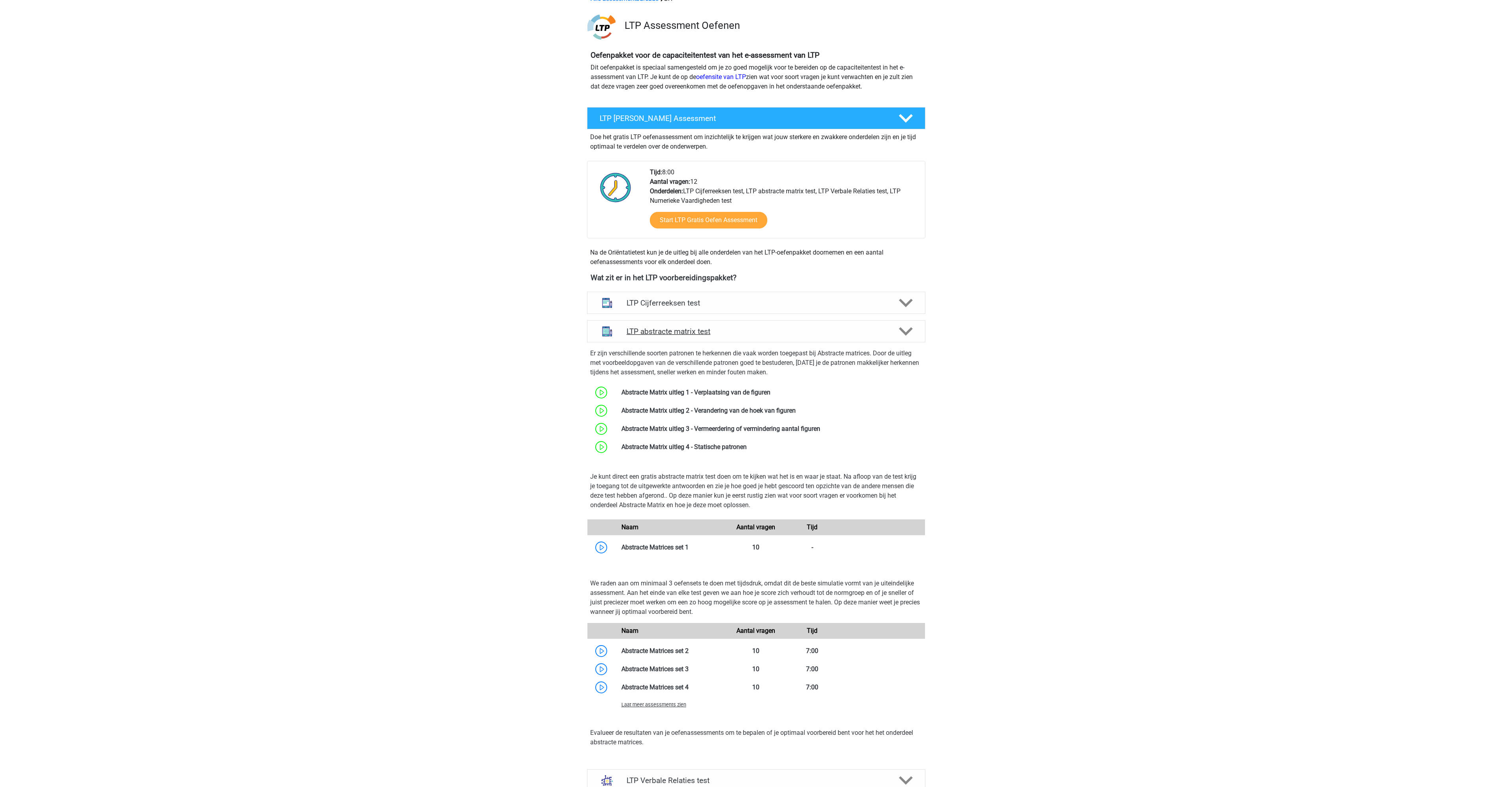
scroll to position [47, 0]
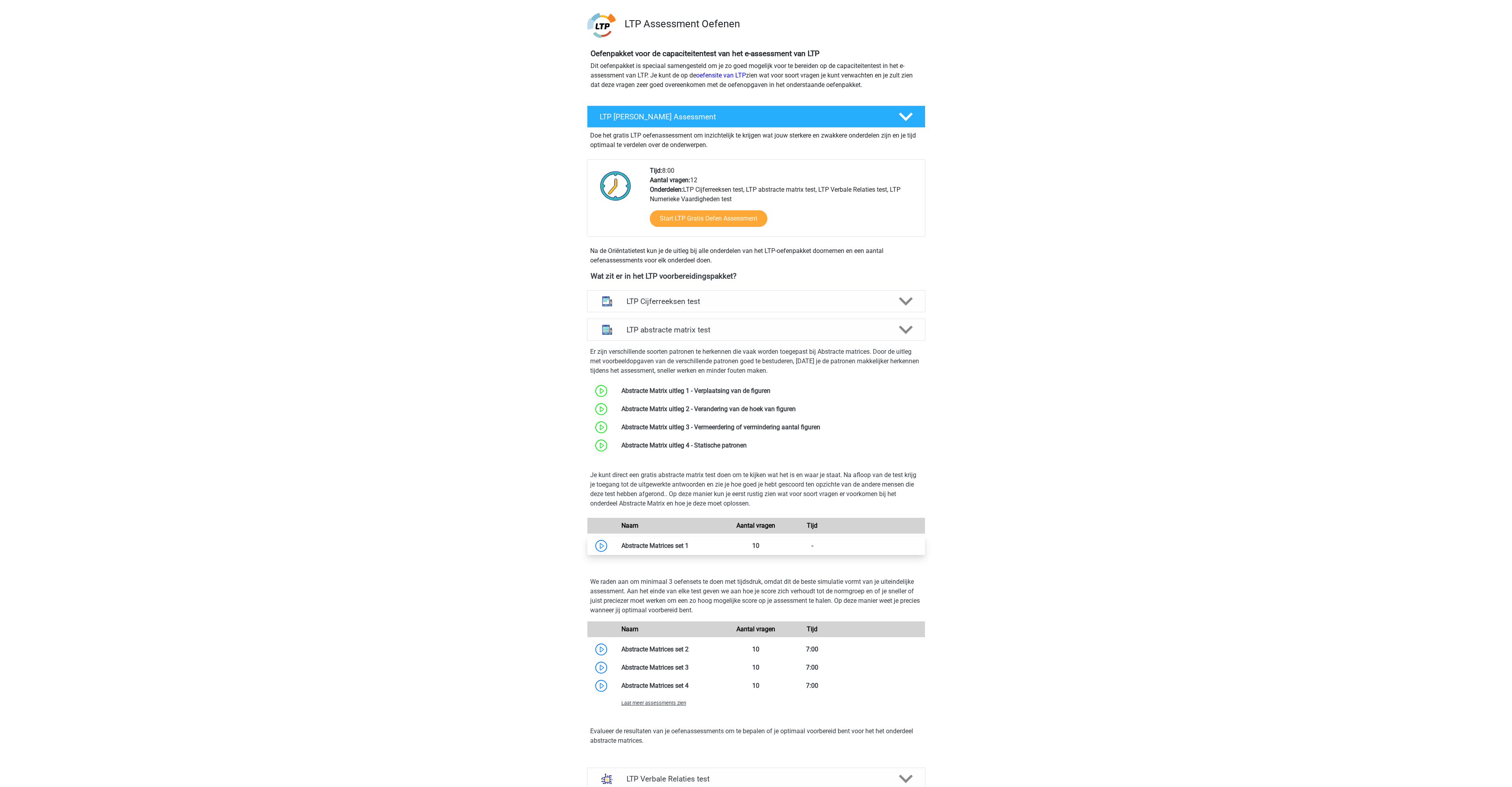
click at [689, 549] on link at bounding box center [689, 545] width 0 height 8
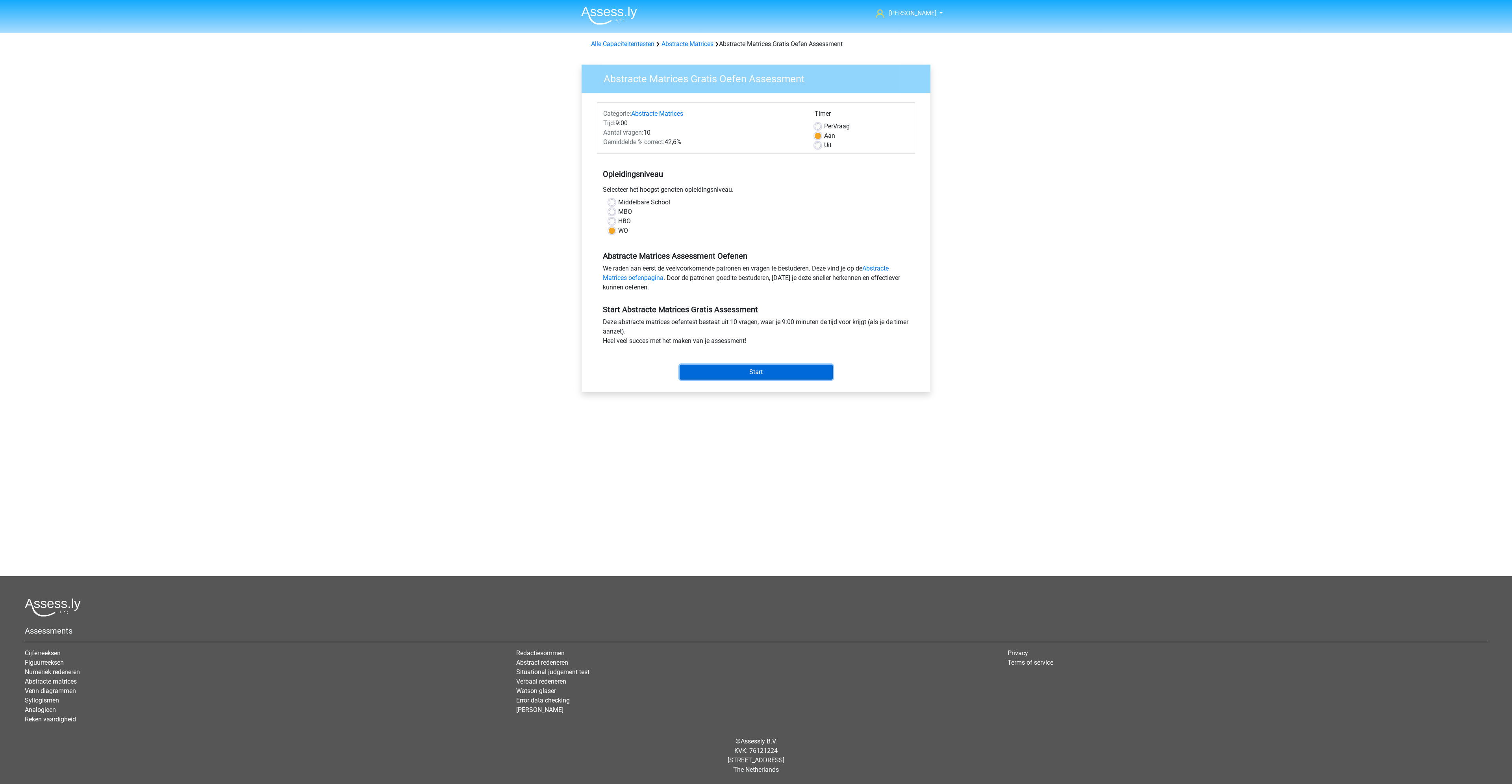
click at [796, 371] on input "Start" at bounding box center [756, 371] width 153 height 15
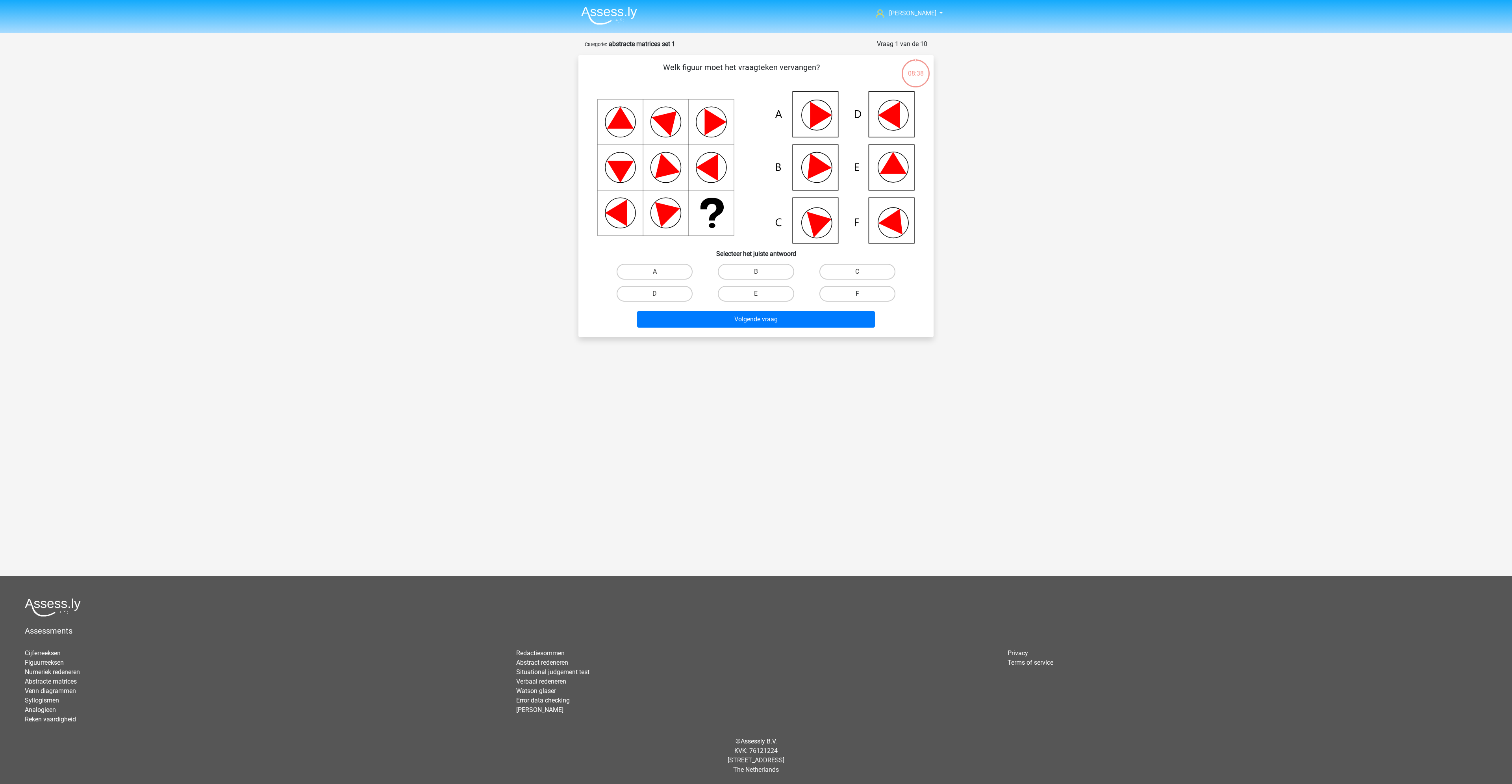
click at [875, 297] on label "F" at bounding box center [857, 293] width 76 height 16
click at [862, 297] on input "F" at bounding box center [859, 296] width 5 height 5
radio input "true"
click at [848, 318] on button "Volgende vraag" at bounding box center [756, 319] width 238 height 16
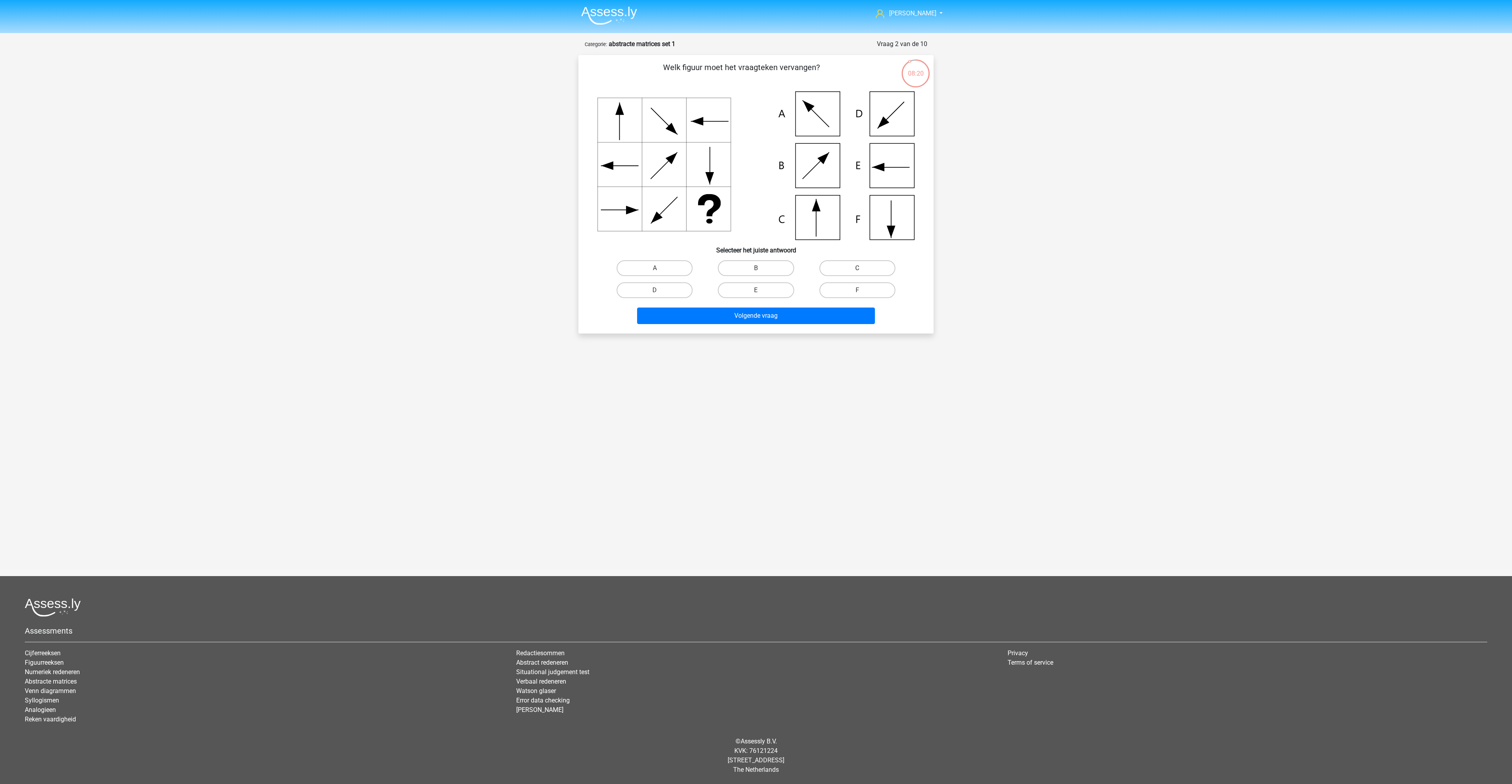
click at [848, 262] on label "C" at bounding box center [857, 268] width 76 height 16
click at [857, 268] on input "C" at bounding box center [859, 271] width 5 height 5
radio input "true"
click at [788, 323] on button "Volgende vraag" at bounding box center [756, 316] width 238 height 16
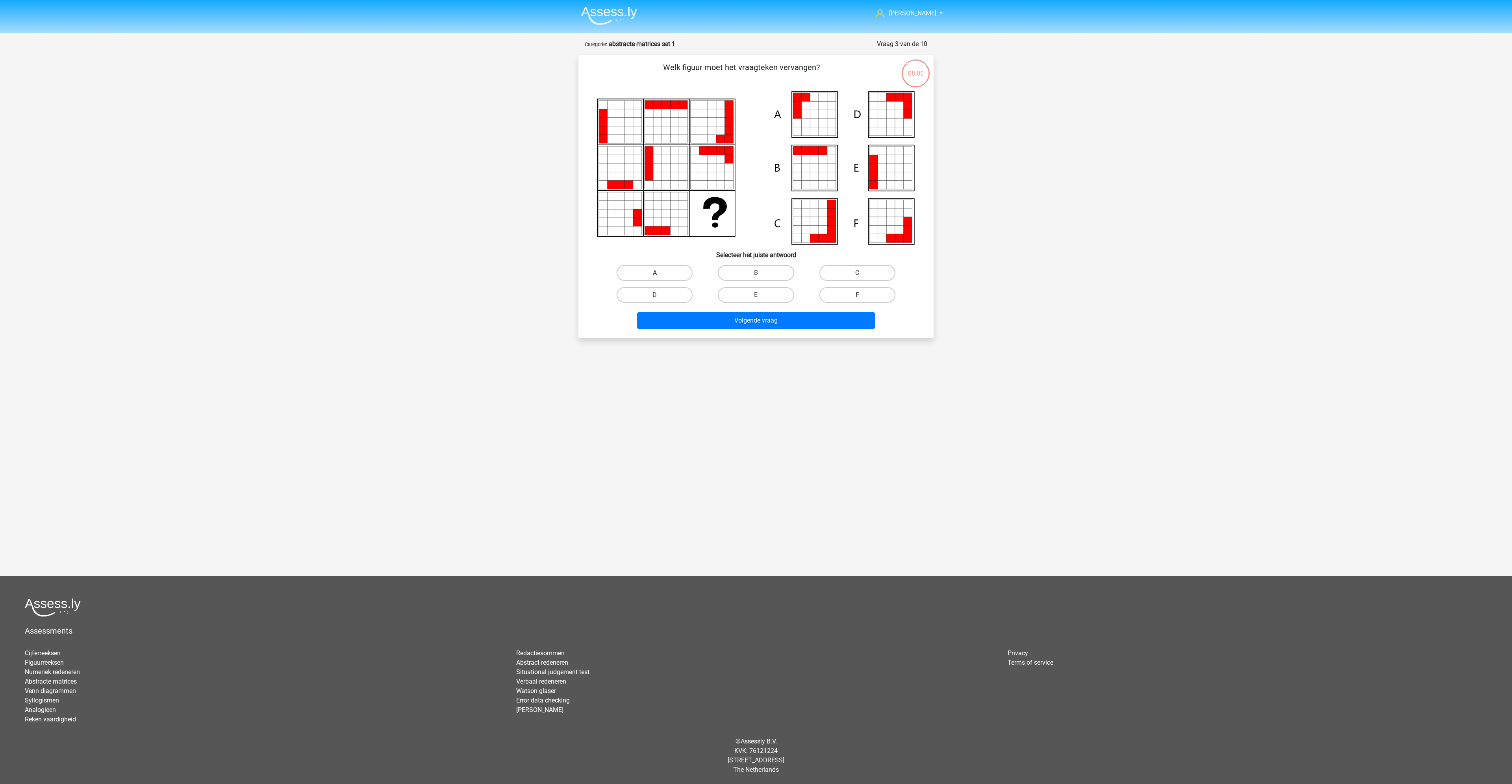
click at [661, 278] on label "A" at bounding box center [654, 272] width 76 height 16
click at [660, 278] on input "A" at bounding box center [657, 275] width 5 height 5
radio input "true"
click at [710, 325] on button "Volgende vraag" at bounding box center [756, 320] width 238 height 16
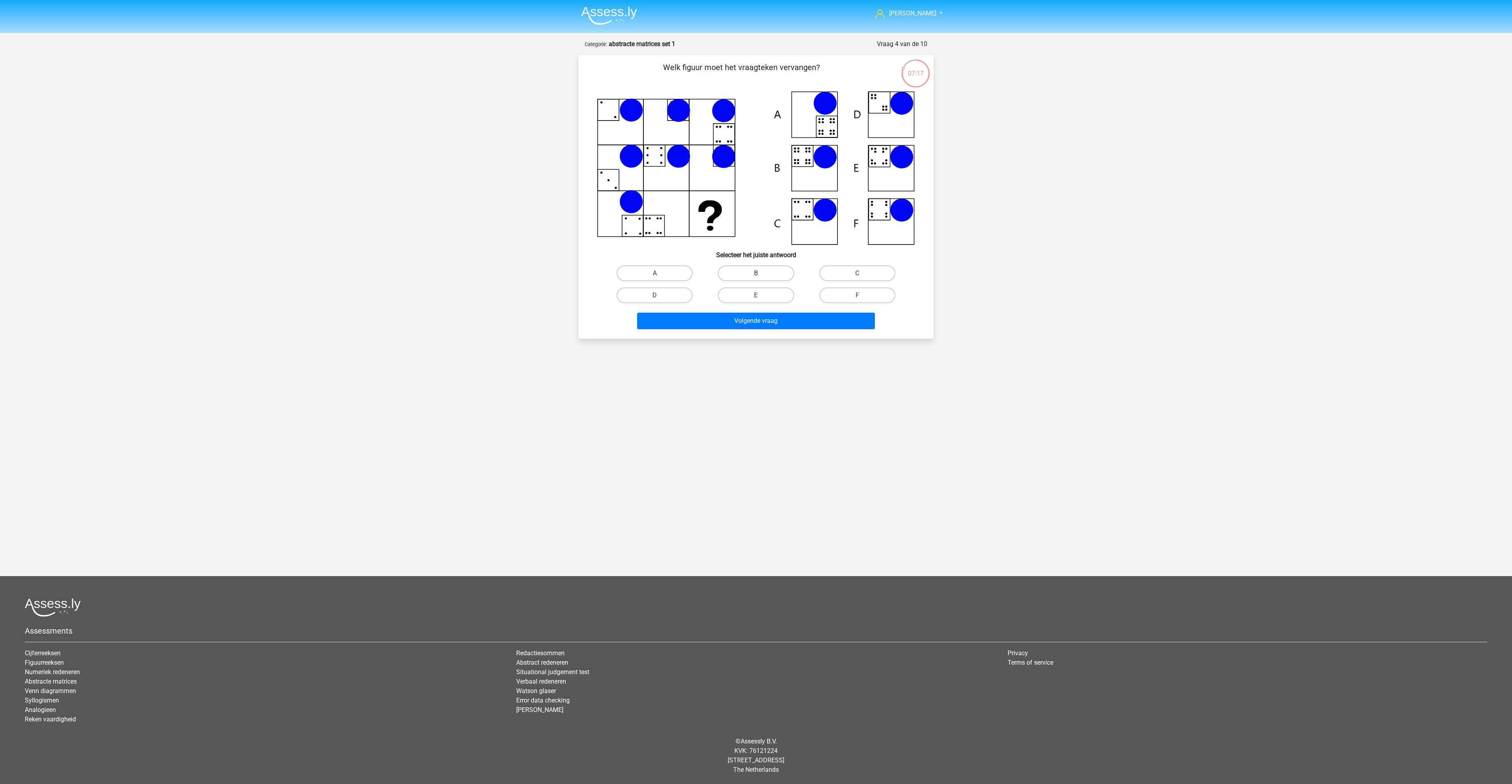
click at [764, 274] on label "B" at bounding box center [755, 273] width 76 height 16
click at [761, 274] on input "B" at bounding box center [758, 276] width 5 height 5
radio input "true"
click at [771, 320] on button "Volgende vraag" at bounding box center [756, 321] width 238 height 16
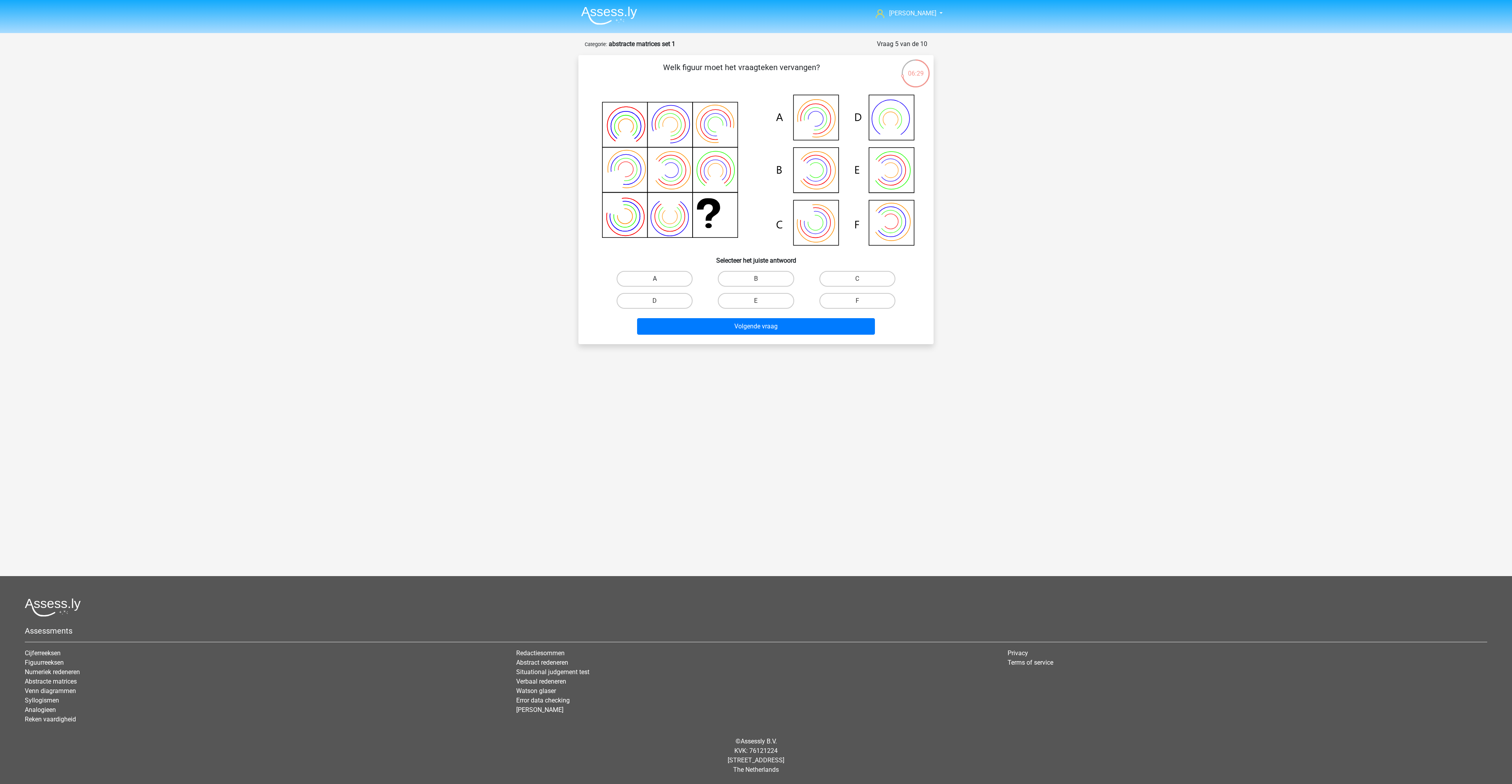
click at [667, 276] on label "A" at bounding box center [654, 279] width 76 height 16
click at [660, 279] on input "A" at bounding box center [657, 281] width 5 height 5
radio input "true"
click at [758, 334] on button "Volgende vraag" at bounding box center [756, 326] width 238 height 16
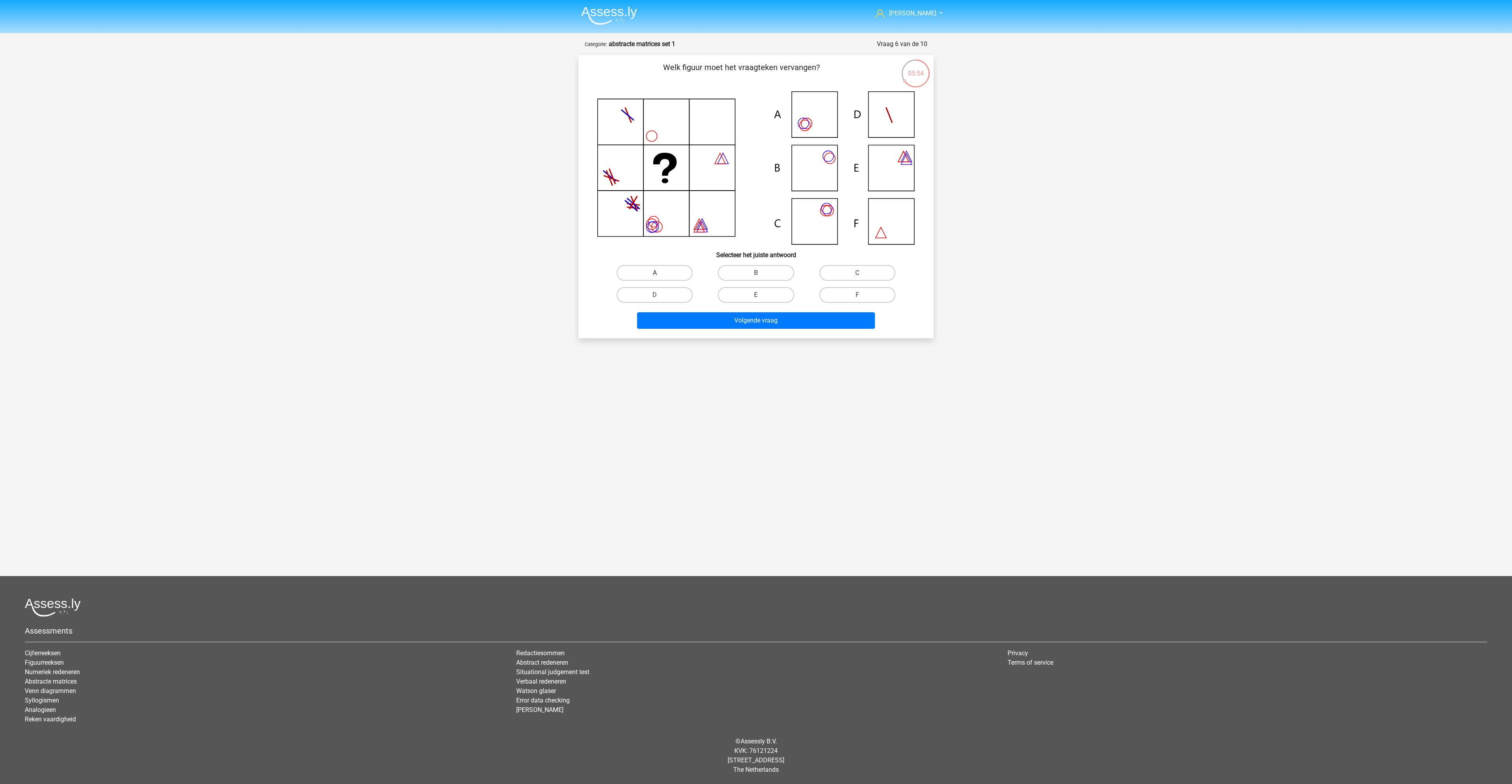
click at [639, 270] on label "A" at bounding box center [654, 272] width 76 height 16
click at [655, 273] on input "A" at bounding box center [657, 275] width 5 height 5
radio input "true"
click at [714, 315] on button "Volgende vraag" at bounding box center [756, 320] width 238 height 16
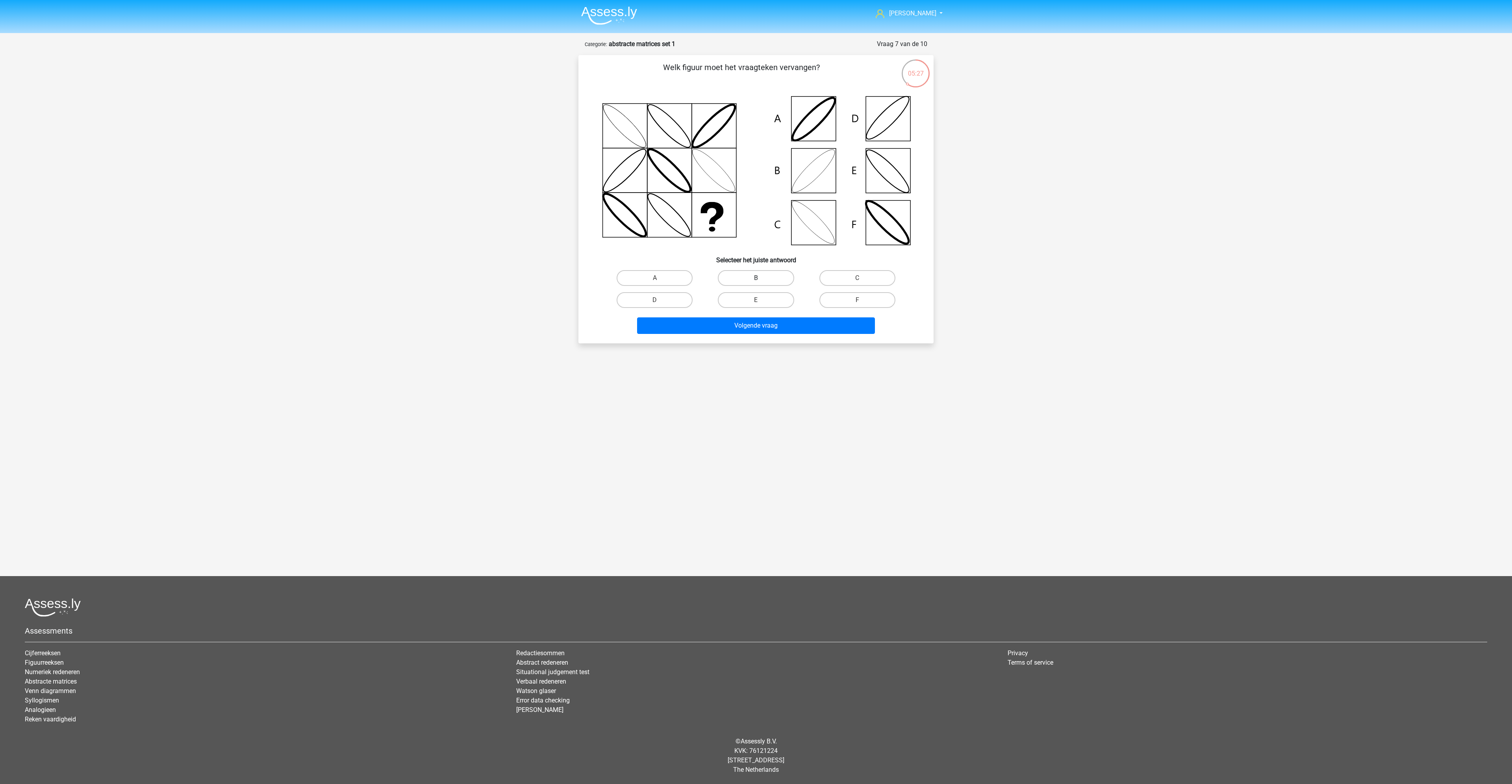
click at [753, 275] on label "B" at bounding box center [755, 278] width 76 height 16
click at [756, 278] on input "B" at bounding box center [758, 281] width 5 height 5
radio input "true"
click at [772, 325] on button "Volgende vraag" at bounding box center [756, 326] width 238 height 16
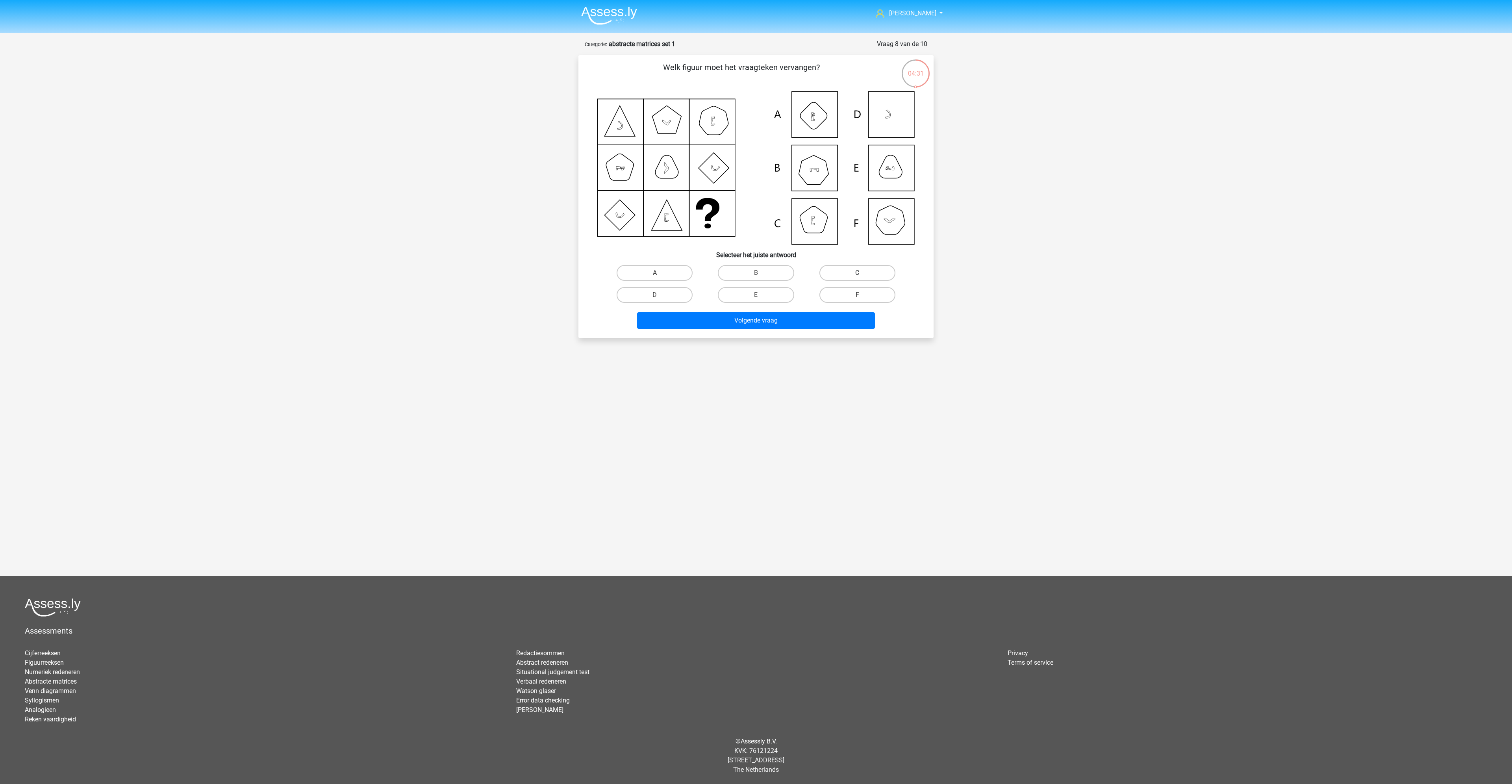
click at [858, 270] on label "C" at bounding box center [857, 272] width 76 height 16
click at [858, 273] on input "C" at bounding box center [859, 275] width 5 height 5
radio input "true"
click at [818, 321] on button "Volgende vraag" at bounding box center [756, 320] width 238 height 16
click at [752, 272] on label "B" at bounding box center [755, 272] width 76 height 16
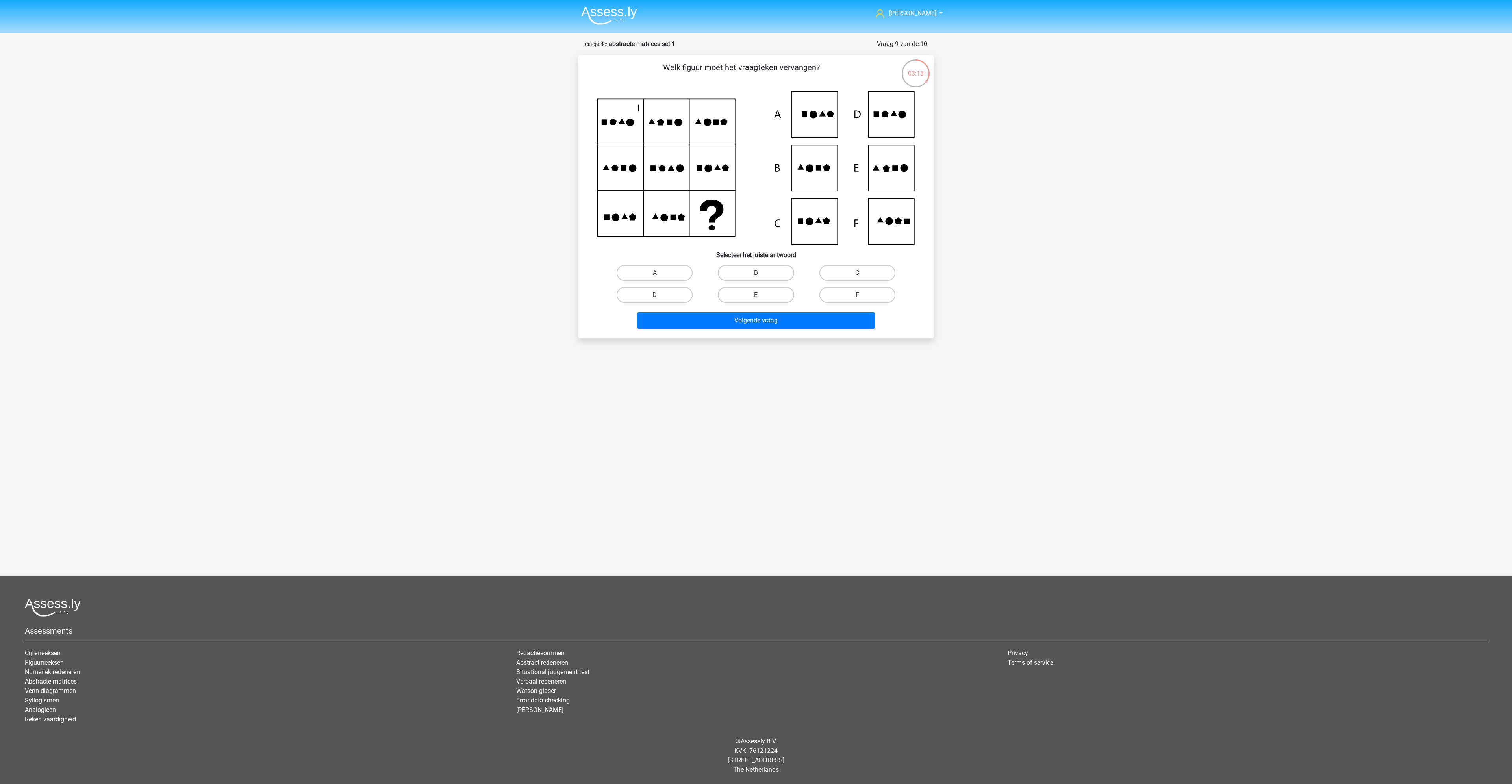
click at [756, 273] on input "B" at bounding box center [758, 275] width 5 height 5
radio input "true"
click at [757, 318] on button "Volgende vraag" at bounding box center [756, 320] width 238 height 16
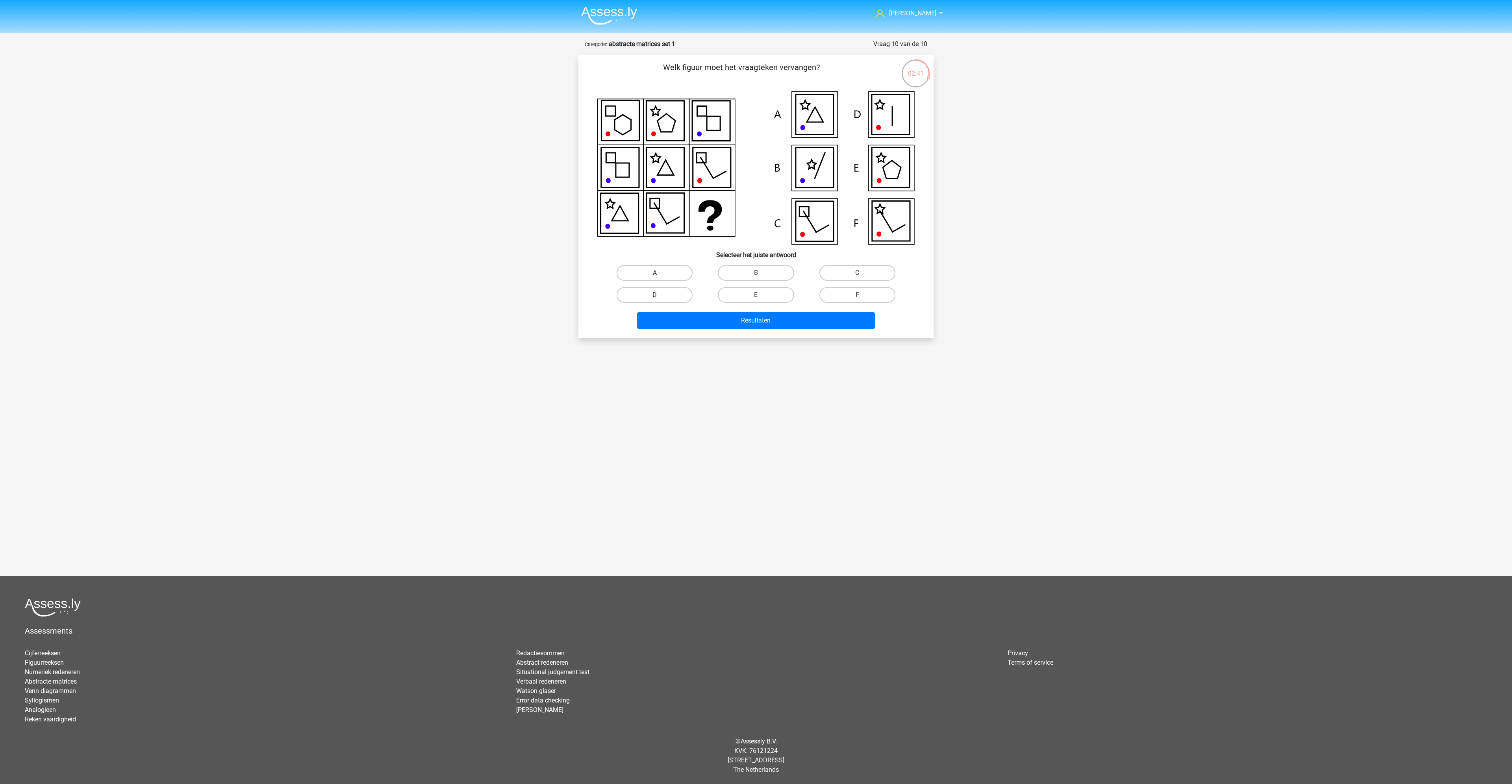
click at [664, 295] on label "D" at bounding box center [654, 295] width 76 height 16
click at [660, 295] on input "D" at bounding box center [657, 297] width 5 height 5
radio input "true"
click at [690, 313] on button "Resultaten" at bounding box center [756, 320] width 238 height 16
click at [610, 19] on img at bounding box center [609, 16] width 56 height 19
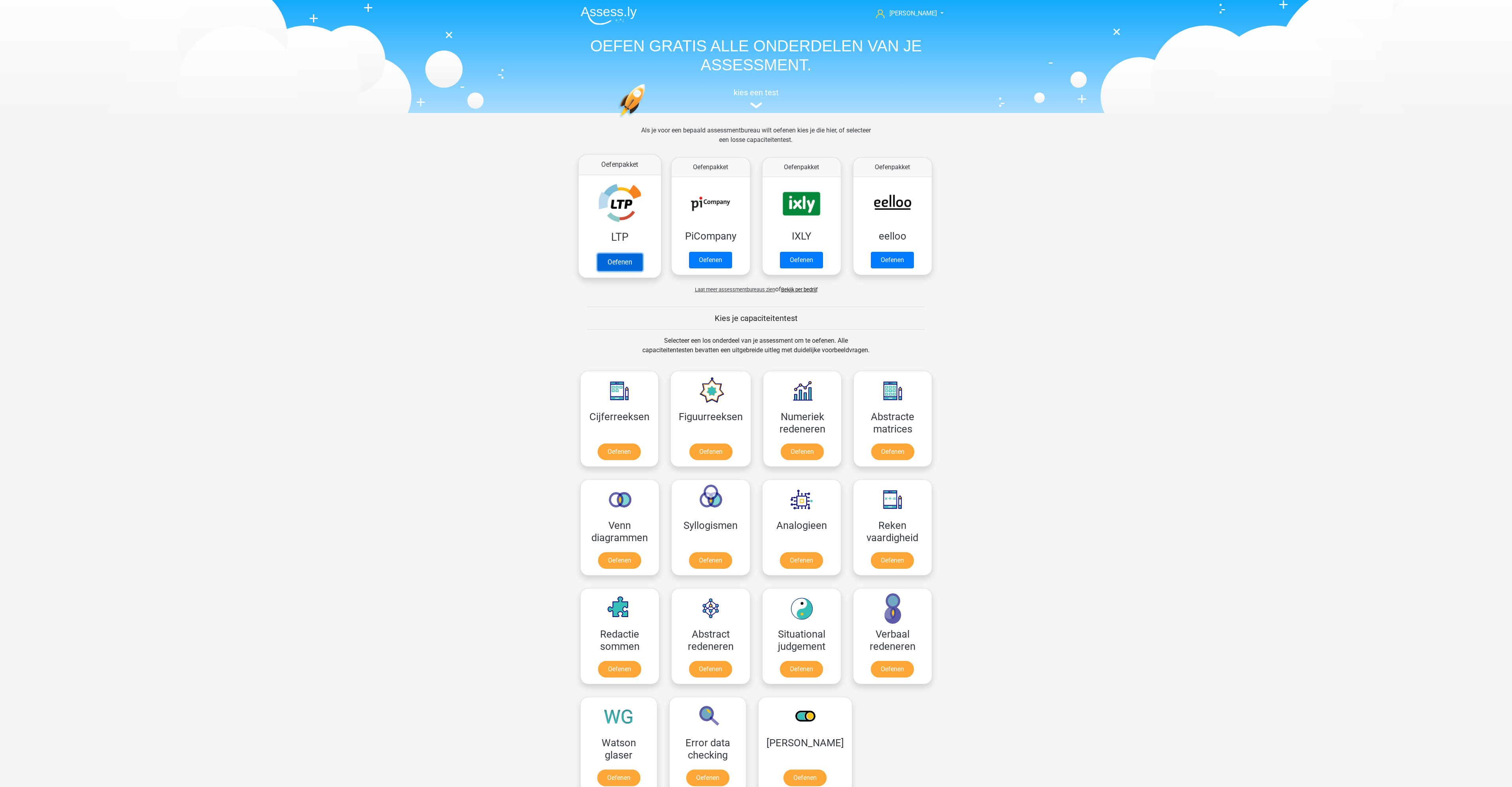
click at [618, 256] on link "Oefenen" at bounding box center [619, 262] width 45 height 18
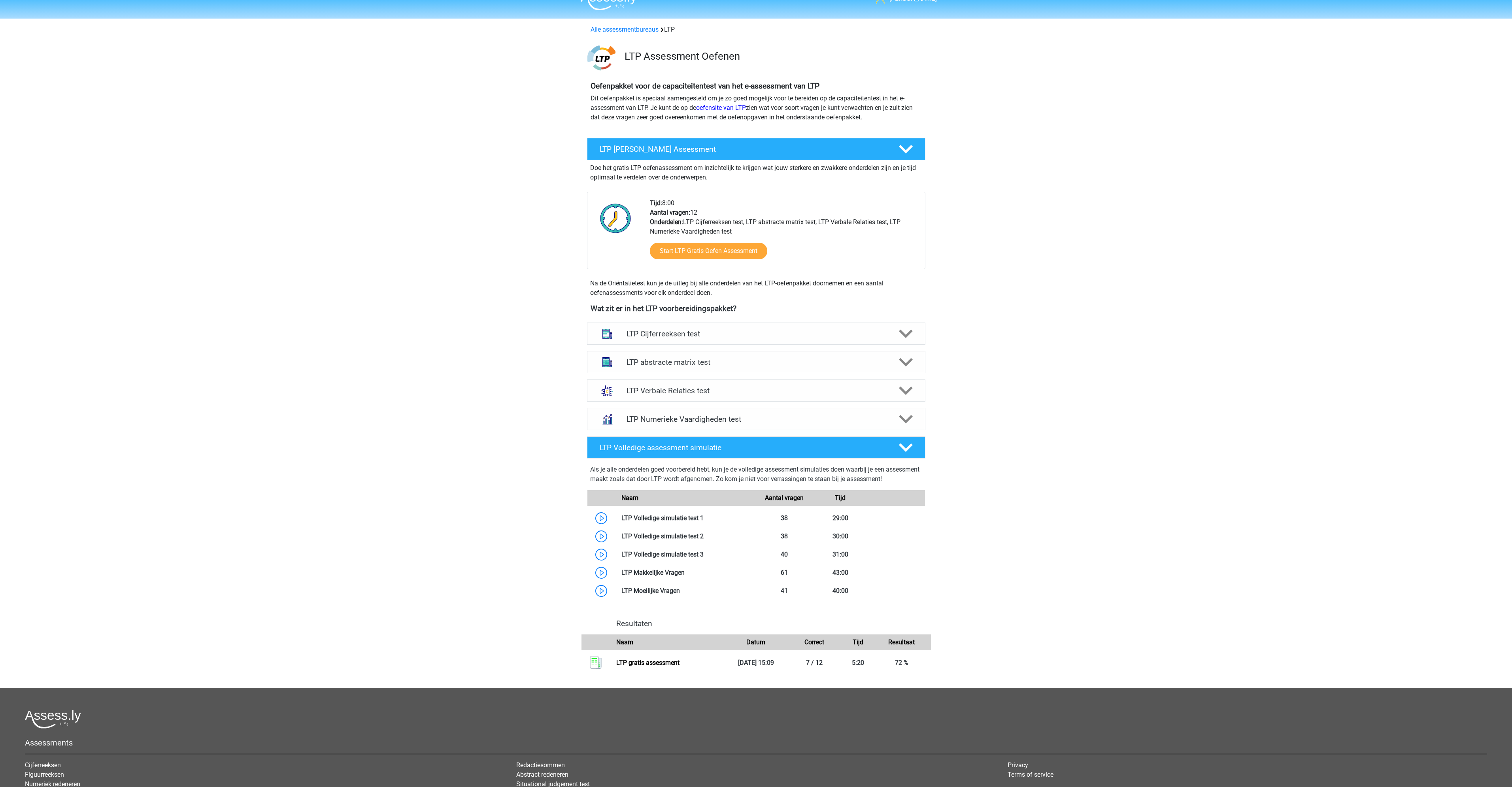
scroll to position [15, 0]
click at [692, 386] on h4 "LTP Verbale Relaties test" at bounding box center [755, 390] width 259 height 9
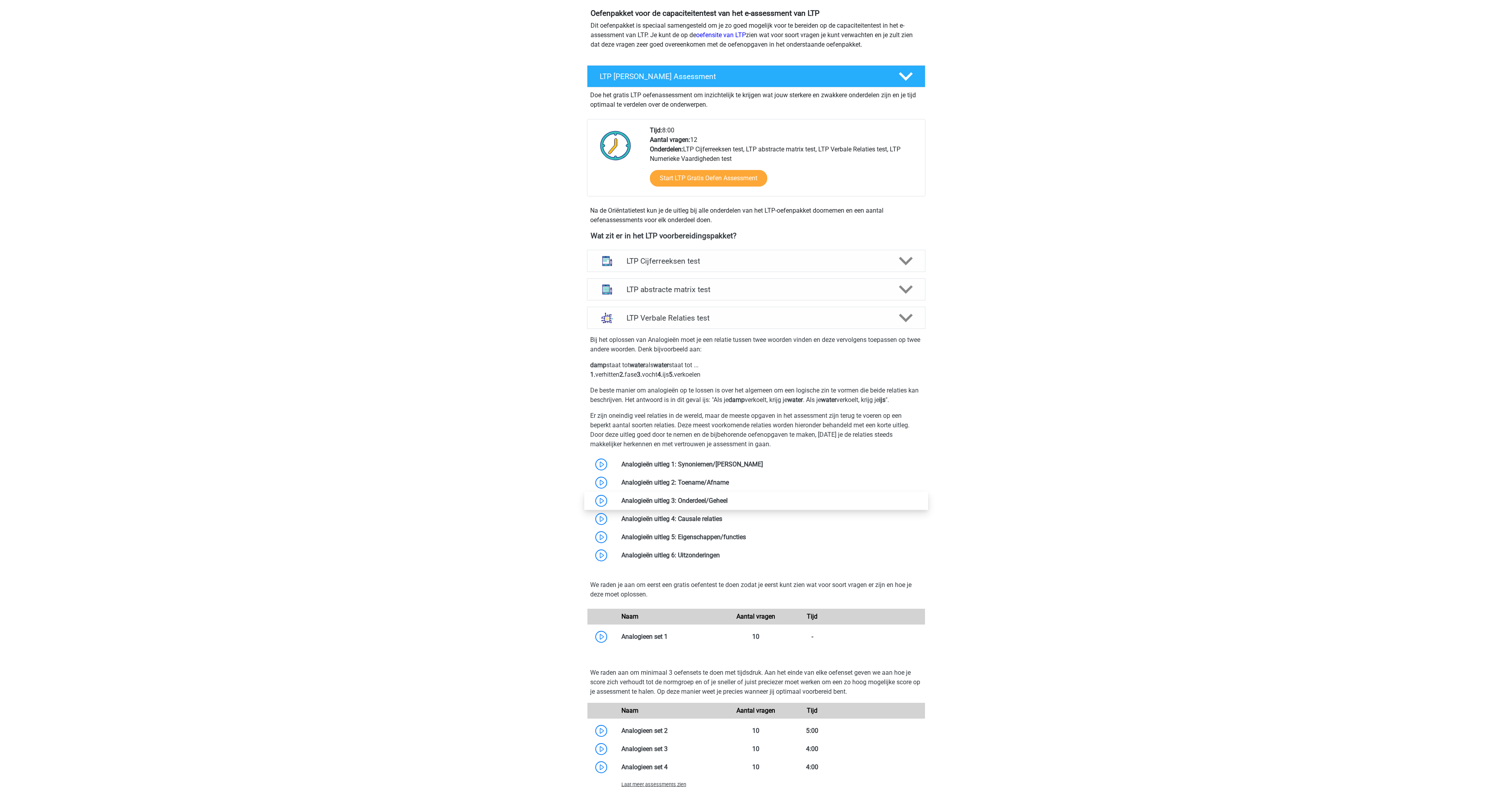
scroll to position [0, 0]
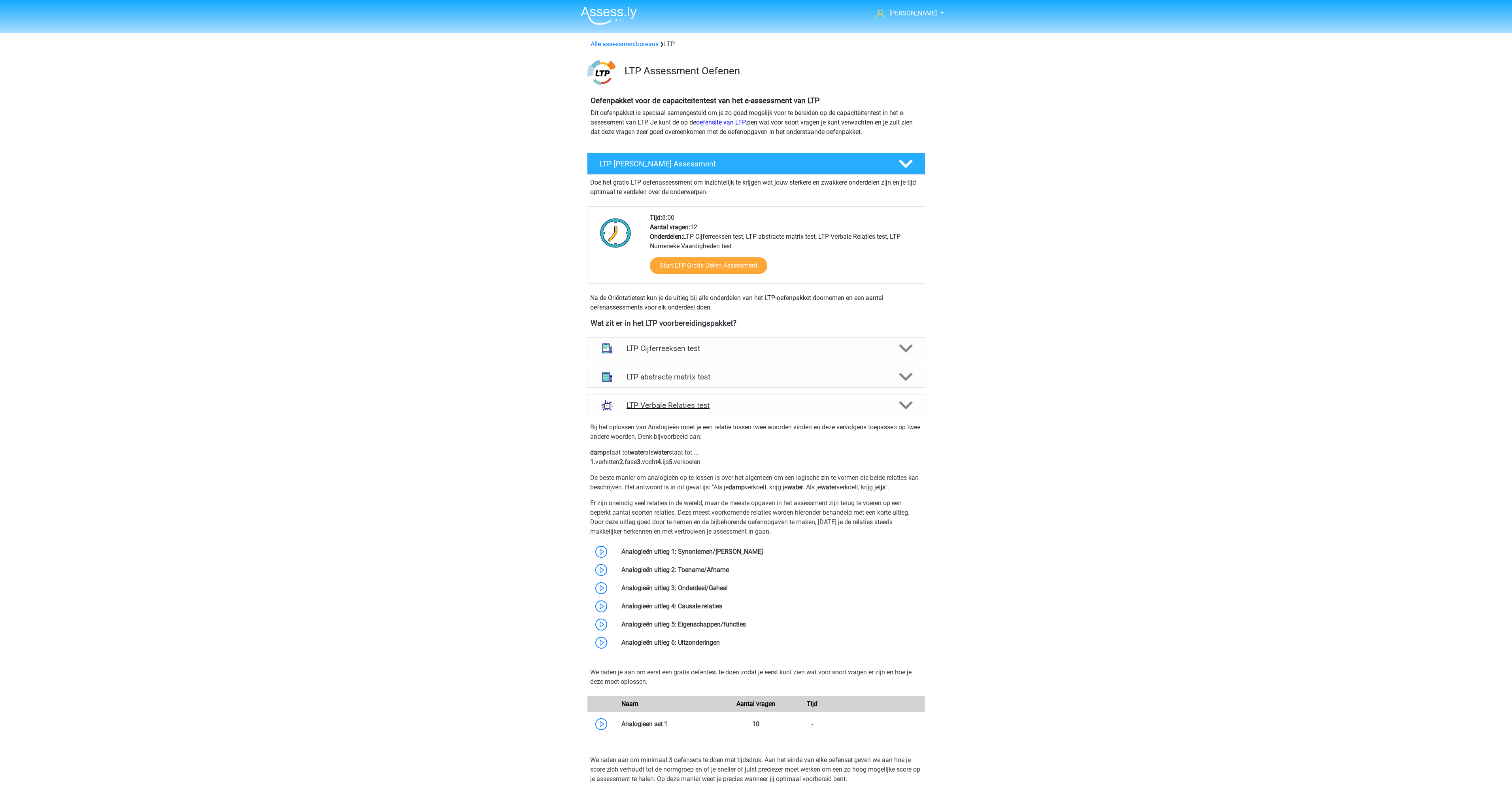
click at [755, 406] on h4 "LTP Verbale Relaties test" at bounding box center [755, 405] width 259 height 9
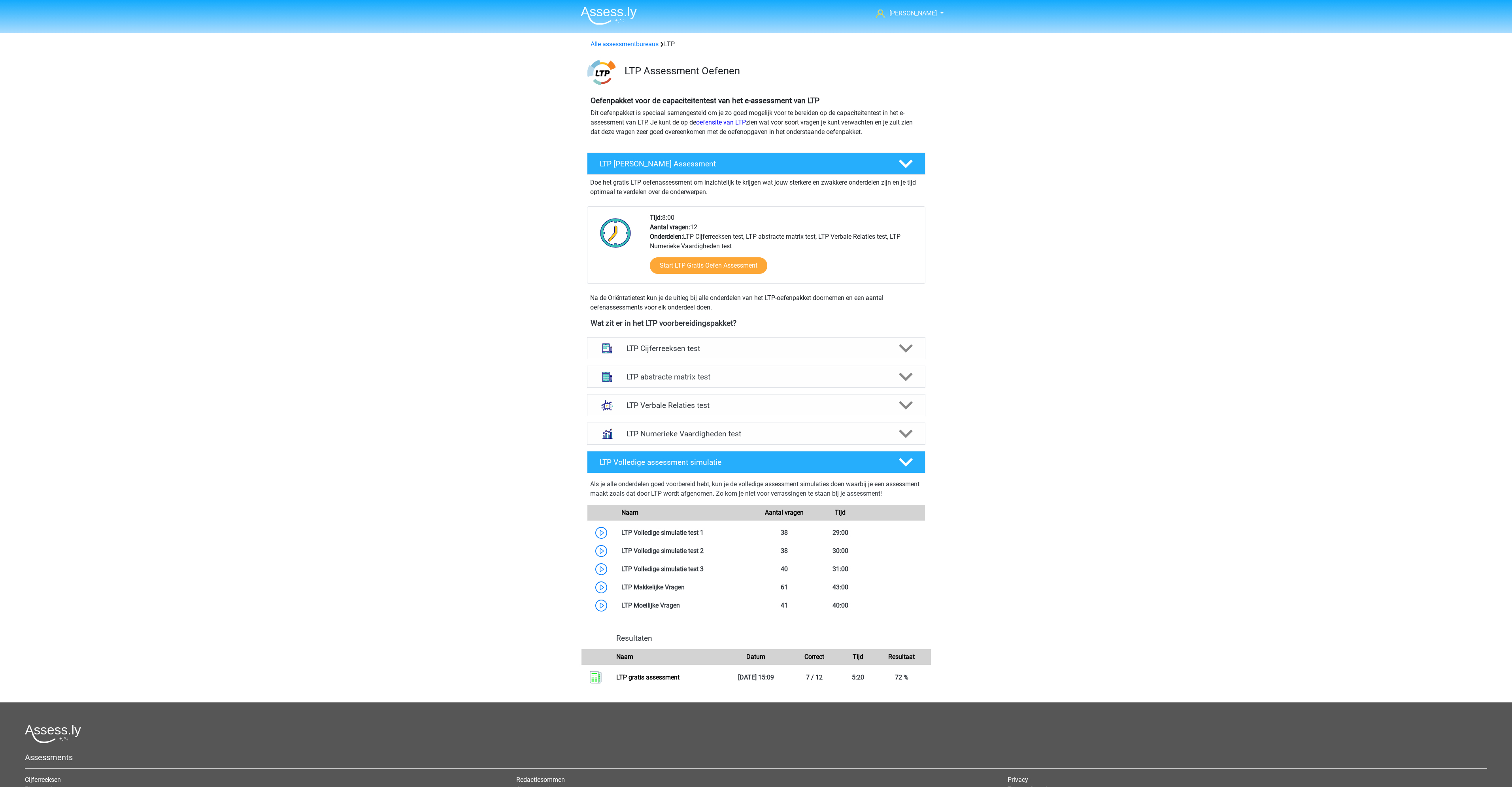
click at [733, 440] on div "LTP Numerieke Vaardigheden test" at bounding box center [756, 434] width 338 height 22
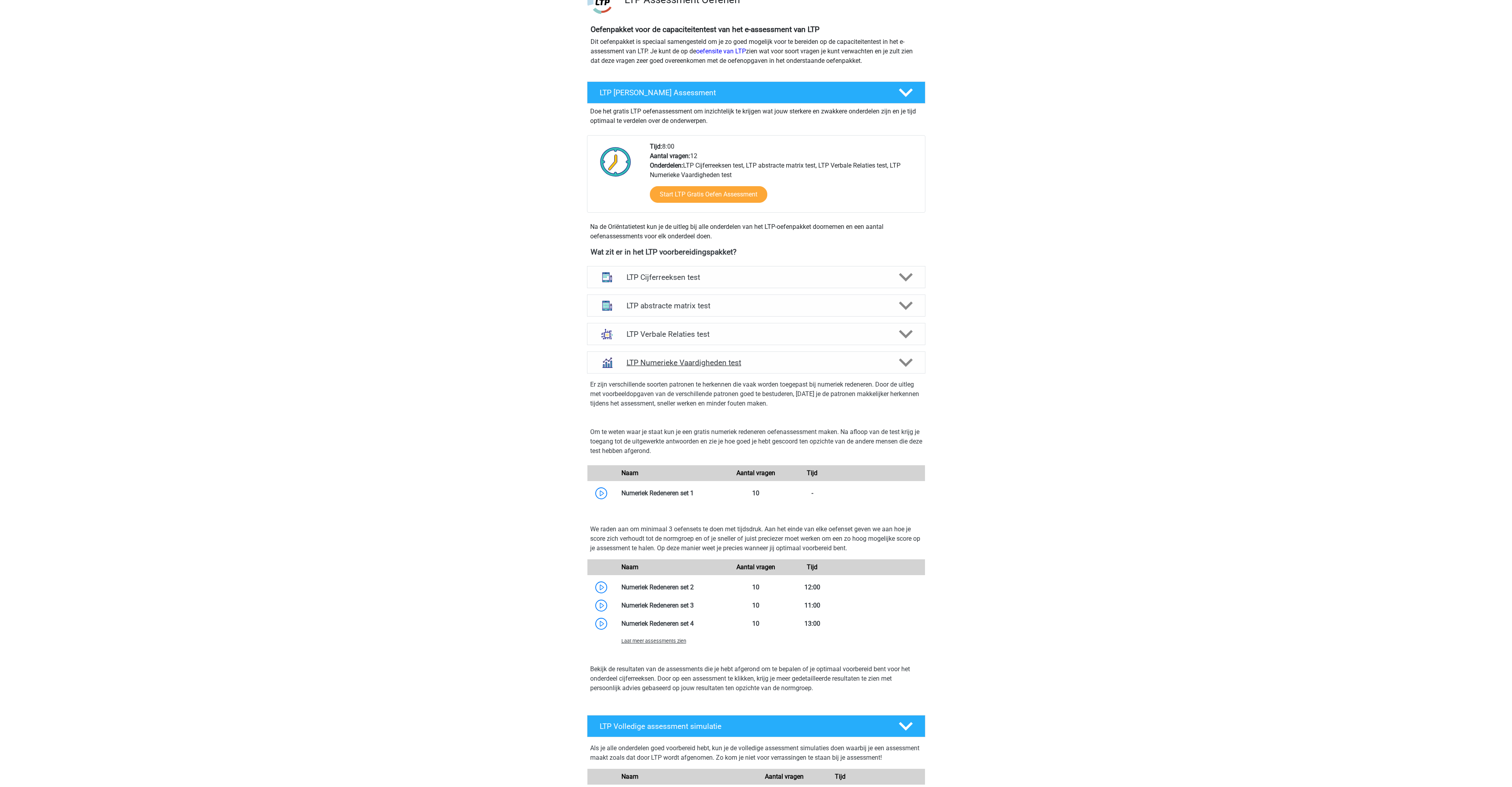
scroll to position [71, 0]
click at [709, 364] on h4 "LTP Numerieke Vaardigheden test" at bounding box center [755, 362] width 259 height 9
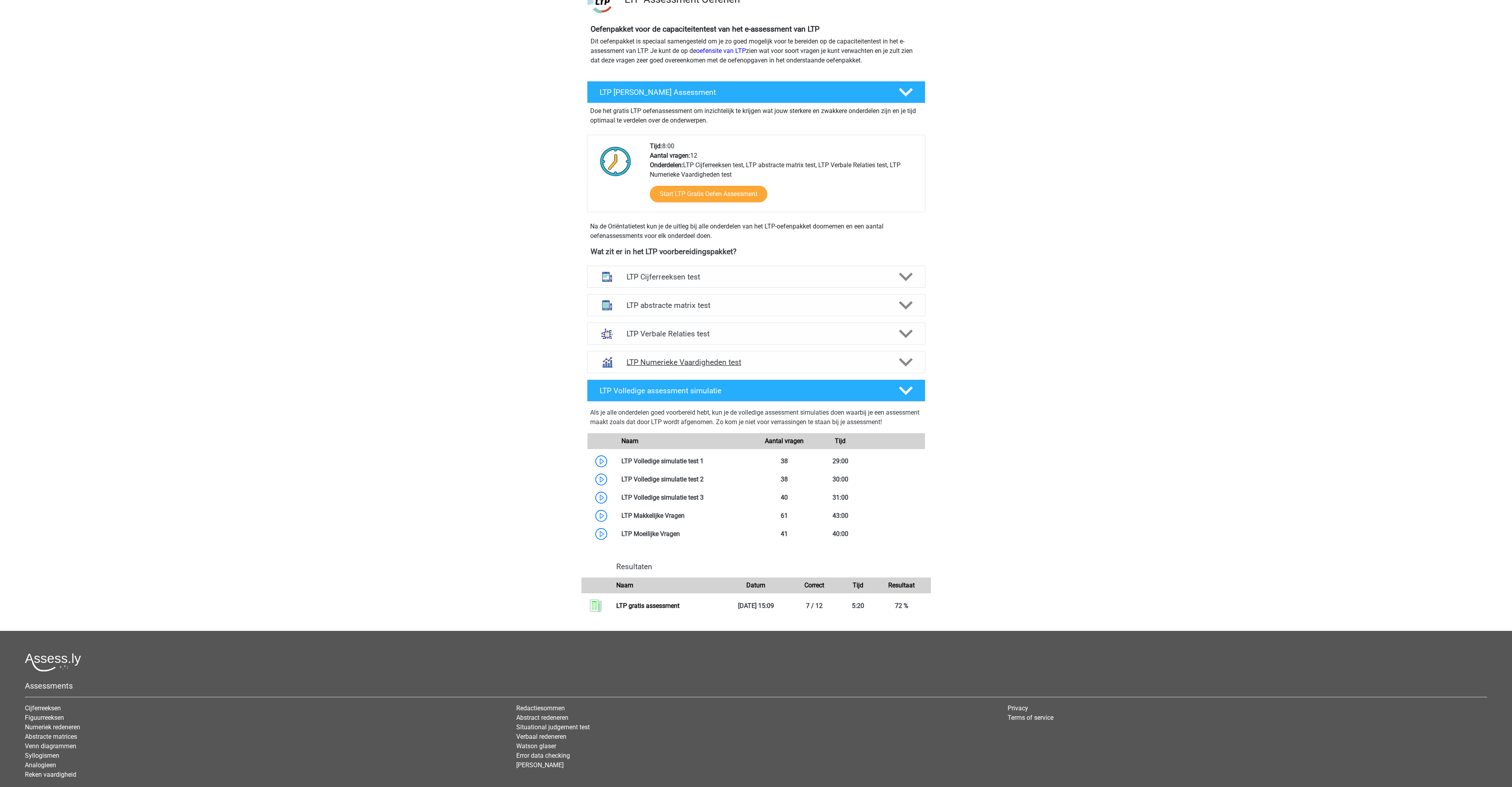
click at [709, 364] on h4 "LTP Numerieke Vaardigheden test" at bounding box center [755, 362] width 259 height 9
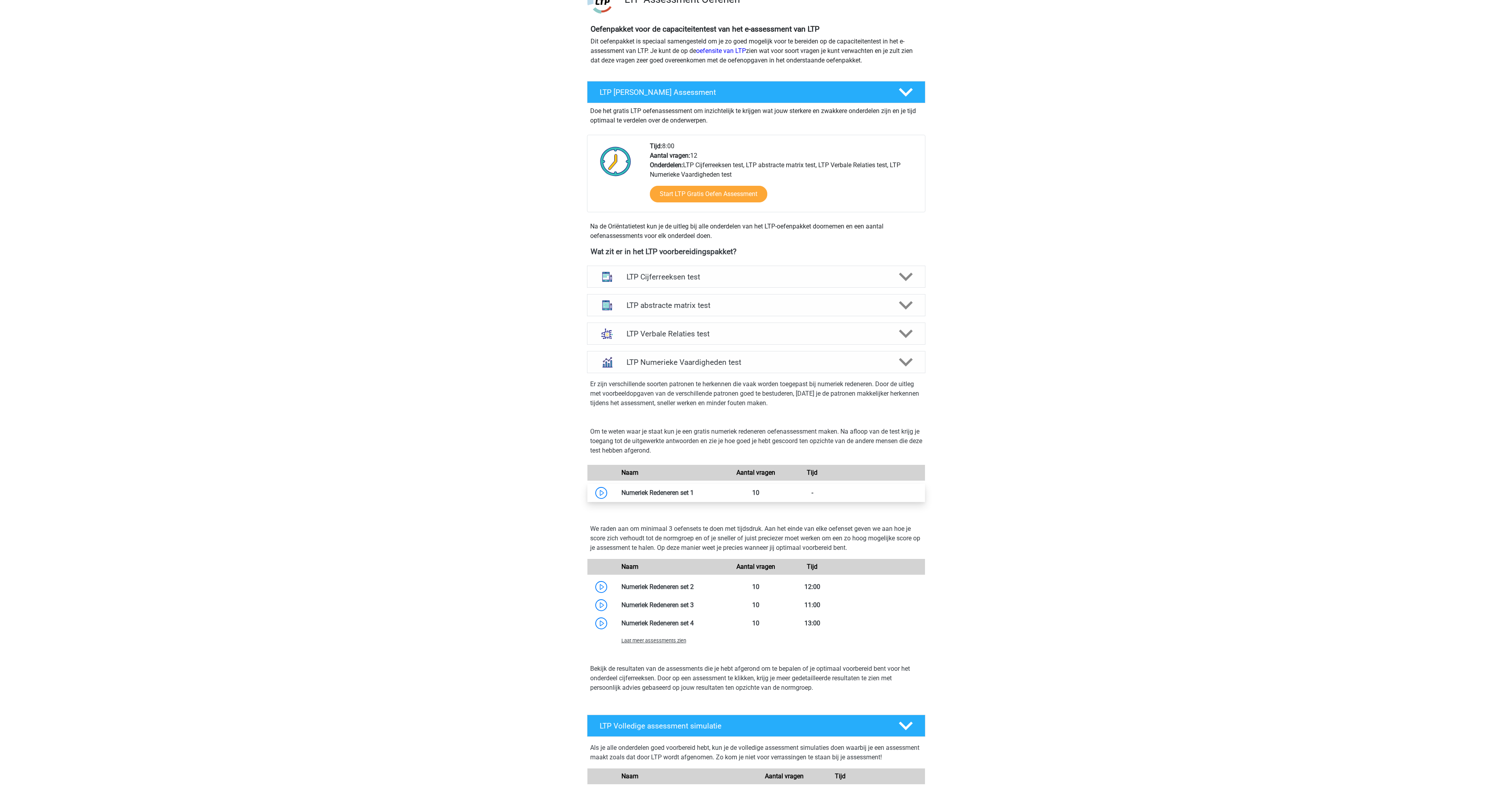
click at [694, 493] on link at bounding box center [694, 492] width 0 height 8
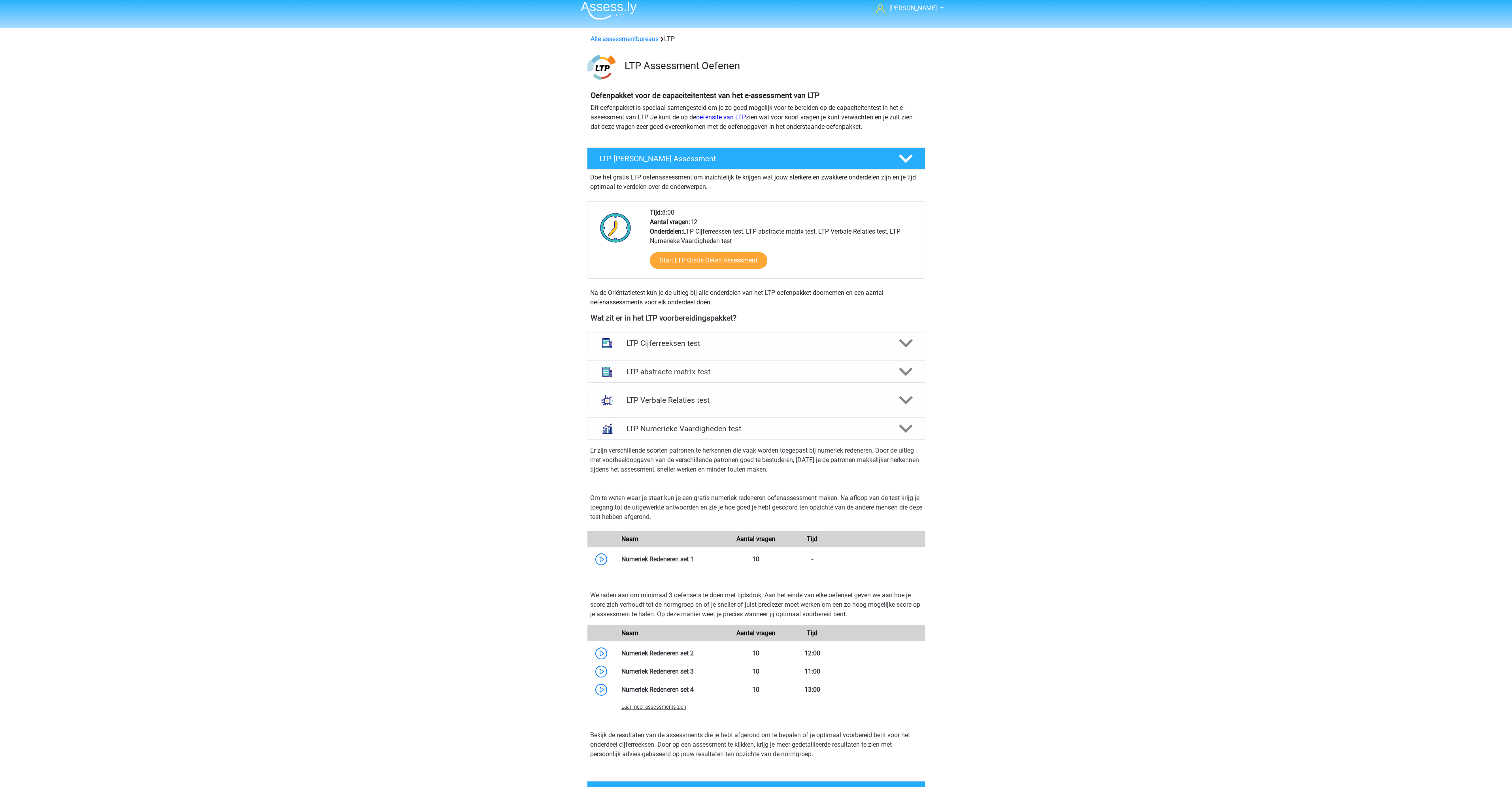
scroll to position [5, 0]
click at [712, 398] on h4 "LTP Verbale Relaties test" at bounding box center [755, 400] width 259 height 9
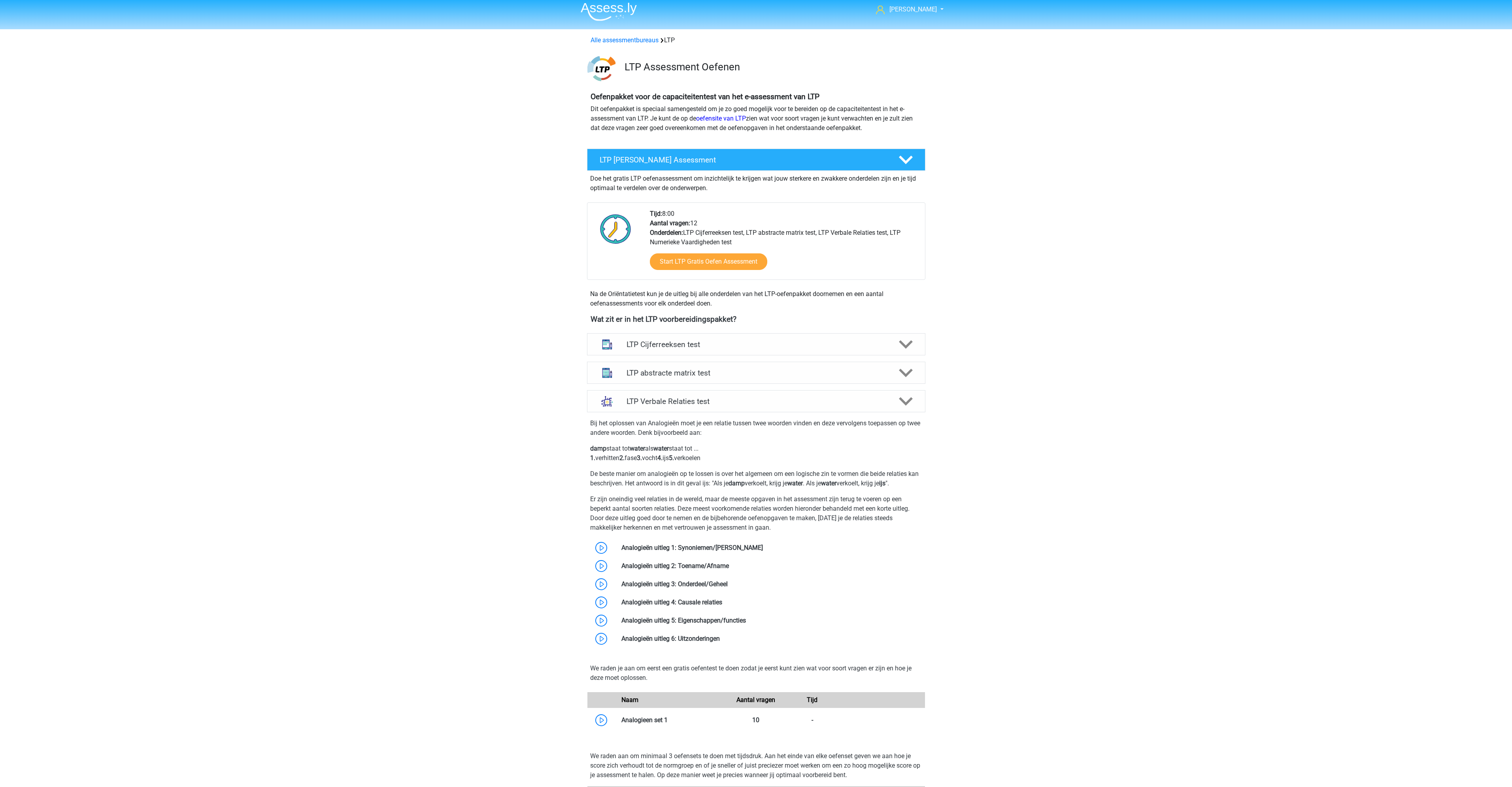
scroll to position [0, 0]
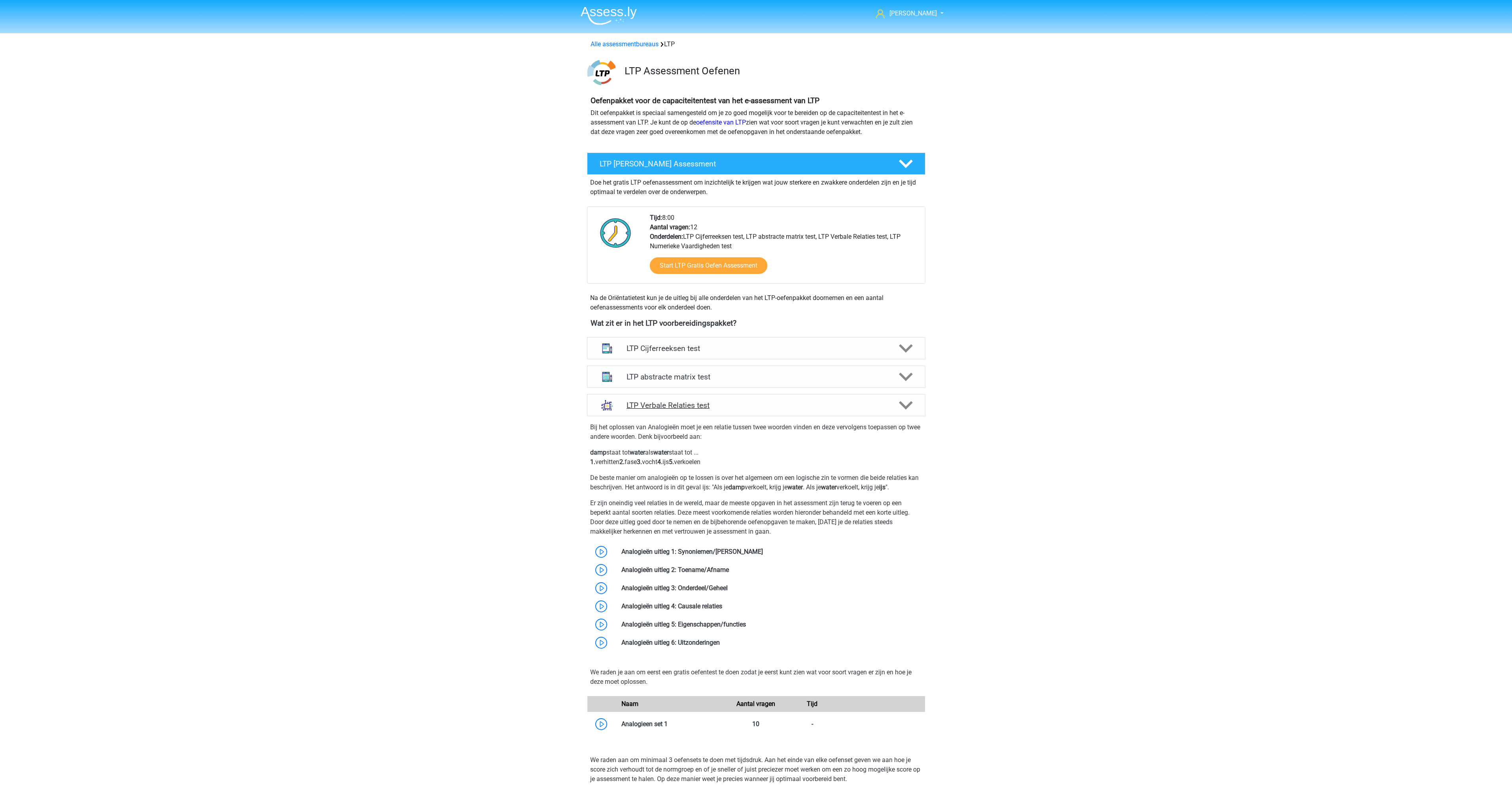
click at [911, 409] on icon at bounding box center [905, 405] width 14 height 14
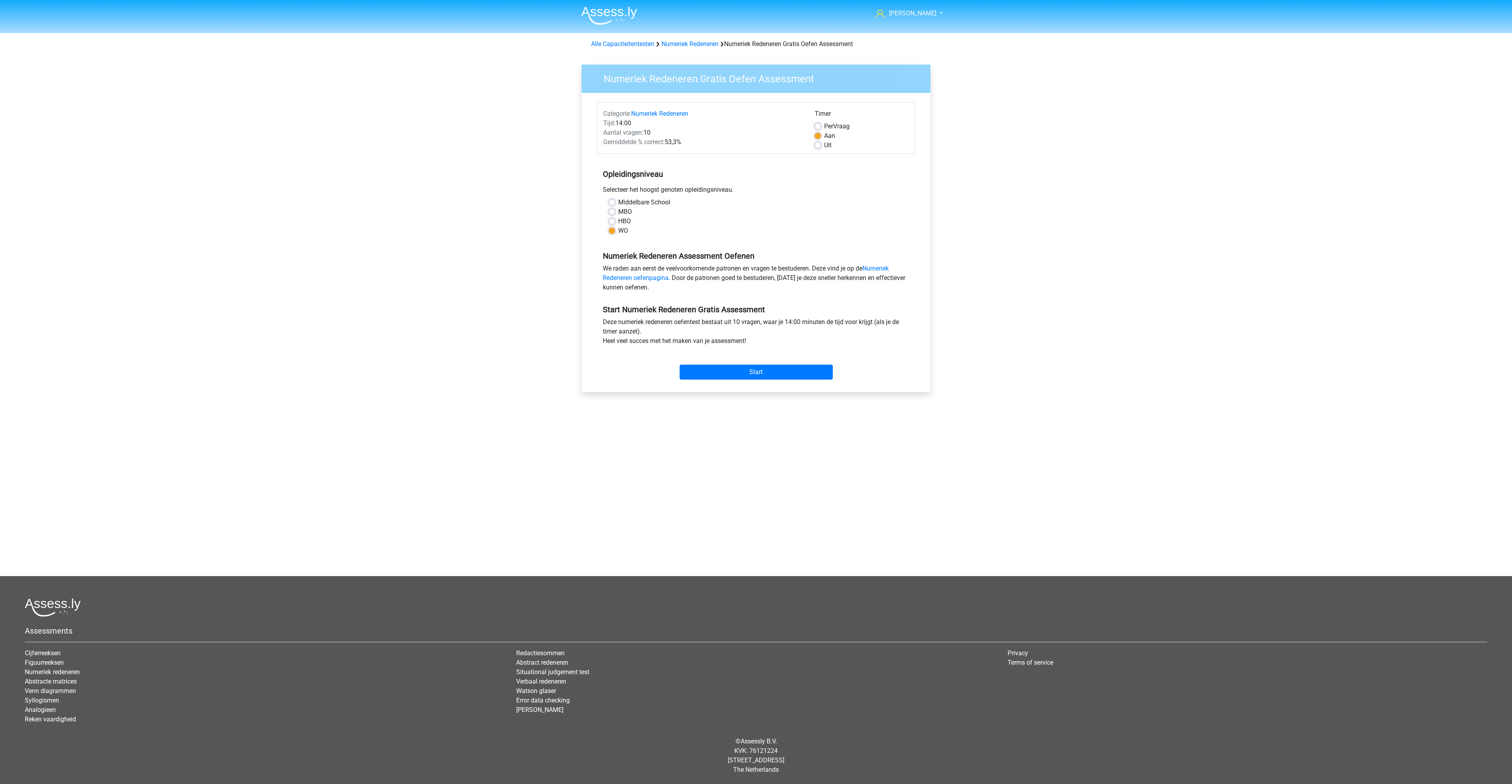
click at [744, 364] on div "Start" at bounding box center [756, 366] width 318 height 28
click at [744, 371] on input "Start" at bounding box center [756, 371] width 153 height 15
